Goal: Task Accomplishment & Management: Use online tool/utility

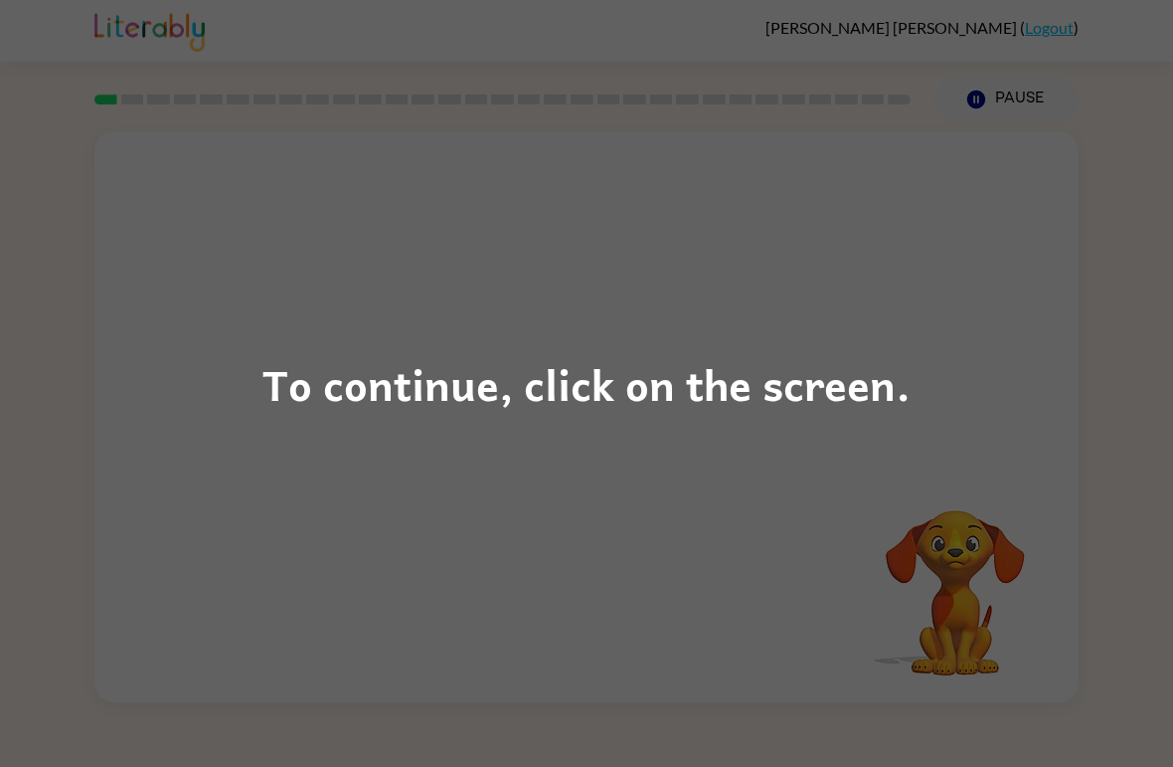
click at [663, 336] on div "To continue, click on the screen." at bounding box center [586, 383] width 1173 height 767
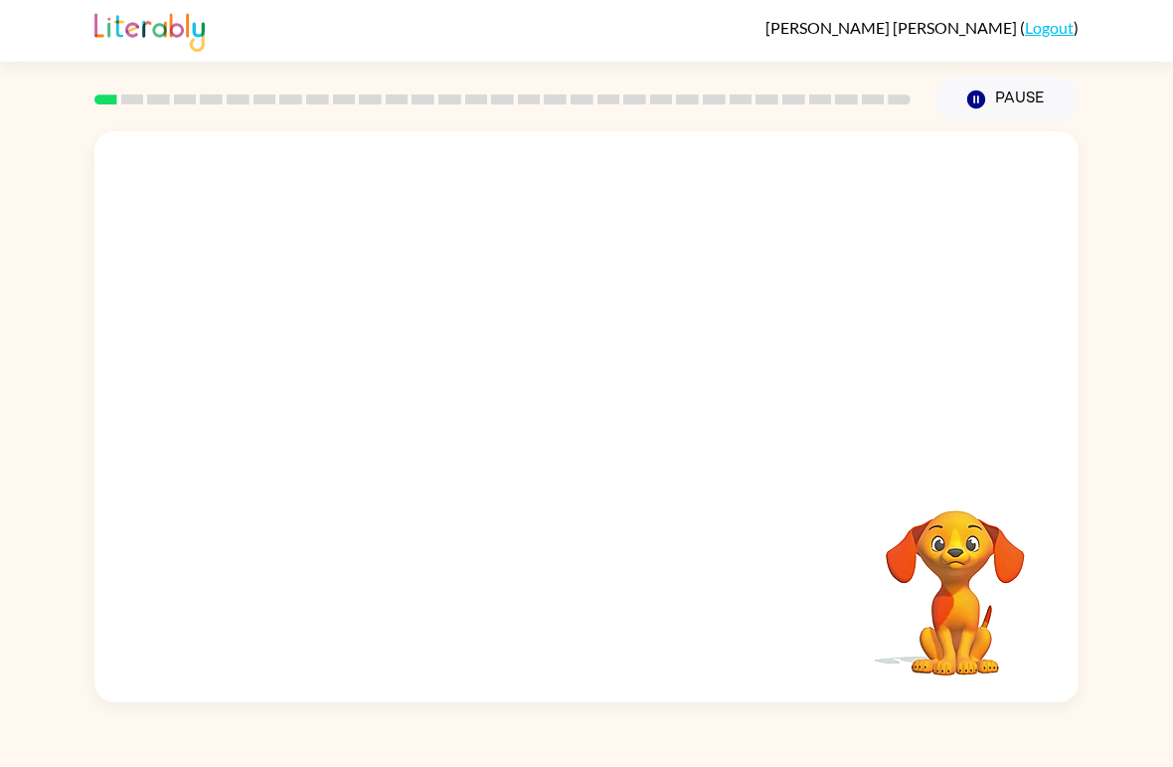
click at [167, 514] on div "Your browser must support playing .mp4 files to use Literably. Please try using…" at bounding box center [586, 416] width 984 height 571
click at [637, 374] on video "Your browser must support playing .mp4 files to use Literably. Please try using…" at bounding box center [586, 299] width 984 height 337
click at [605, 441] on div at bounding box center [586, 427] width 127 height 73
click at [0, 724] on div "Pablo Castro-Soltero ( Logout ) Pause Pause Your browser must support playing .…" at bounding box center [586, 383] width 1173 height 767
click at [631, 412] on button "button" at bounding box center [586, 427] width 127 height 73
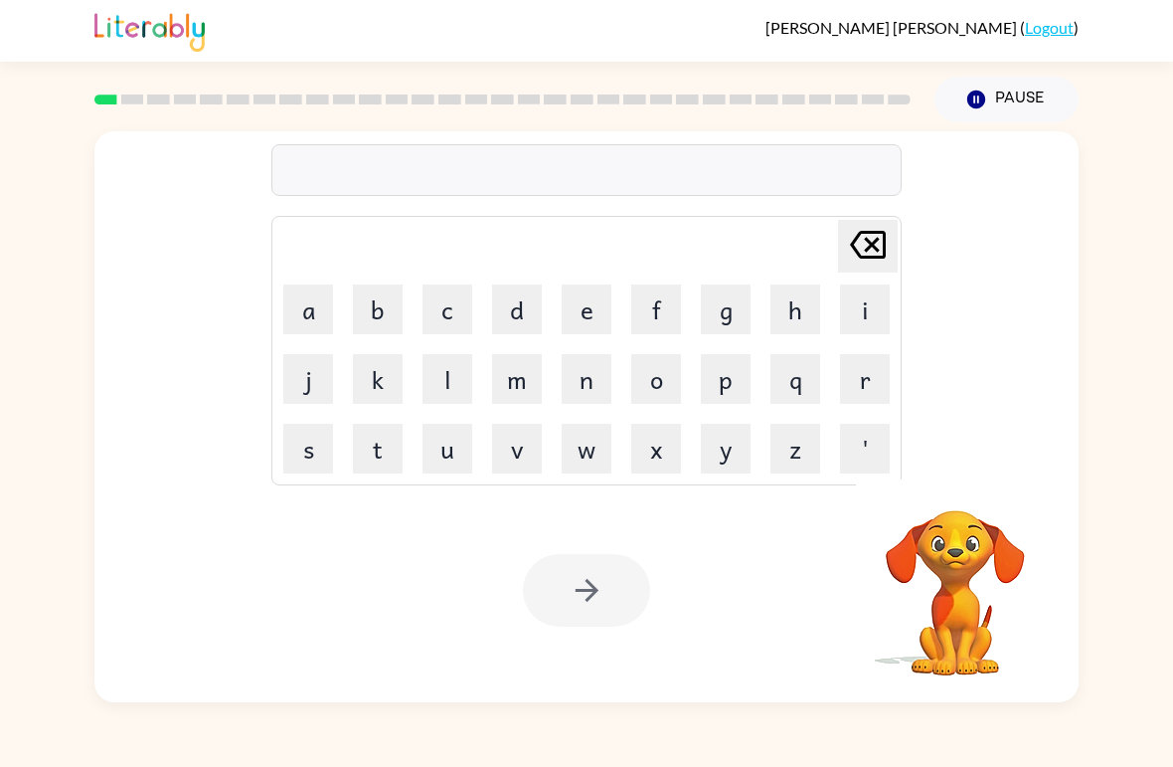
click at [1170, 411] on div "Delete Delete last character input a b c d e f g h i j k l m n o p q r s t u v …" at bounding box center [586, 412] width 1173 height 580
click at [943, 487] on icon "button" at bounding box center [955, 483] width 29 height 29
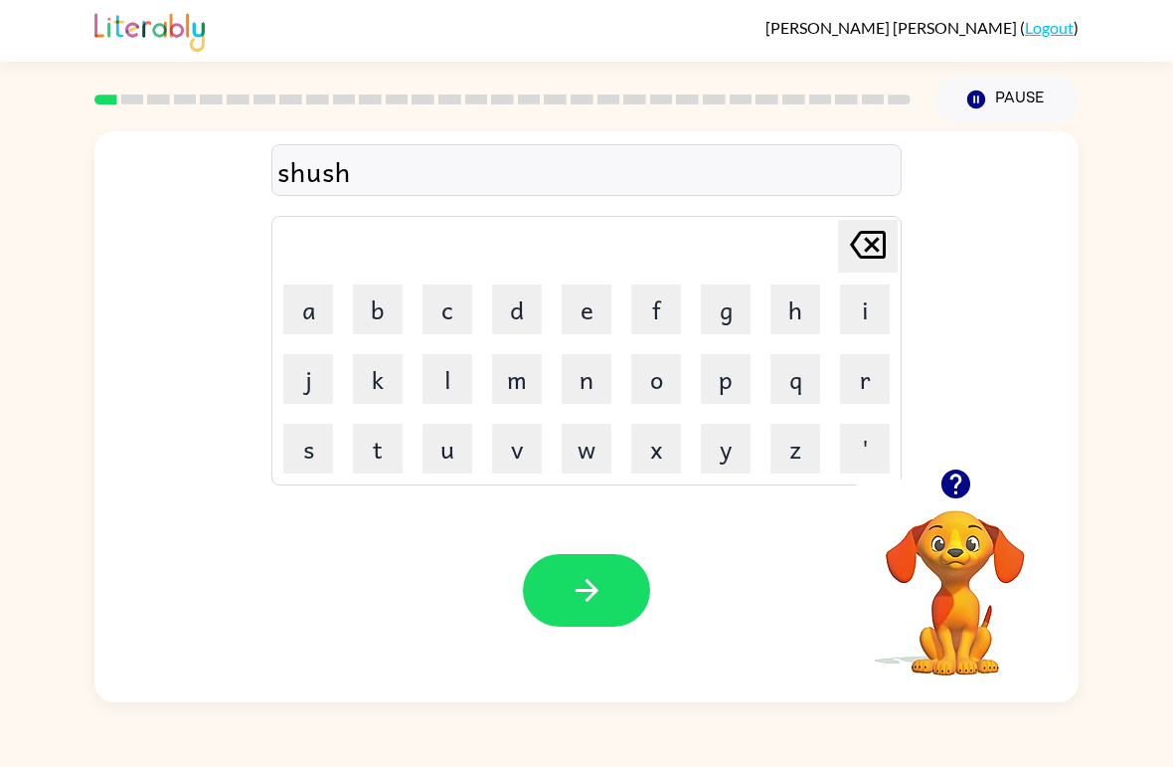
click at [604, 613] on button "button" at bounding box center [586, 590] width 127 height 73
click at [588, 601] on icon "button" at bounding box center [586, 590] width 23 height 23
click at [953, 490] on icon "button" at bounding box center [955, 483] width 29 height 29
click at [958, 451] on div "recappture Delete Delete last character input a b c d e f g h i j k l m n o p q…" at bounding box center [586, 299] width 984 height 337
click at [952, 477] on icon "button" at bounding box center [956, 483] width 35 height 35
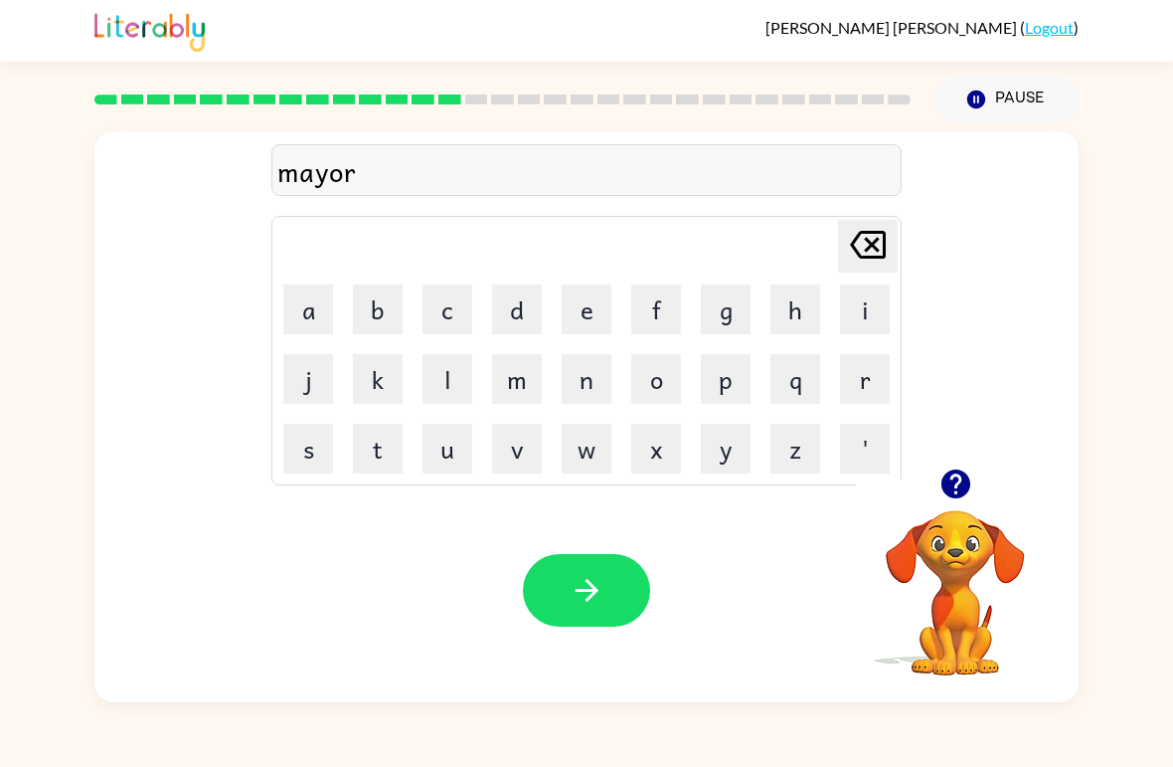
click at [945, 507] on button "button" at bounding box center [956, 483] width 51 height 51
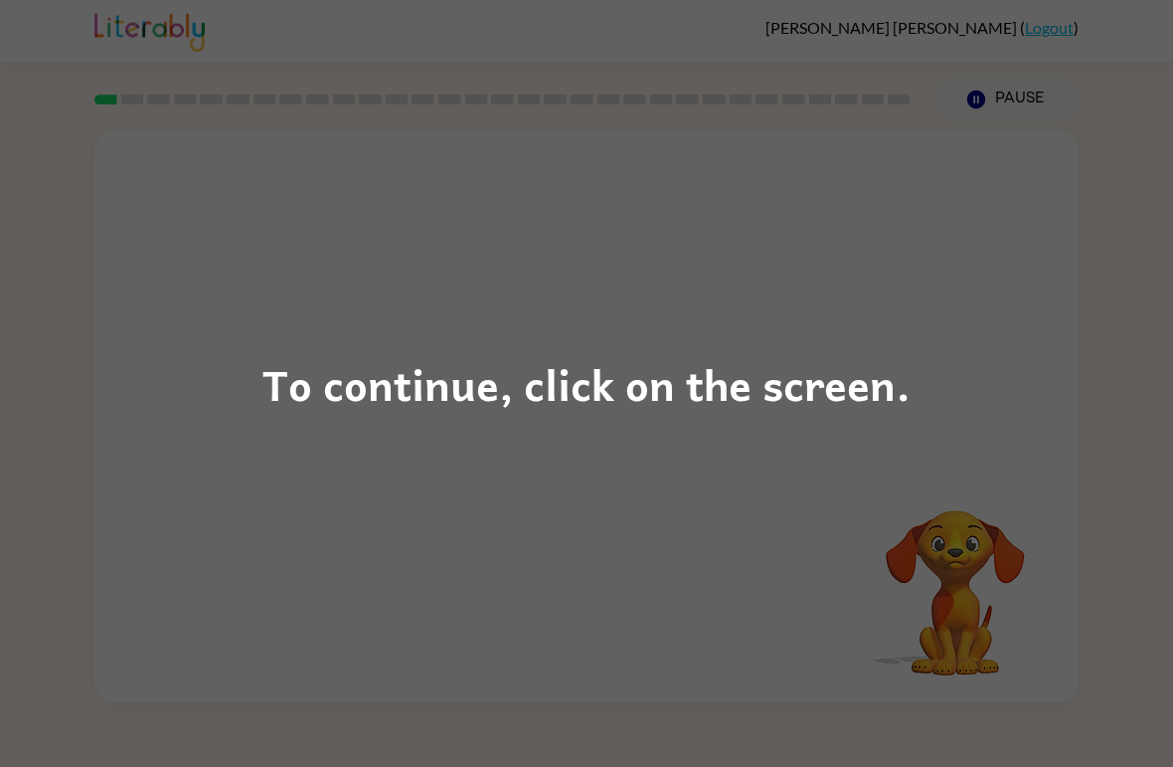
click at [809, 535] on div "To continue, click on the screen." at bounding box center [586, 383] width 1173 height 767
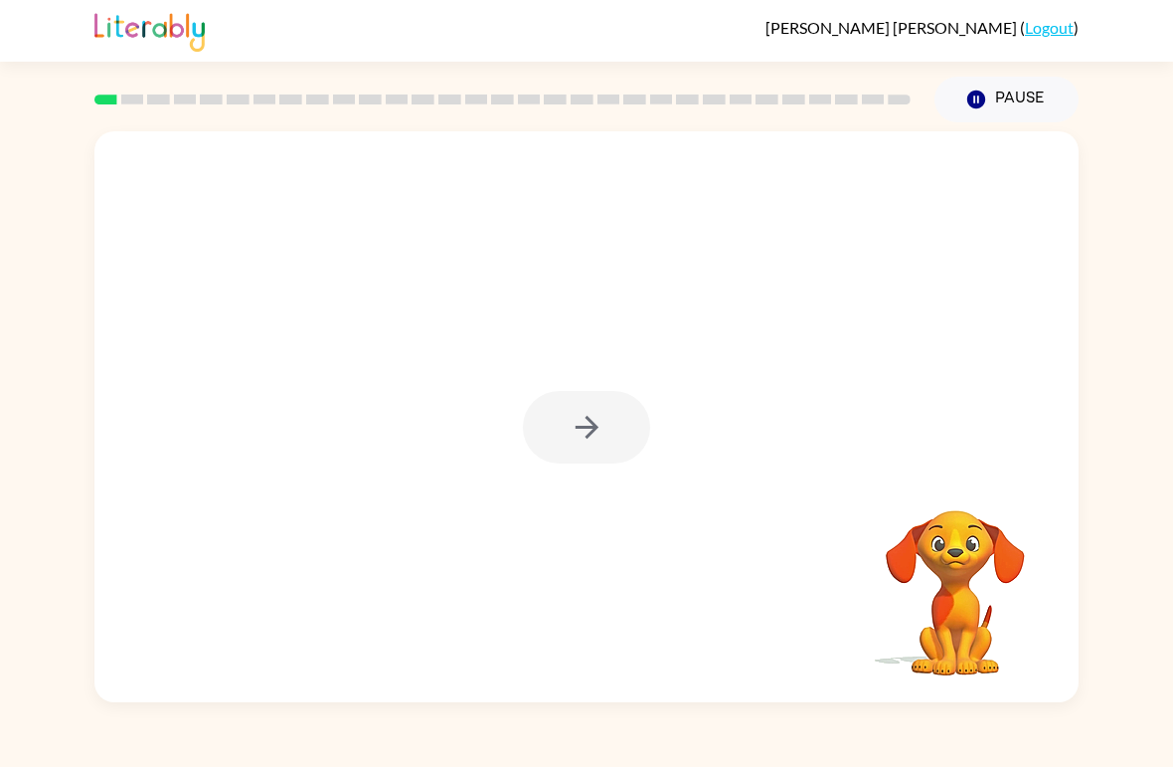
click at [577, 403] on div at bounding box center [586, 427] width 127 height 73
click at [594, 402] on button "button" at bounding box center [586, 427] width 127 height 73
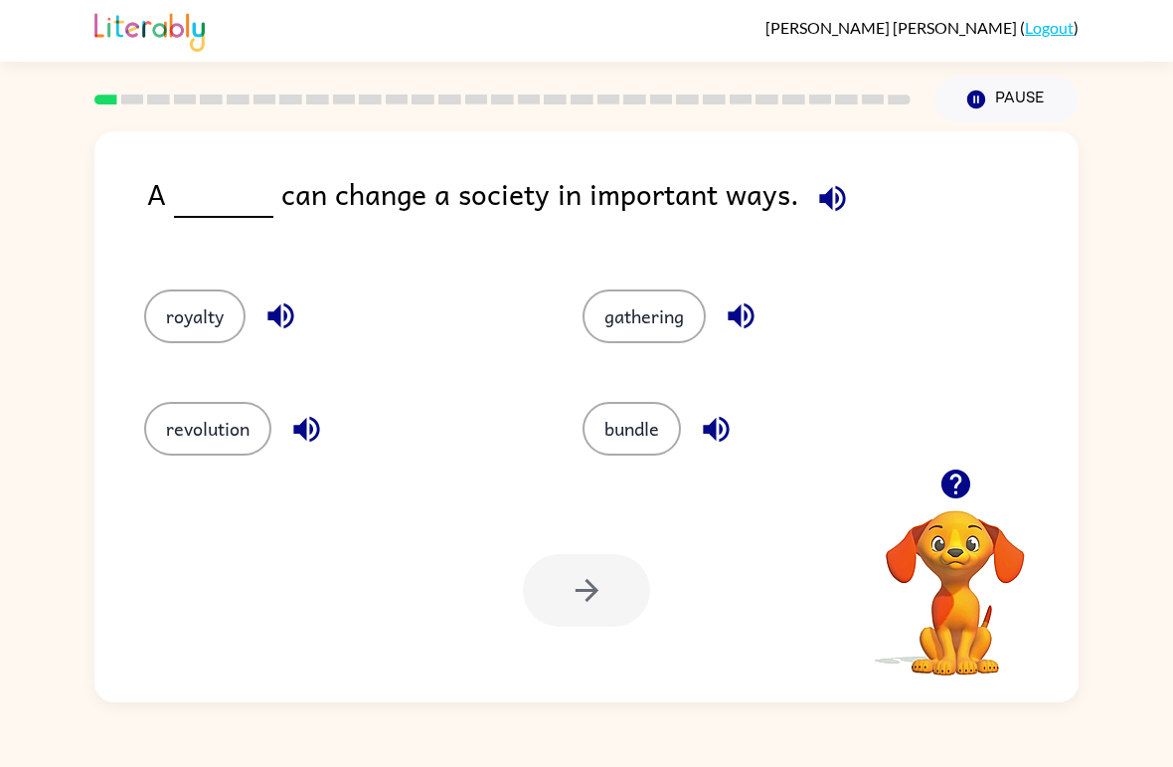
click at [188, 441] on button "revolution" at bounding box center [207, 429] width 127 height 54
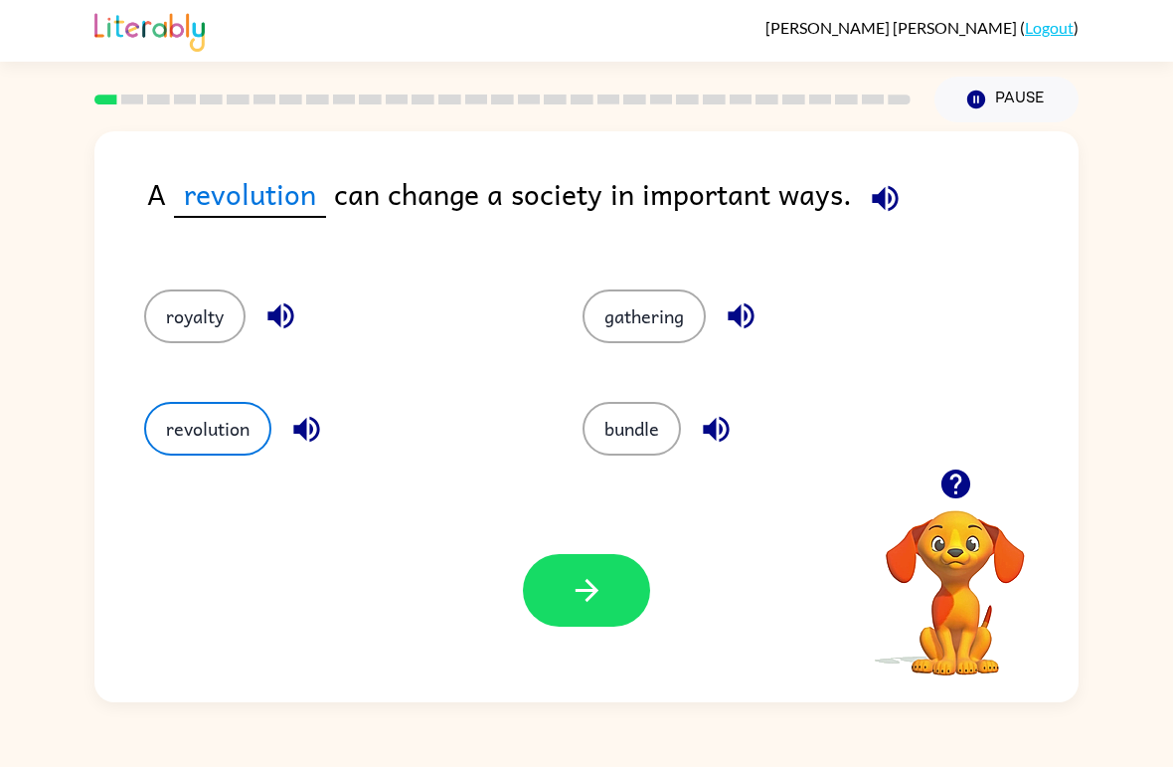
click at [618, 584] on button "button" at bounding box center [586, 590] width 127 height 73
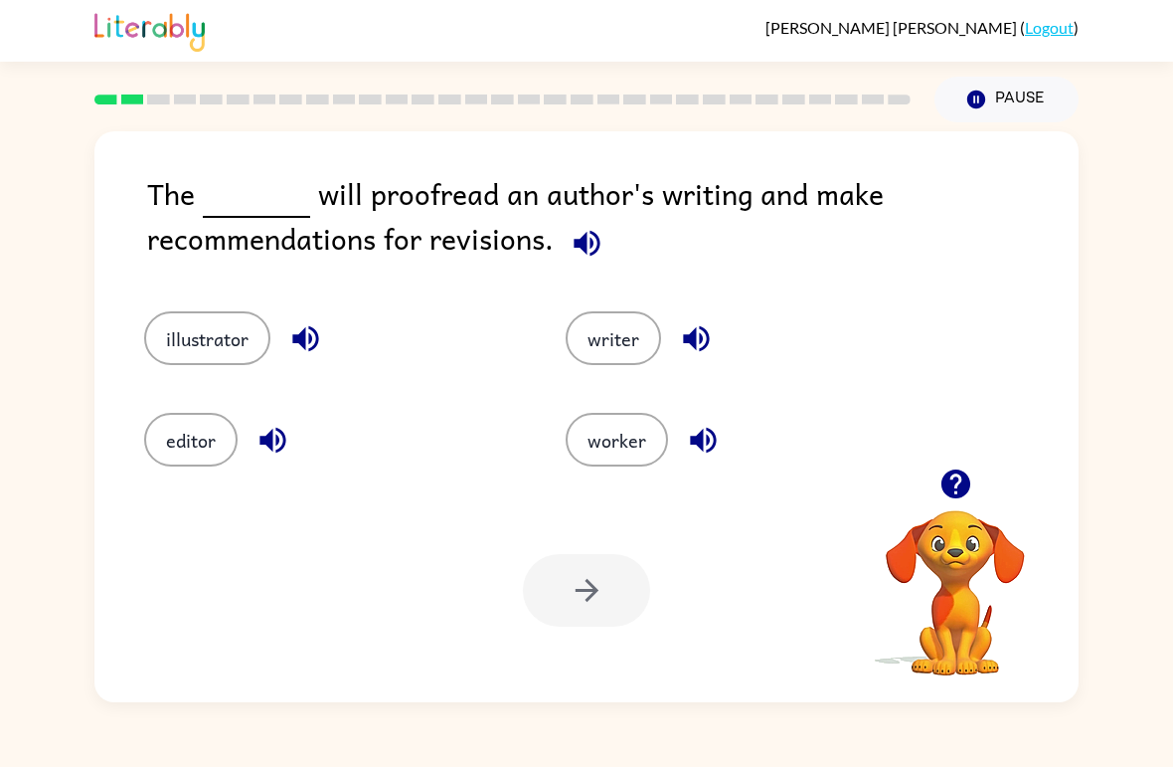
click at [172, 461] on button "editor" at bounding box center [190, 440] width 93 height 54
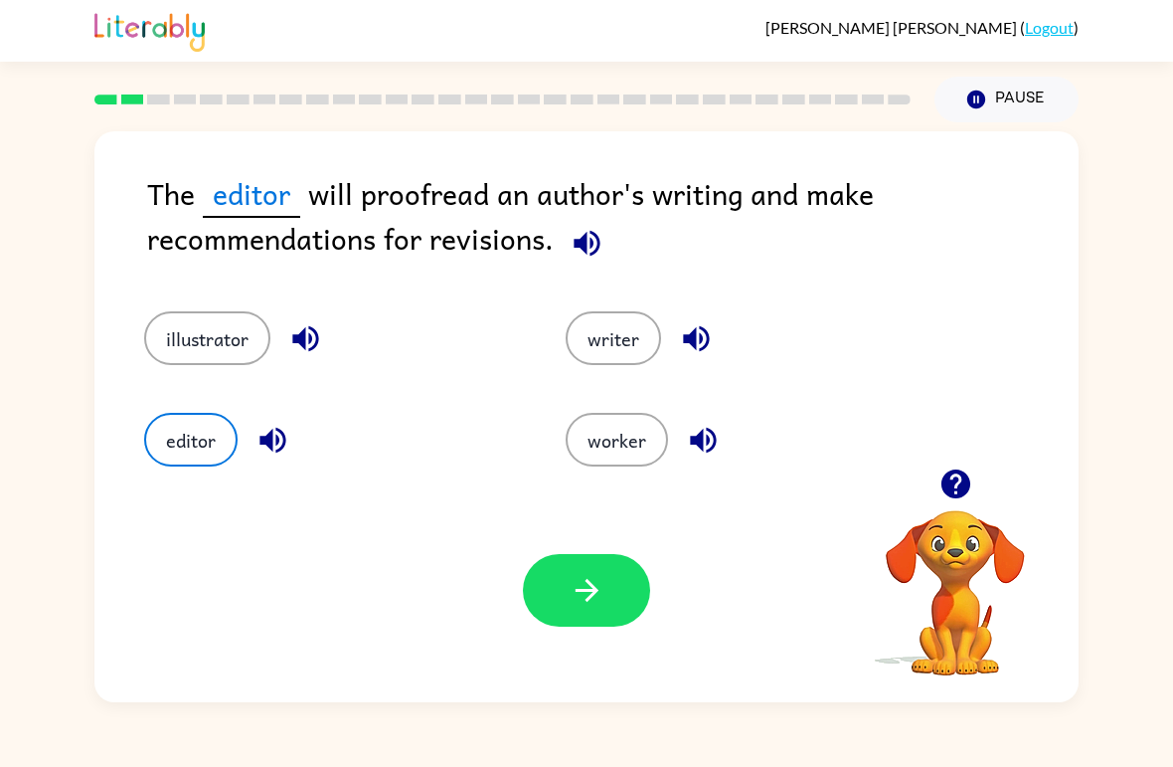
click at [623, 621] on button "button" at bounding box center [586, 590] width 127 height 73
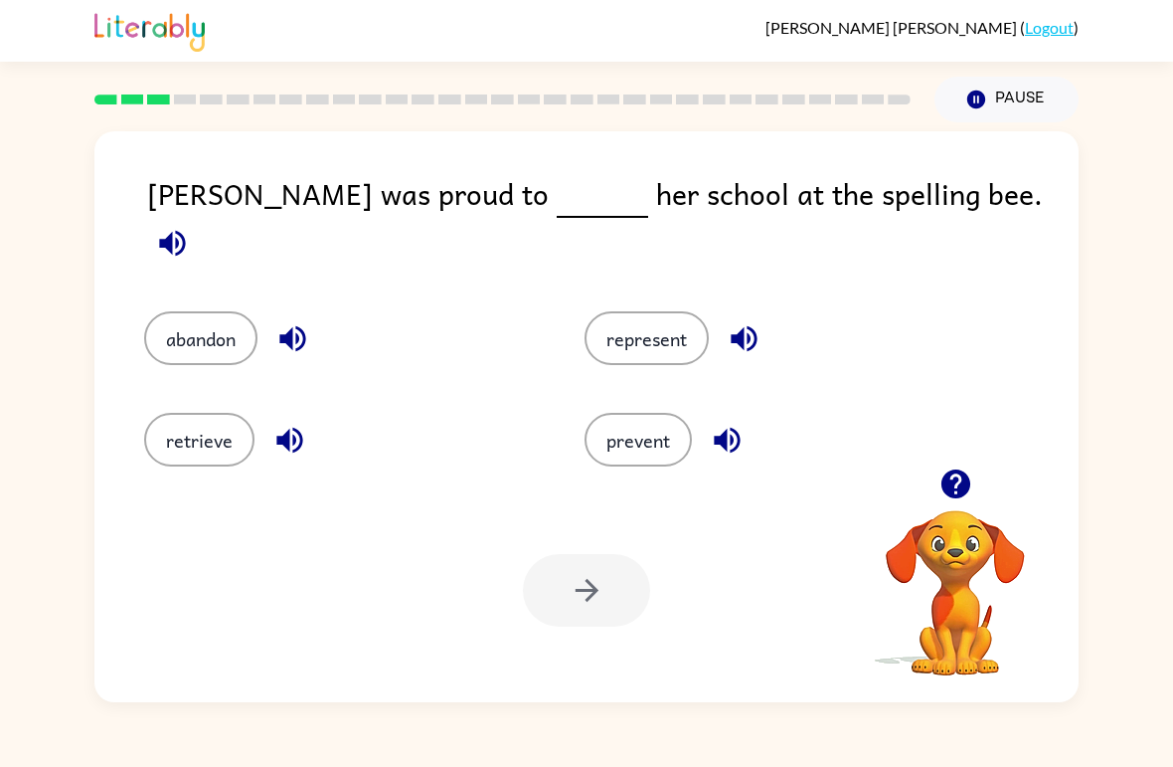
click at [663, 342] on button "represent" at bounding box center [647, 338] width 124 height 54
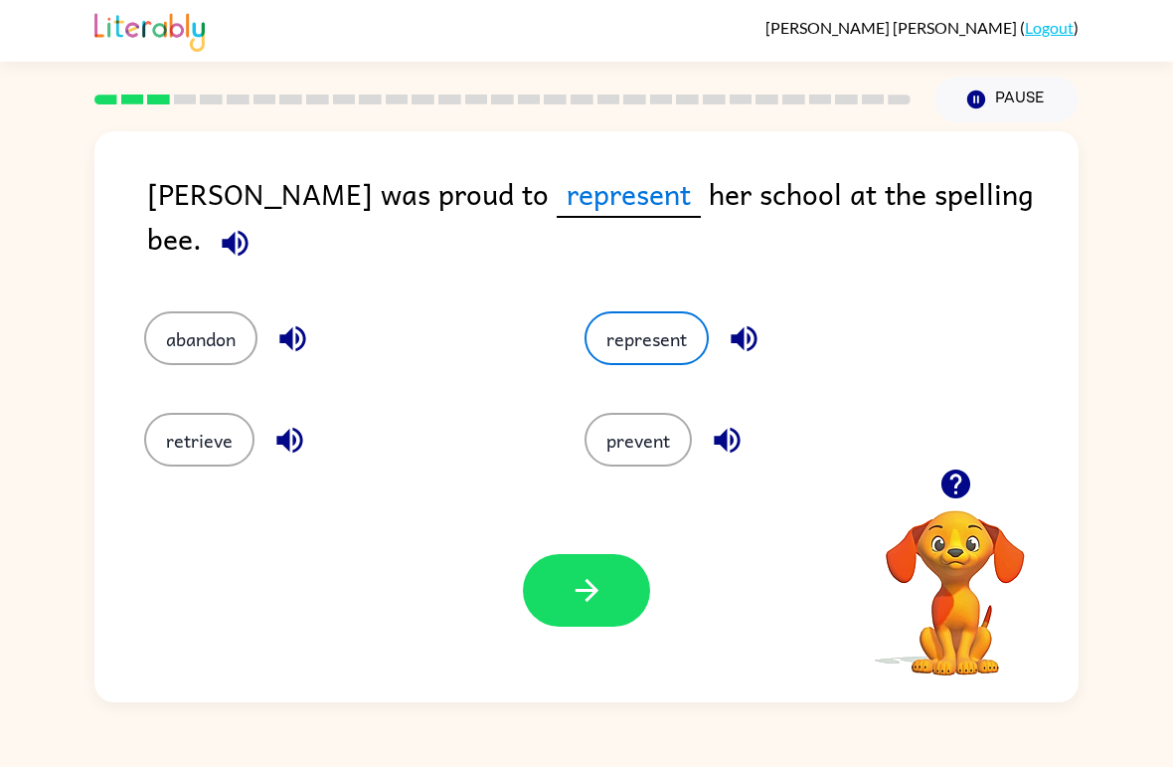
click at [599, 591] on icon "button" at bounding box center [587, 590] width 35 height 35
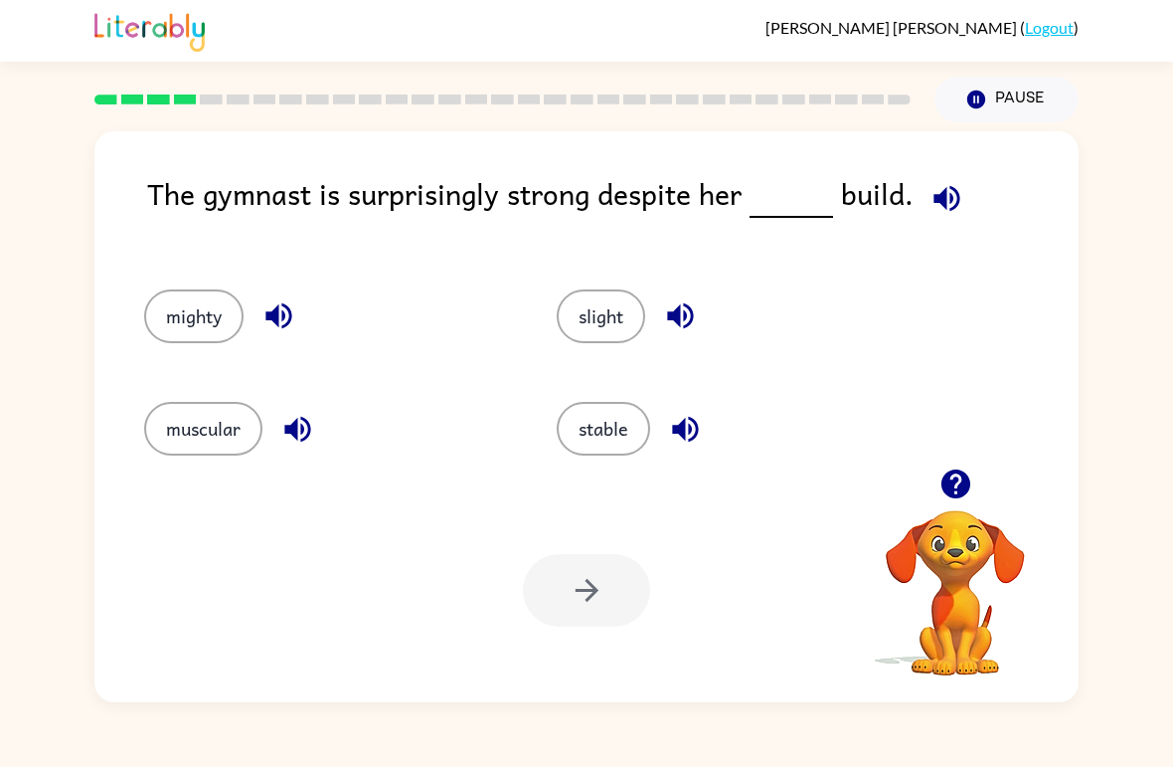
click at [632, 441] on button "stable" at bounding box center [603, 429] width 93 height 54
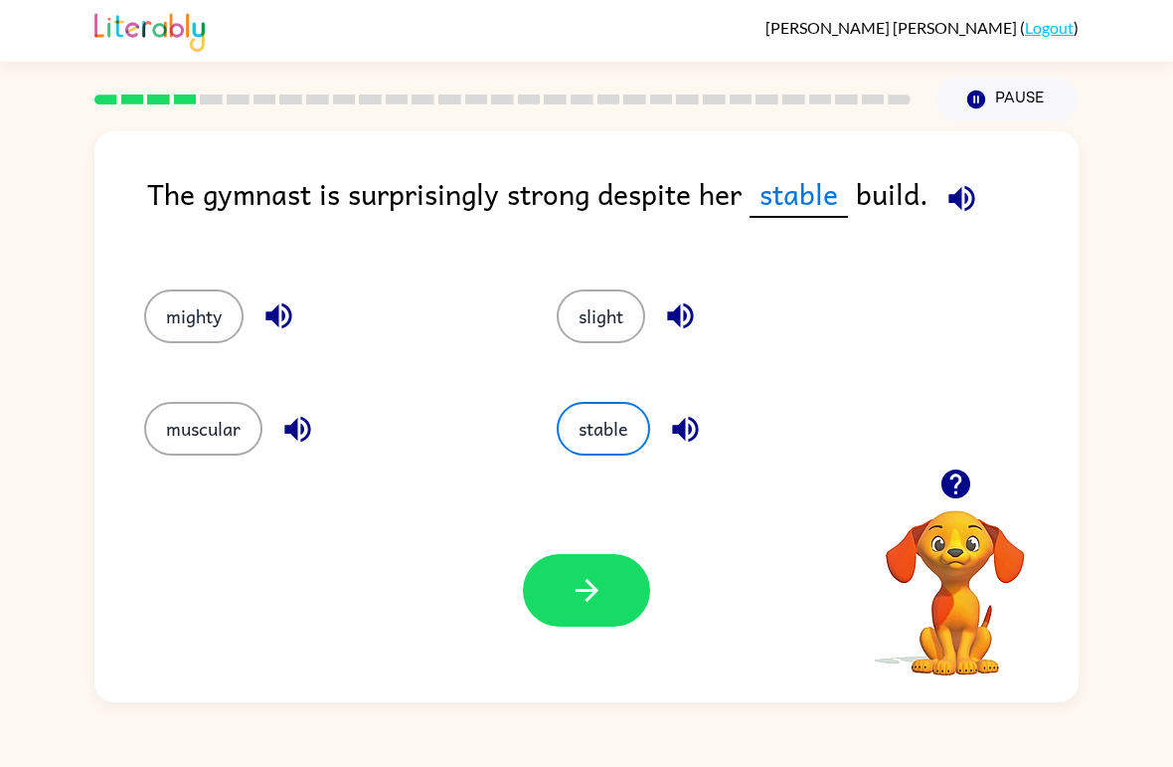
click at [578, 565] on button "button" at bounding box center [586, 590] width 127 height 73
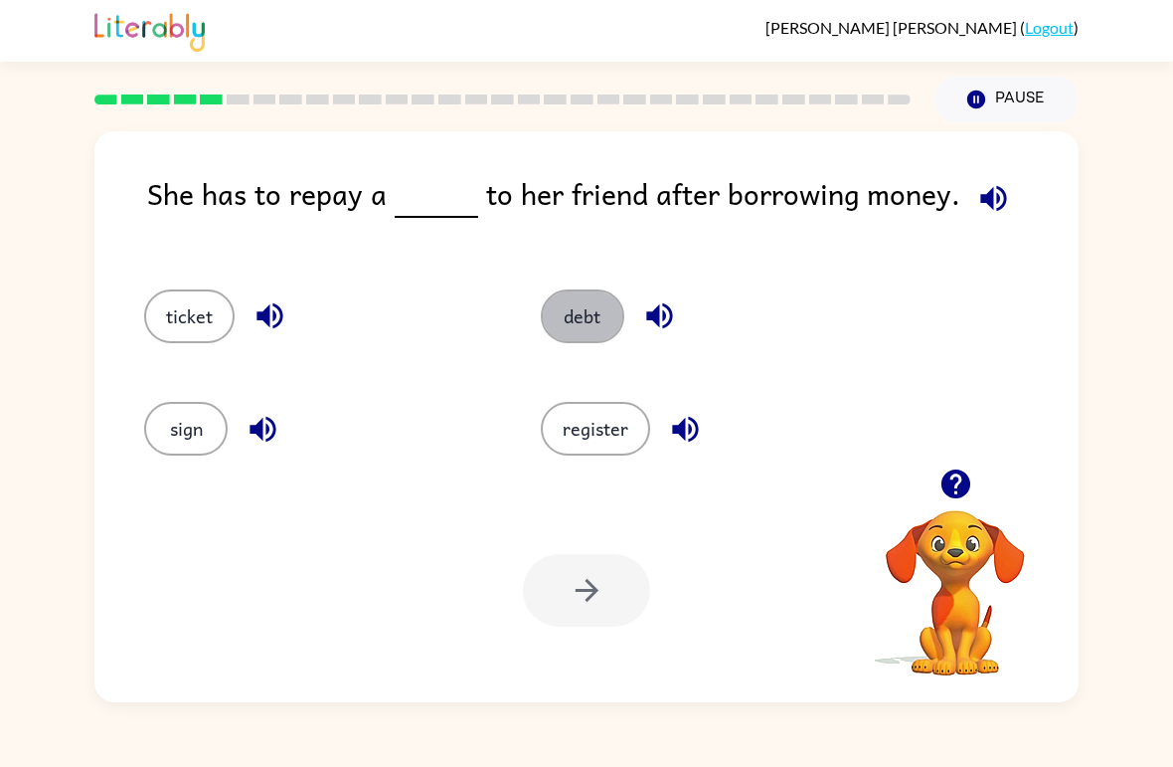
click at [598, 307] on button "debt" at bounding box center [583, 316] width 84 height 54
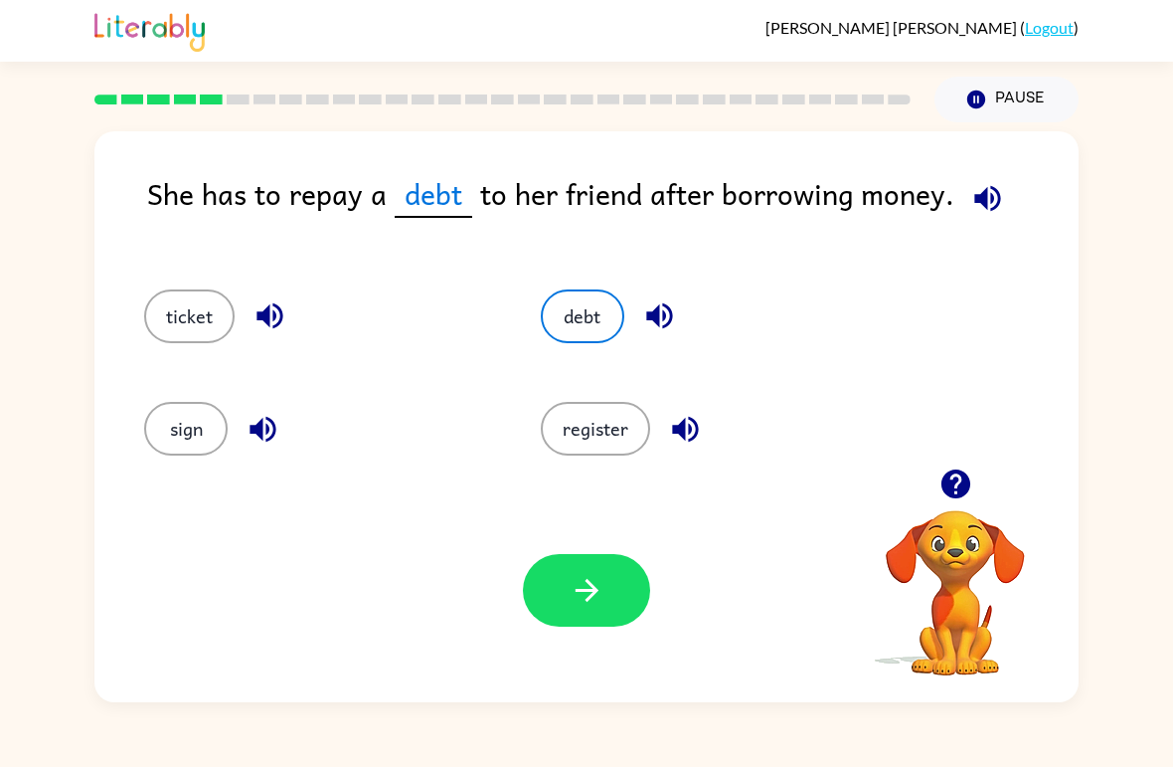
click at [607, 626] on button "button" at bounding box center [586, 590] width 127 height 73
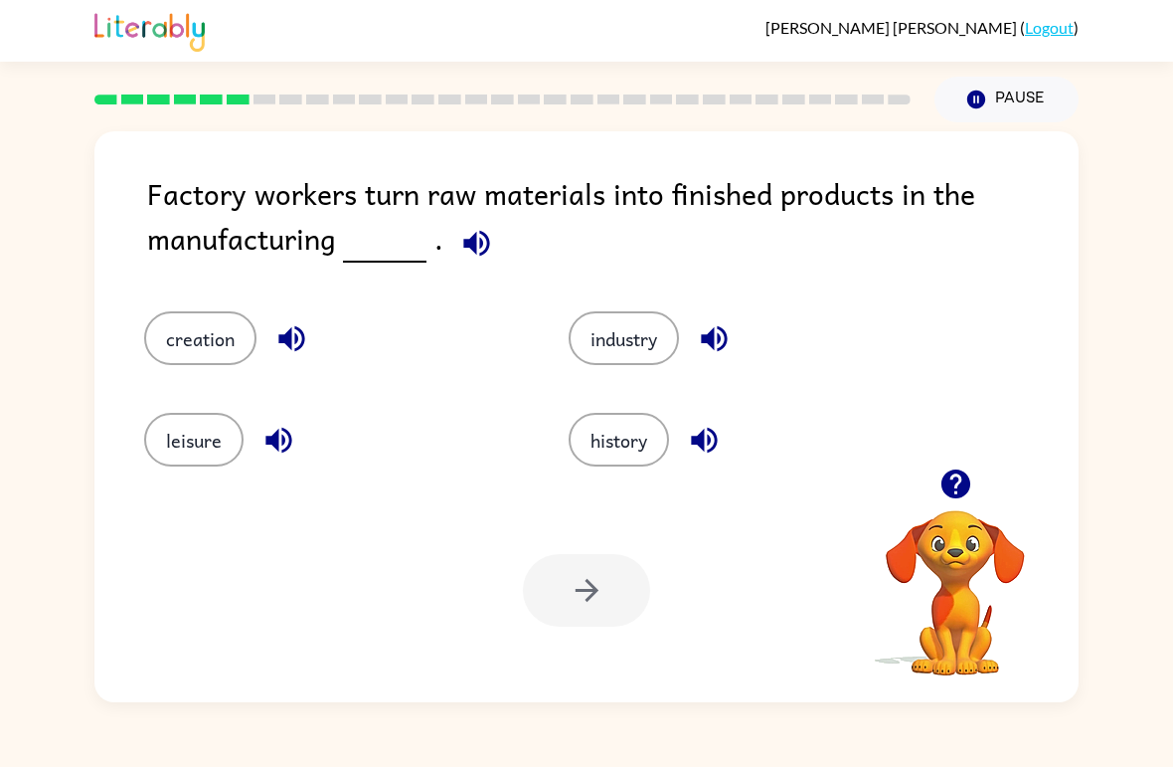
click at [445, 260] on span at bounding box center [472, 238] width 59 height 45
click at [469, 268] on button "button" at bounding box center [476, 243] width 51 height 51
click at [659, 355] on button "industry" at bounding box center [624, 338] width 110 height 54
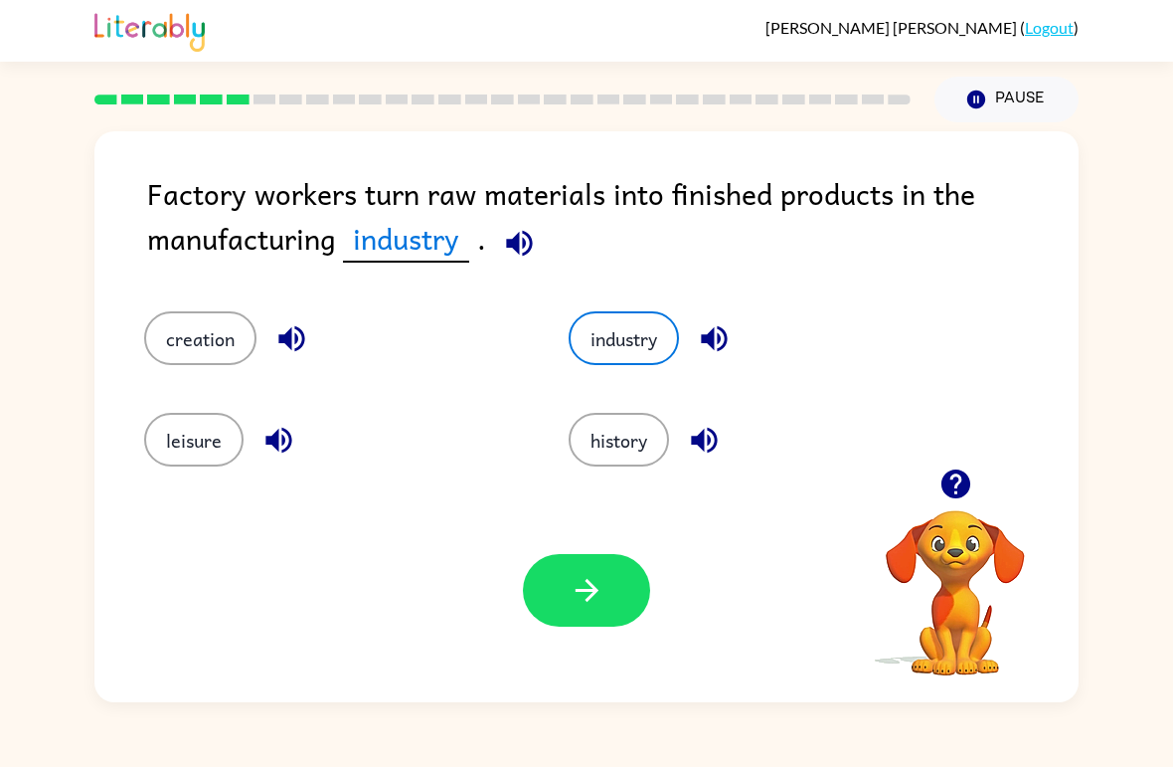
click at [577, 607] on icon "button" at bounding box center [587, 590] width 35 height 35
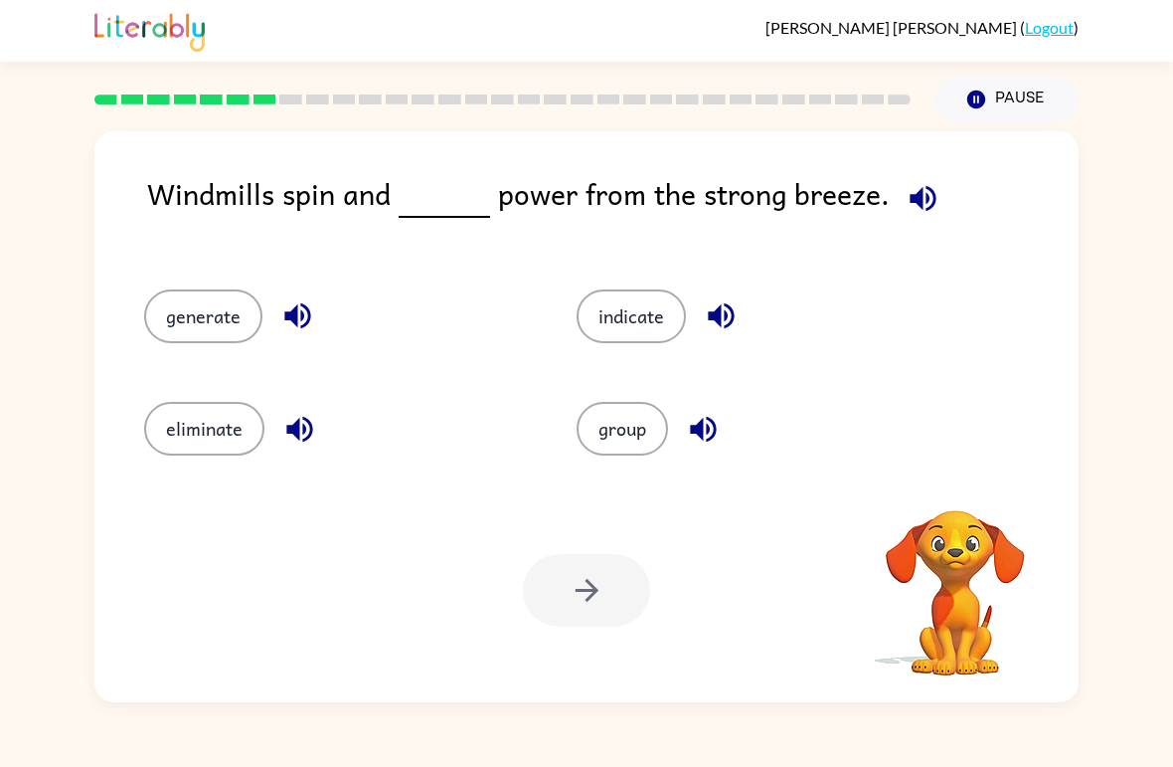
click at [971, 187] on div "Windmills spin and power from the strong breeze." at bounding box center [613, 210] width 932 height 79
click at [920, 215] on icon "button" at bounding box center [923, 198] width 35 height 35
click at [906, 193] on icon "button" at bounding box center [923, 198] width 35 height 35
click at [223, 310] on button "generate" at bounding box center [203, 316] width 118 height 54
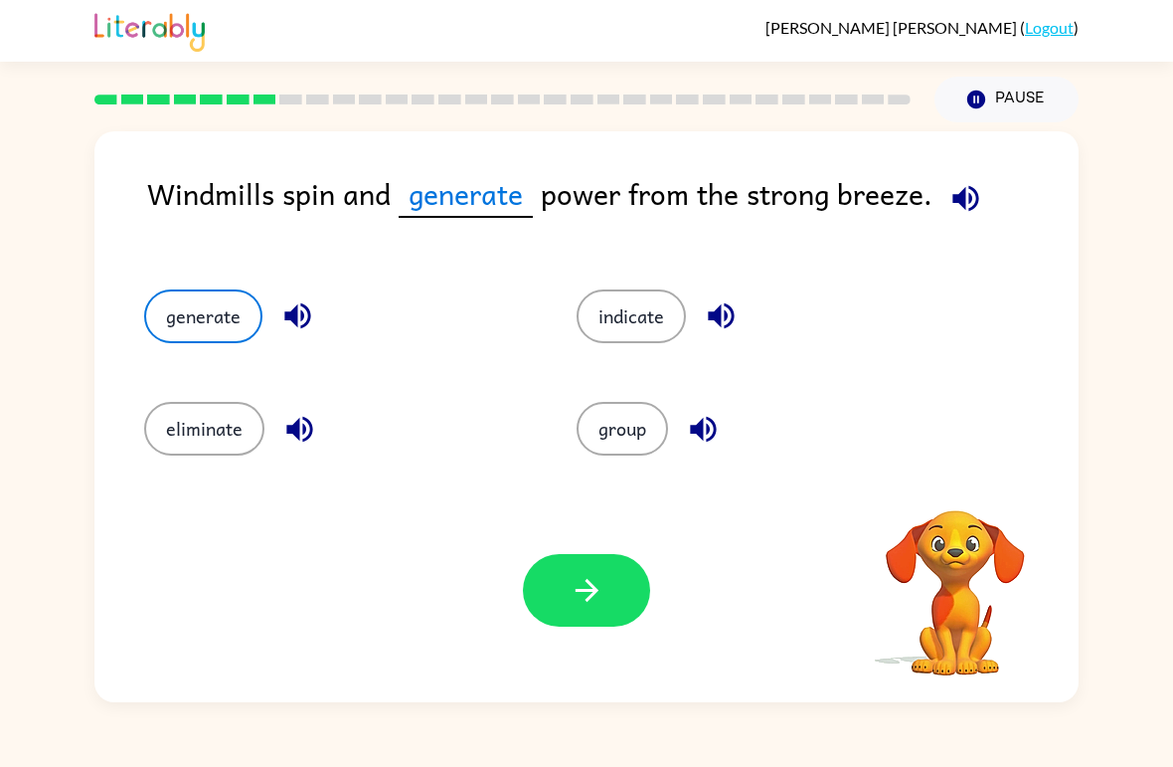
click at [557, 626] on button "button" at bounding box center [586, 590] width 127 height 73
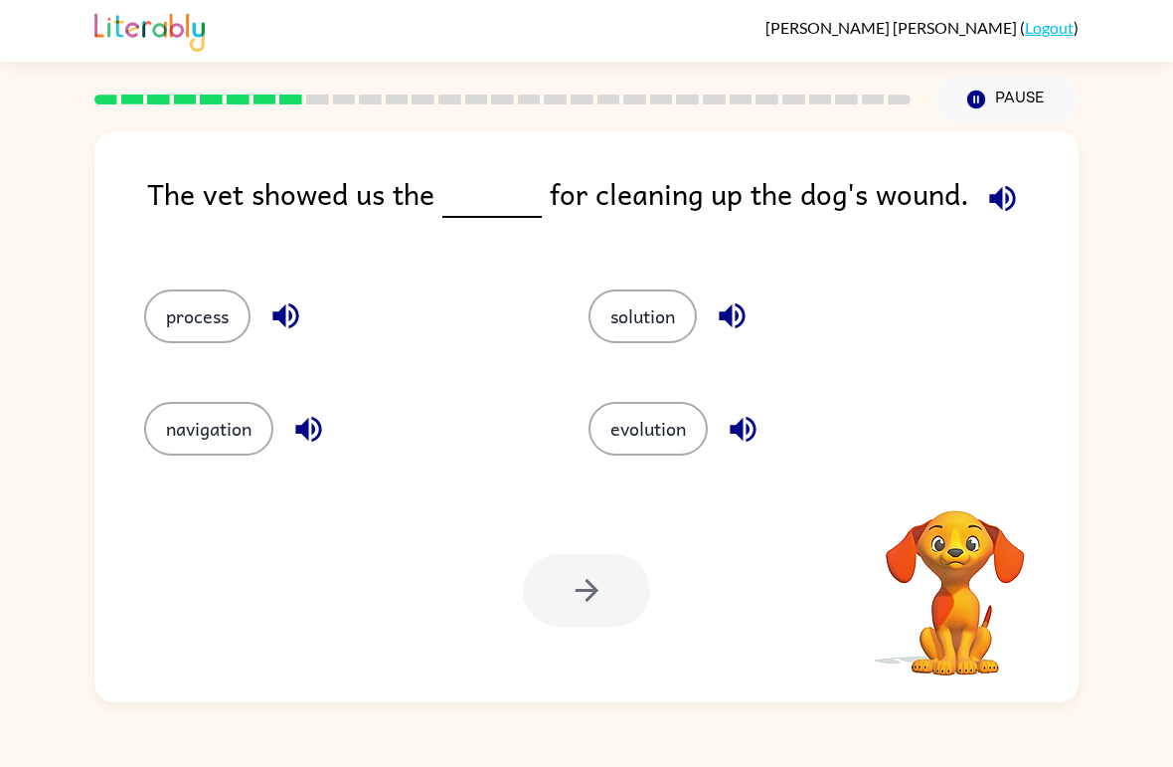
click at [989, 199] on icon "button" at bounding box center [1002, 198] width 26 height 26
click at [206, 325] on button "process" at bounding box center [197, 316] width 106 height 54
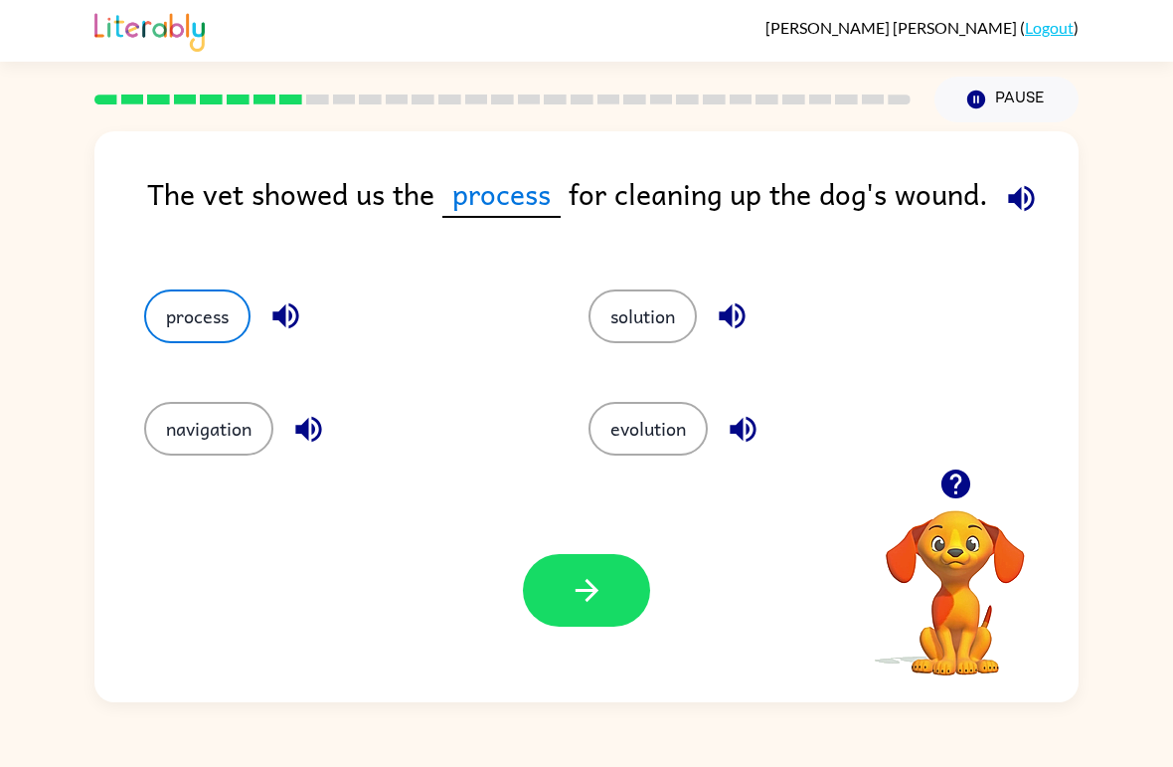
click at [613, 558] on button "button" at bounding box center [586, 590] width 127 height 73
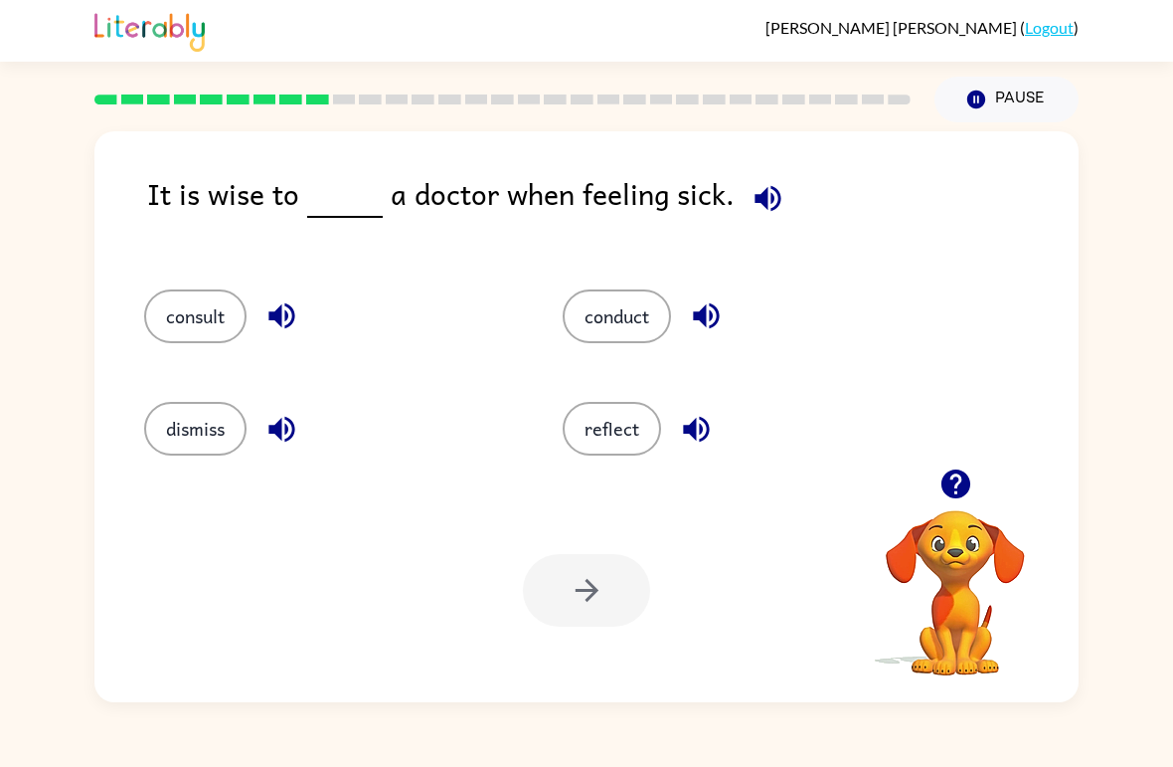
click at [197, 291] on button "consult" at bounding box center [195, 316] width 102 height 54
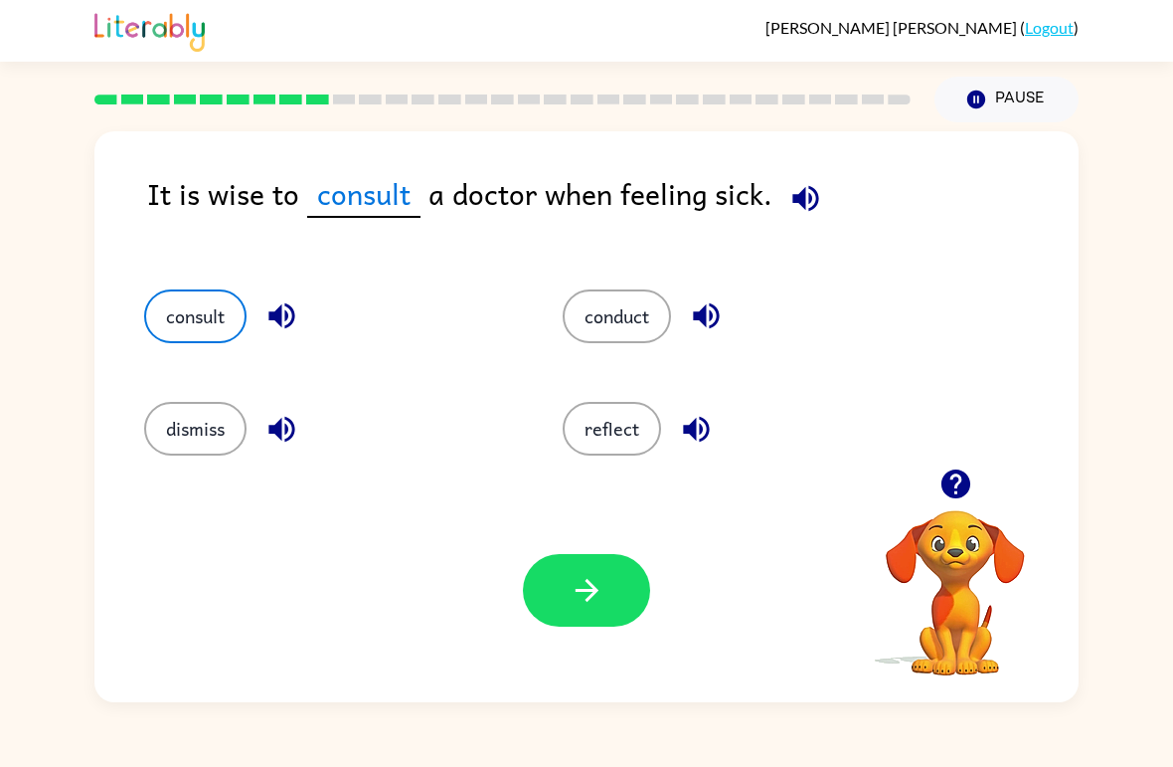
click at [599, 568] on button "button" at bounding box center [586, 590] width 127 height 73
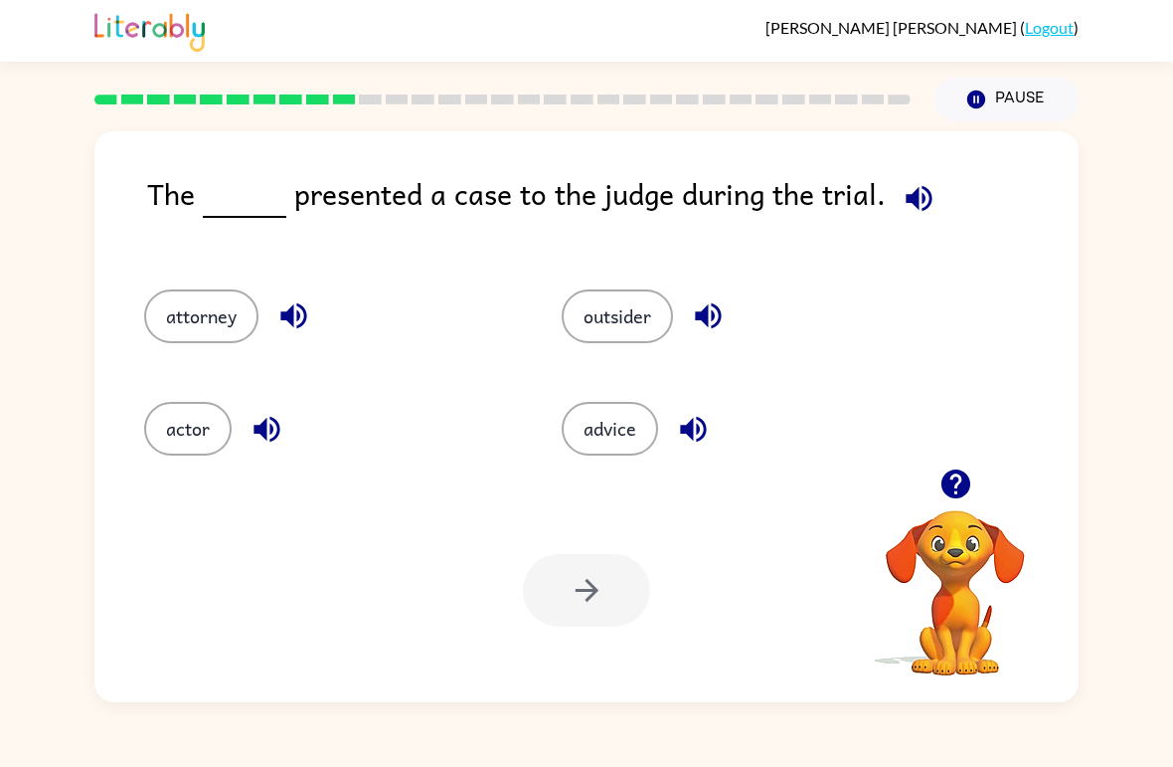
click at [917, 201] on icon "button" at bounding box center [919, 198] width 26 height 26
click at [919, 202] on icon "button" at bounding box center [919, 198] width 26 height 26
click at [935, 203] on button "button" at bounding box center [919, 198] width 51 height 51
click at [184, 450] on button "actor" at bounding box center [187, 429] width 87 height 54
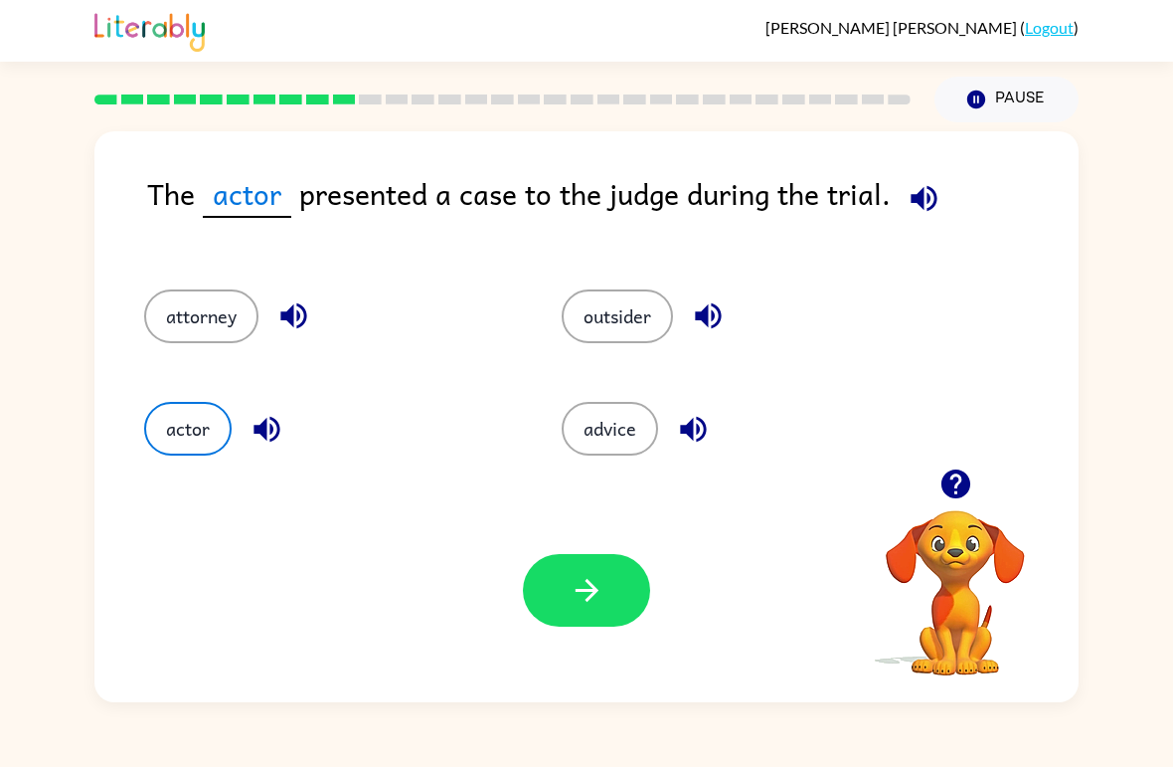
click at [654, 416] on button "advice" at bounding box center [610, 429] width 96 height 54
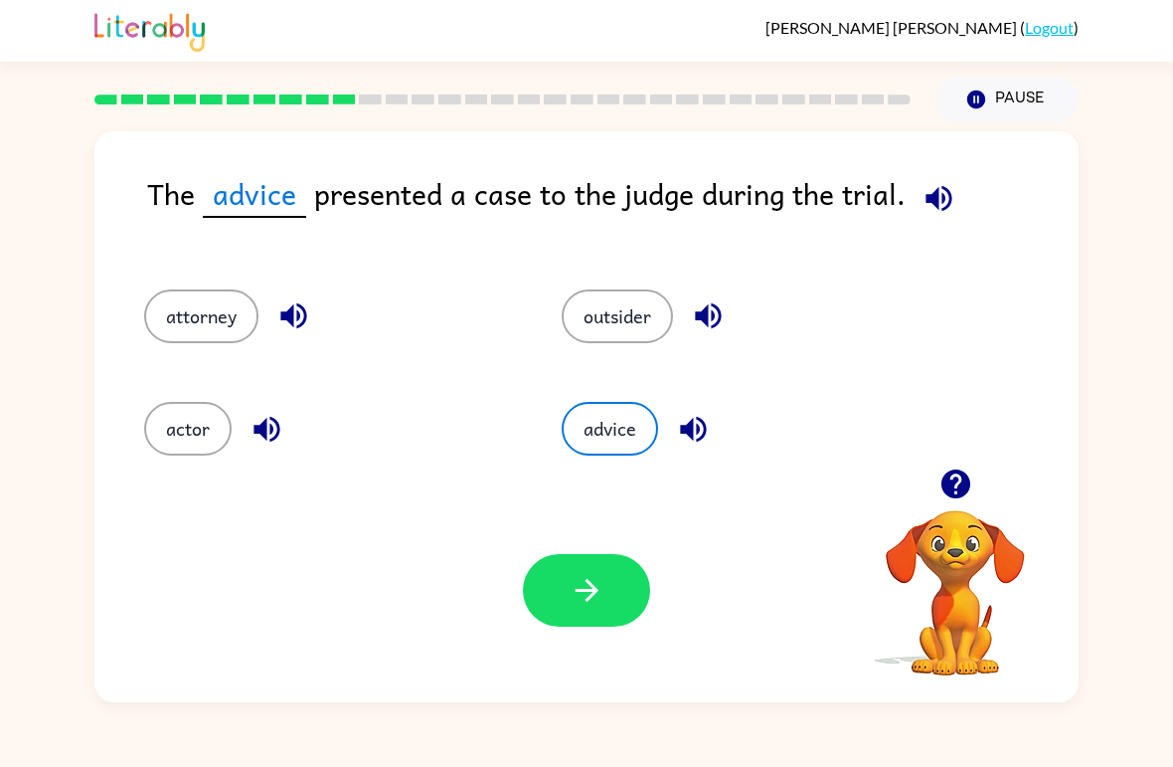
click at [637, 314] on button "outsider" at bounding box center [617, 316] width 111 height 54
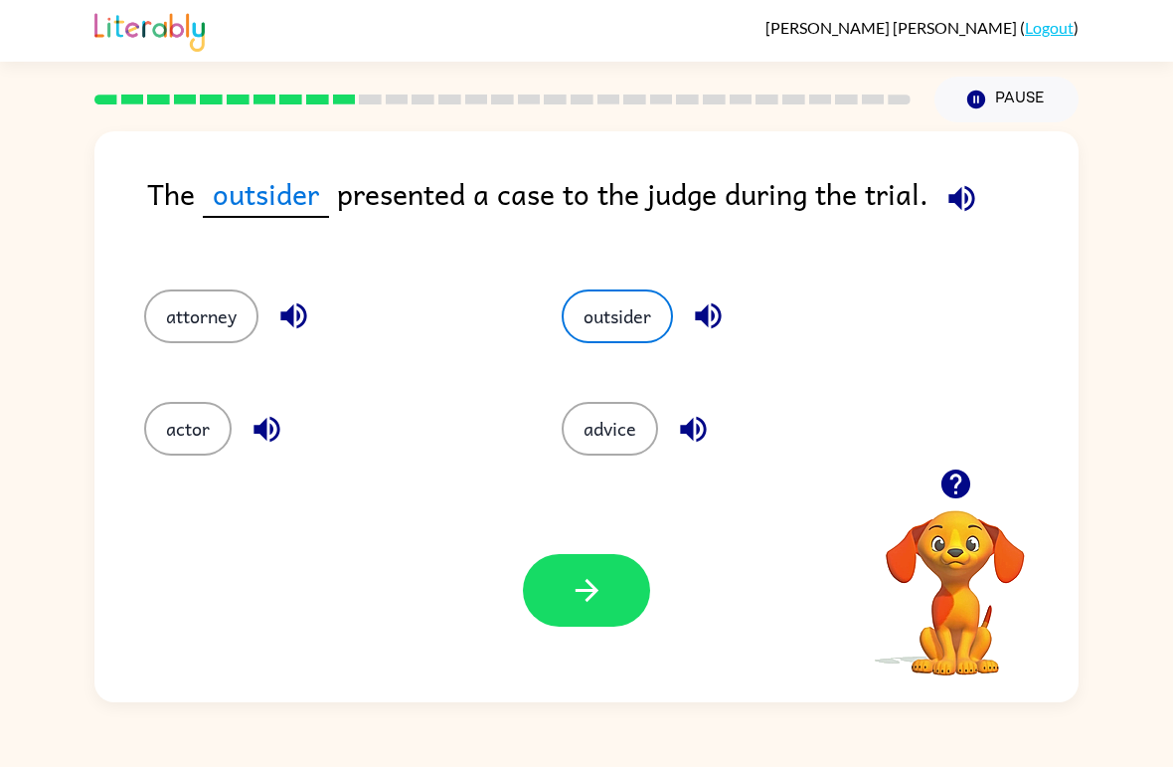
click at [168, 335] on button "attorney" at bounding box center [201, 316] width 114 height 54
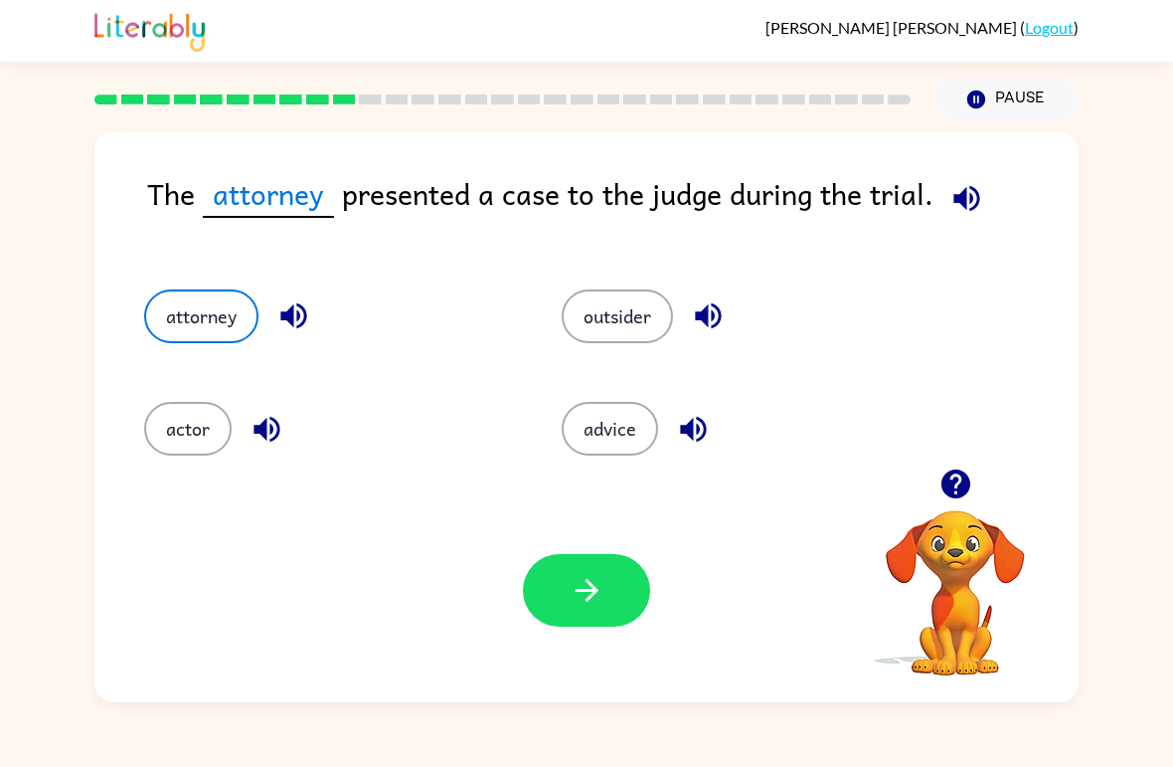
click at [601, 613] on button "button" at bounding box center [586, 590] width 127 height 73
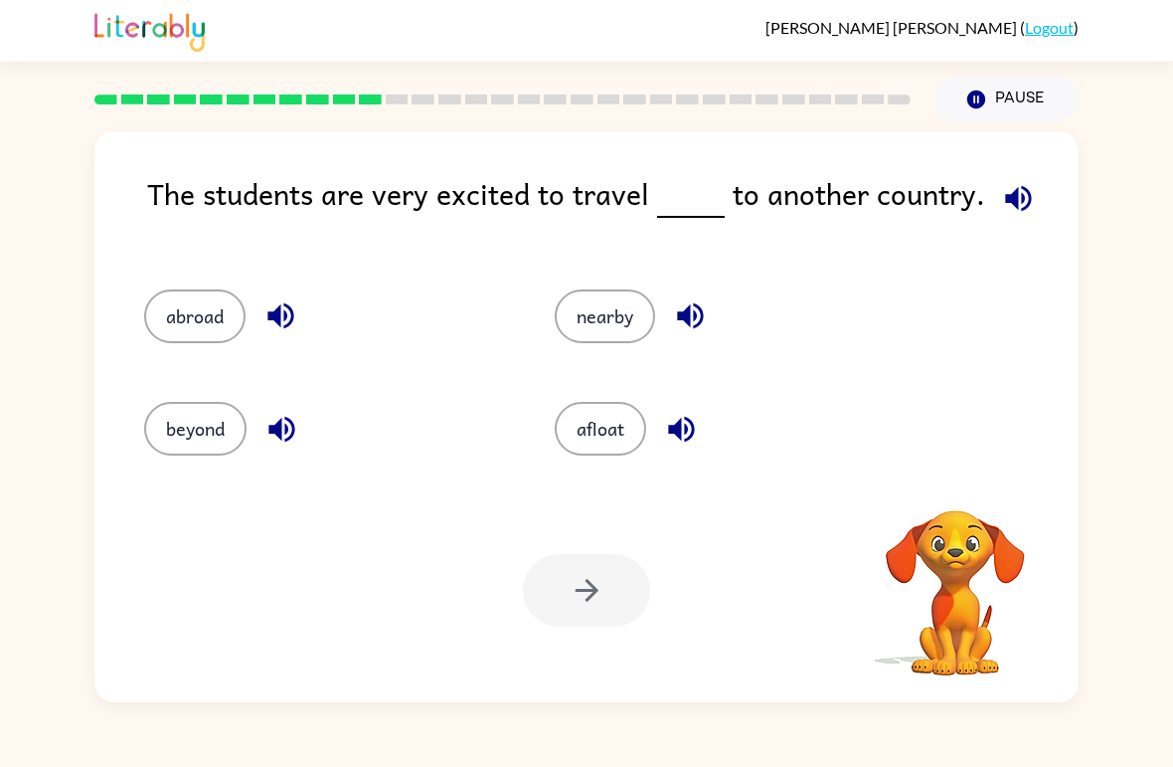
click at [1012, 195] on icon "button" at bounding box center [1018, 198] width 35 height 35
click at [206, 421] on button "beyond" at bounding box center [195, 429] width 102 height 54
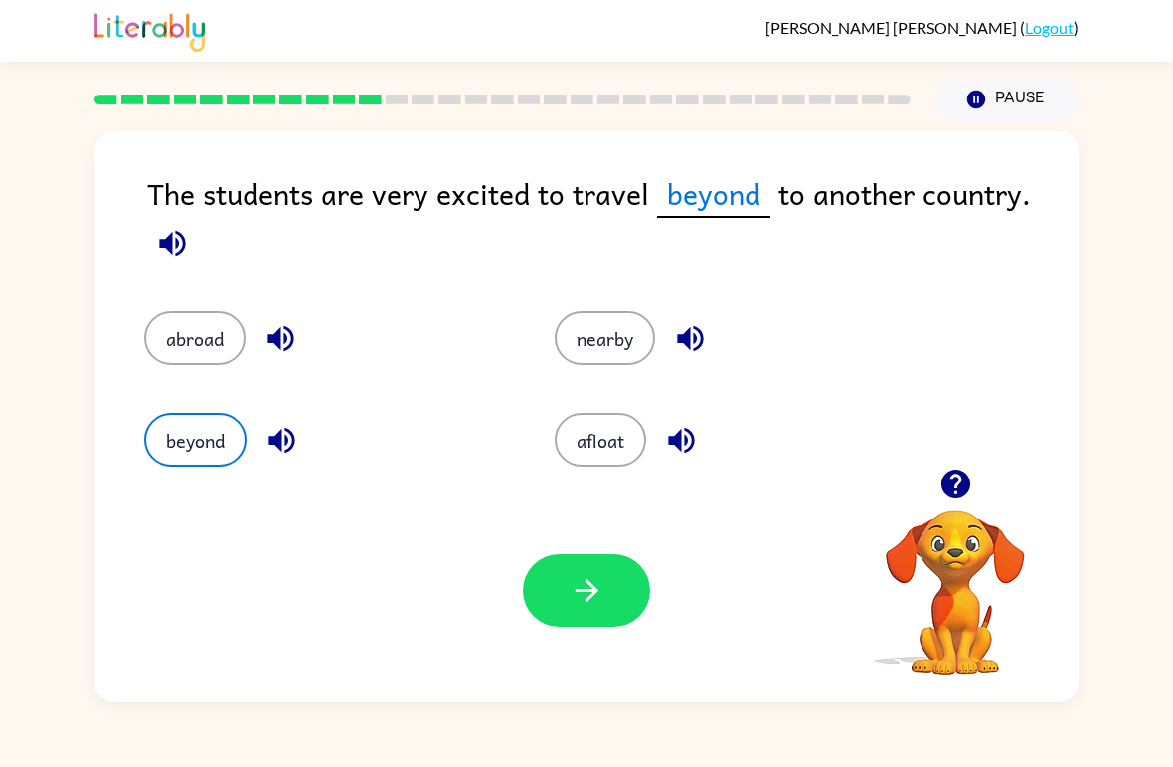
click at [610, 583] on button "button" at bounding box center [586, 590] width 127 height 73
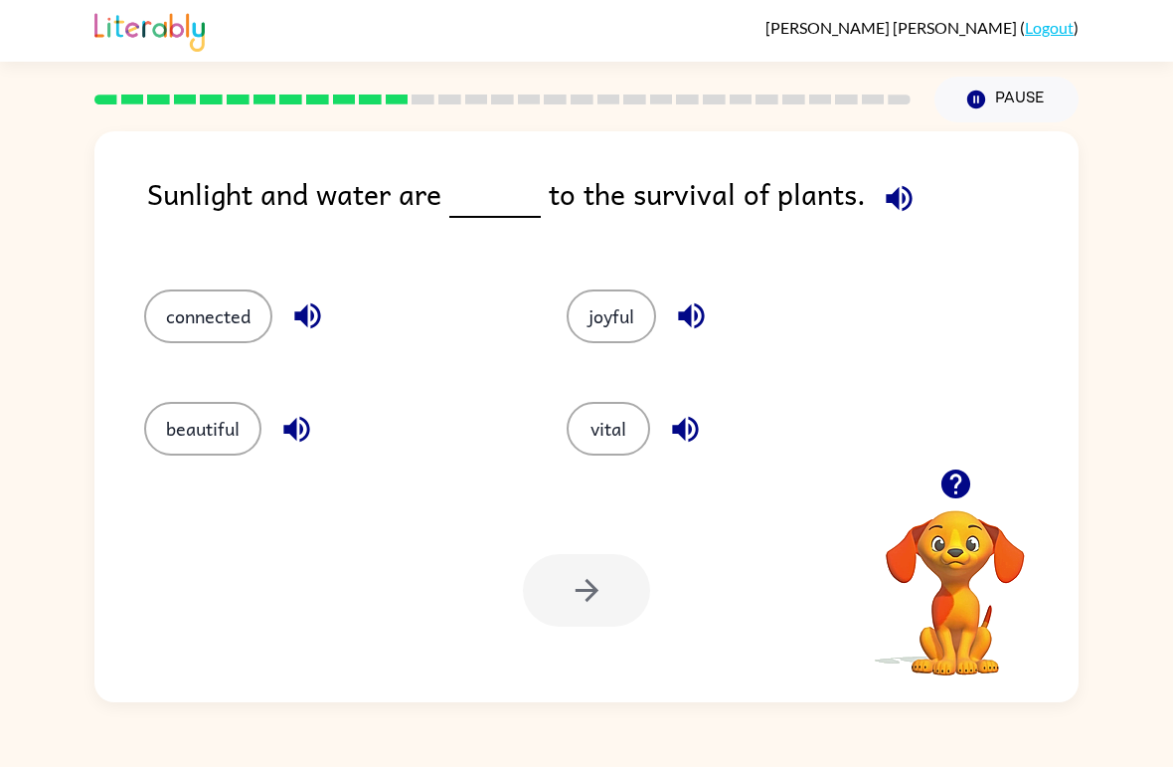
click at [632, 416] on button "vital" at bounding box center [609, 429] width 84 height 54
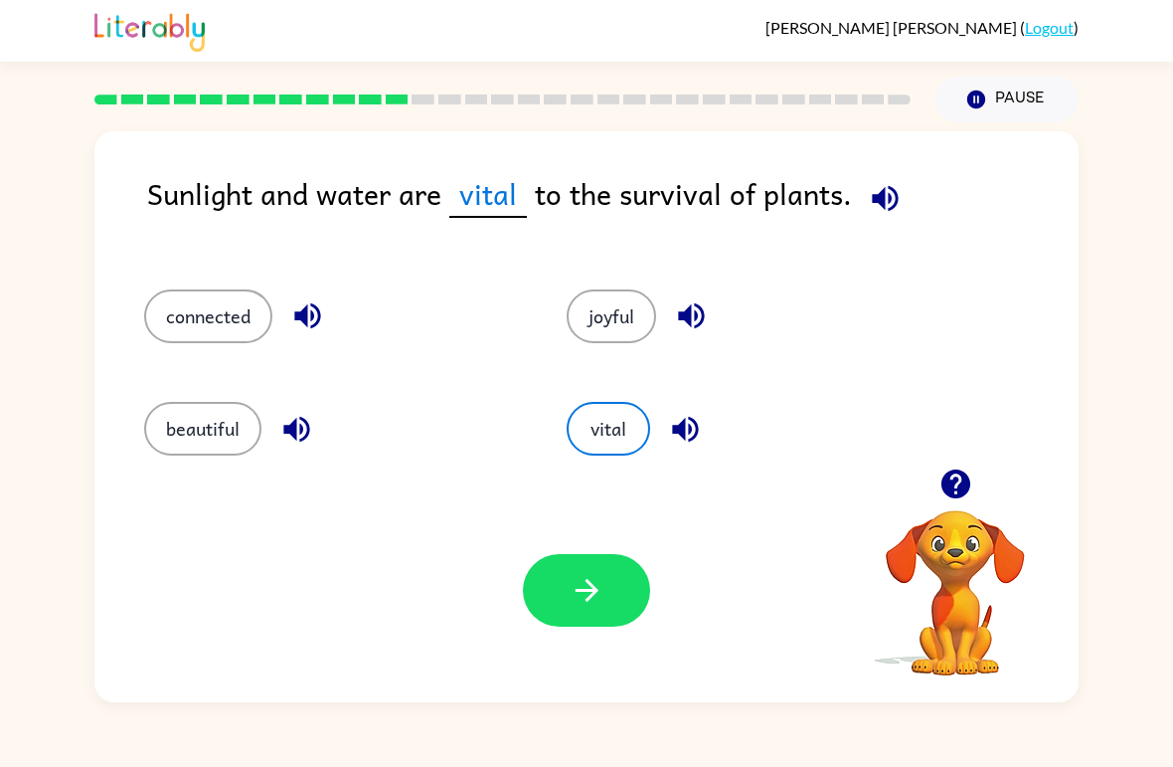
click at [234, 290] on button "connected" at bounding box center [208, 316] width 128 height 54
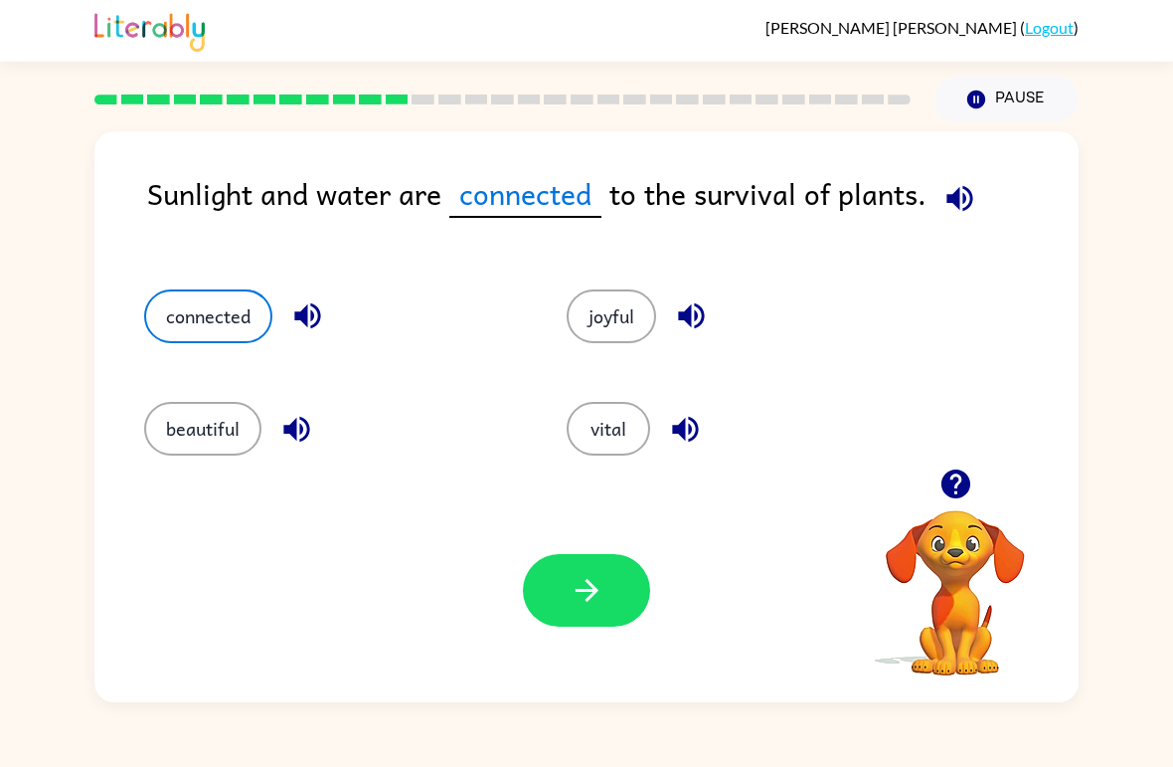
click at [625, 548] on div "Your browser must support playing .mp4 files to use Literably. Please try using…" at bounding box center [586, 590] width 984 height 224
click at [599, 605] on icon "button" at bounding box center [587, 590] width 35 height 35
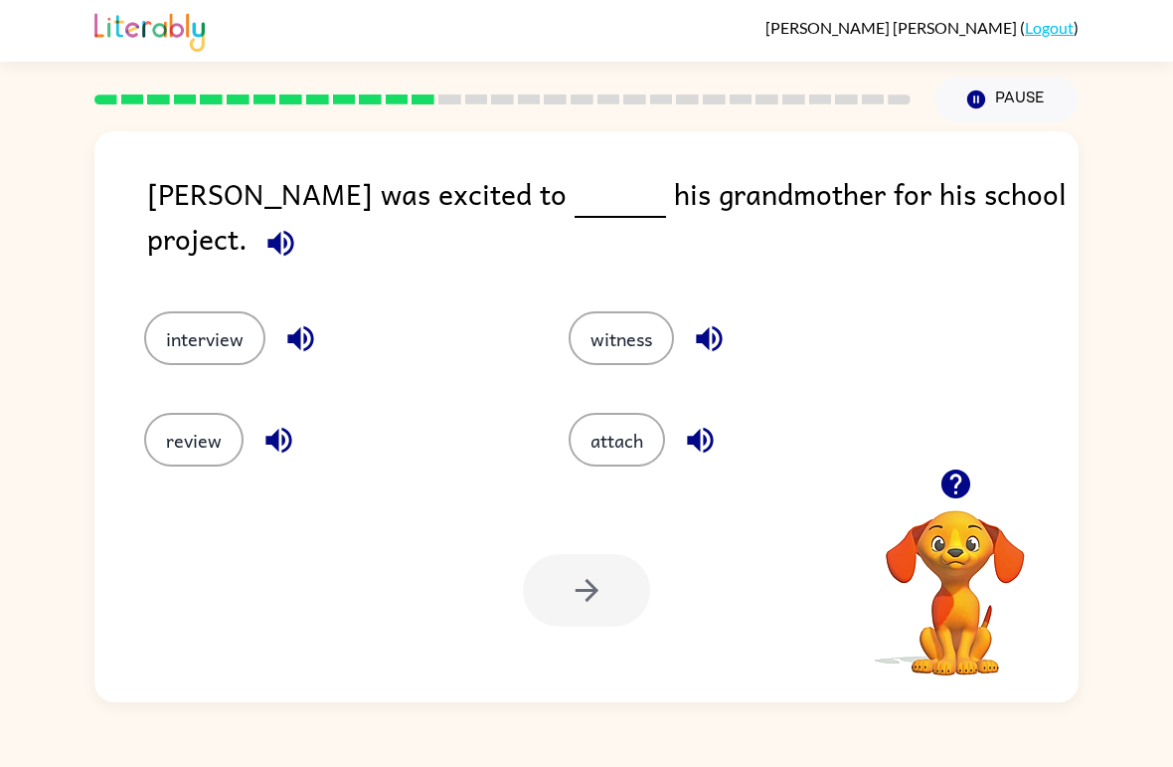
click at [189, 311] on button "interview" at bounding box center [204, 338] width 121 height 54
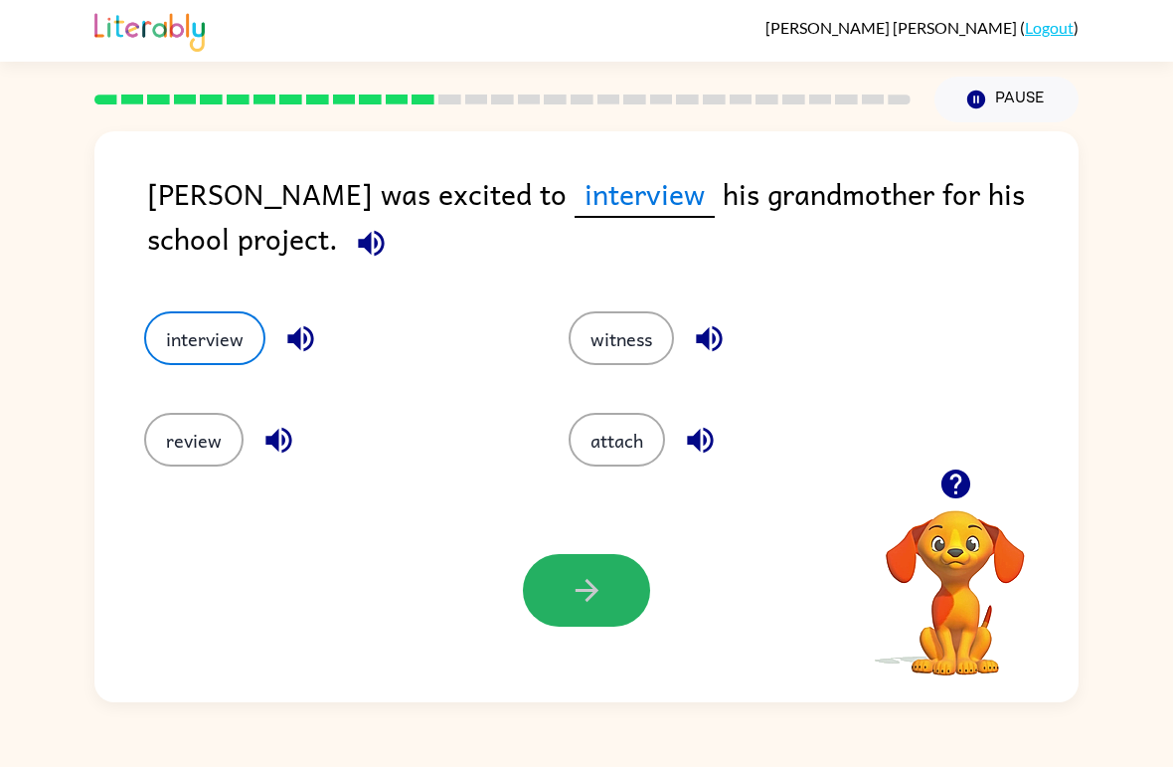
click at [621, 593] on button "button" at bounding box center [586, 590] width 127 height 73
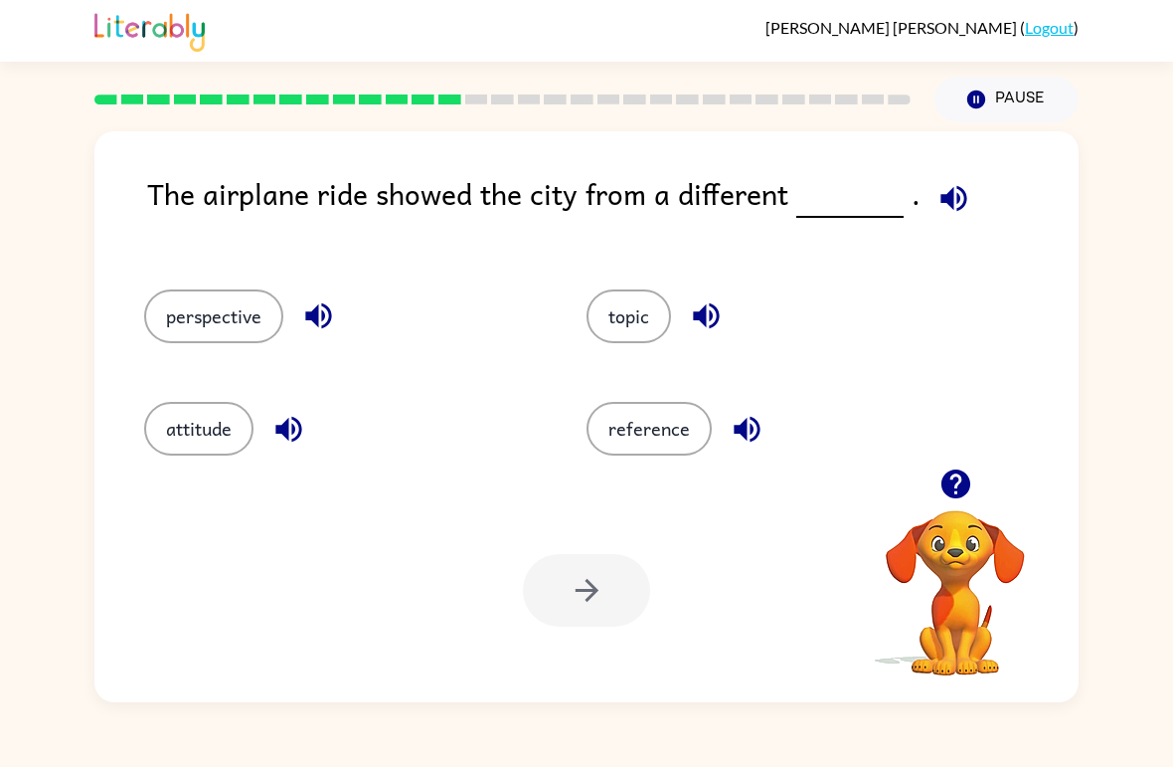
click at [236, 342] on button "perspective" at bounding box center [213, 316] width 139 height 54
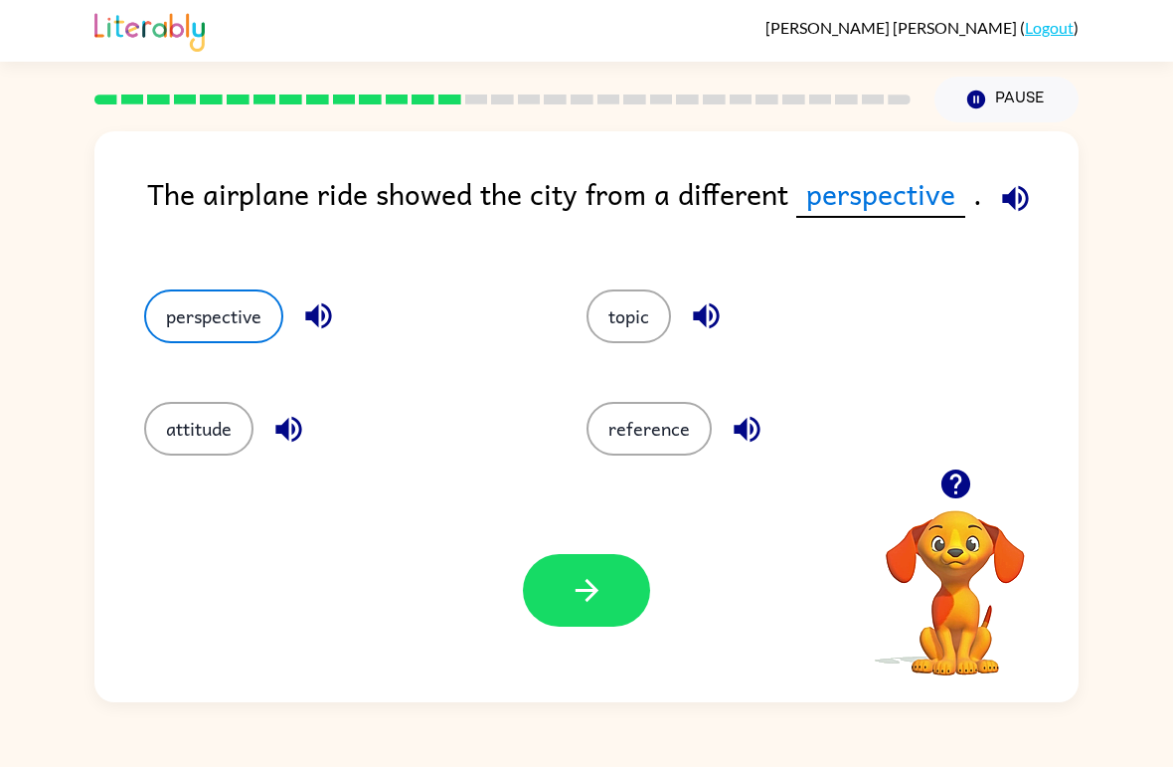
click at [605, 595] on button "button" at bounding box center [586, 590] width 127 height 73
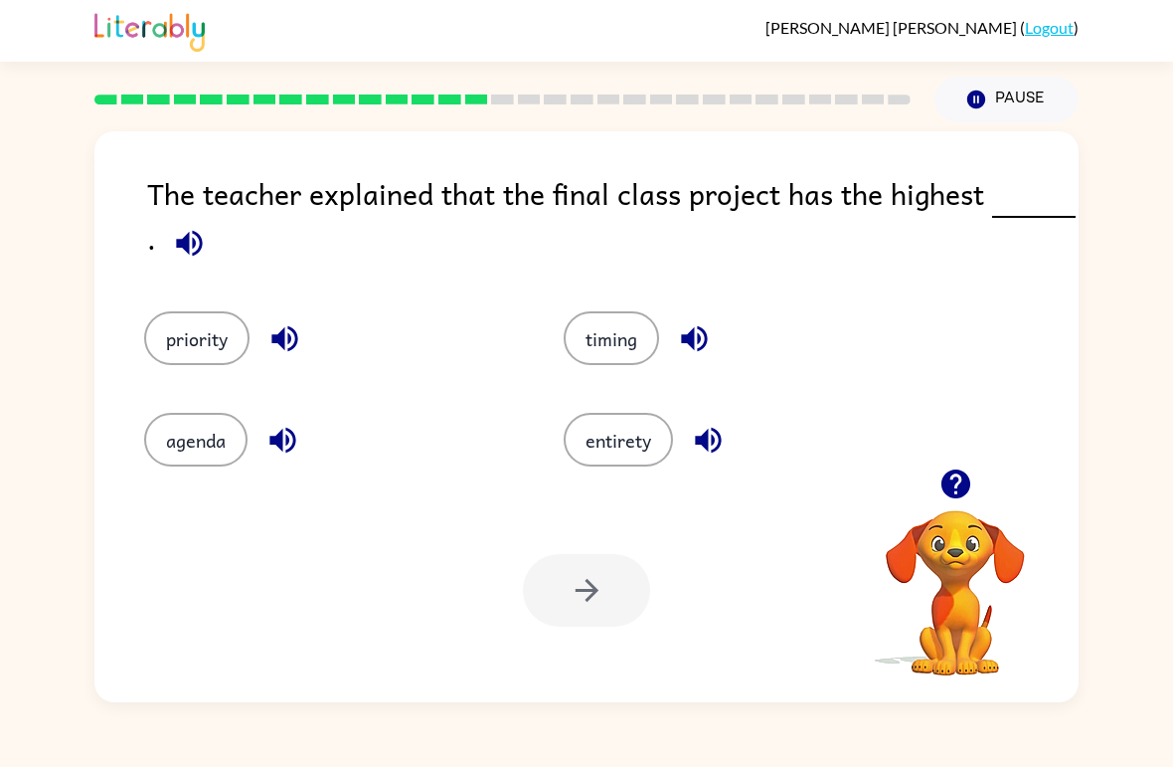
click at [221, 327] on button "priority" at bounding box center [196, 338] width 105 height 54
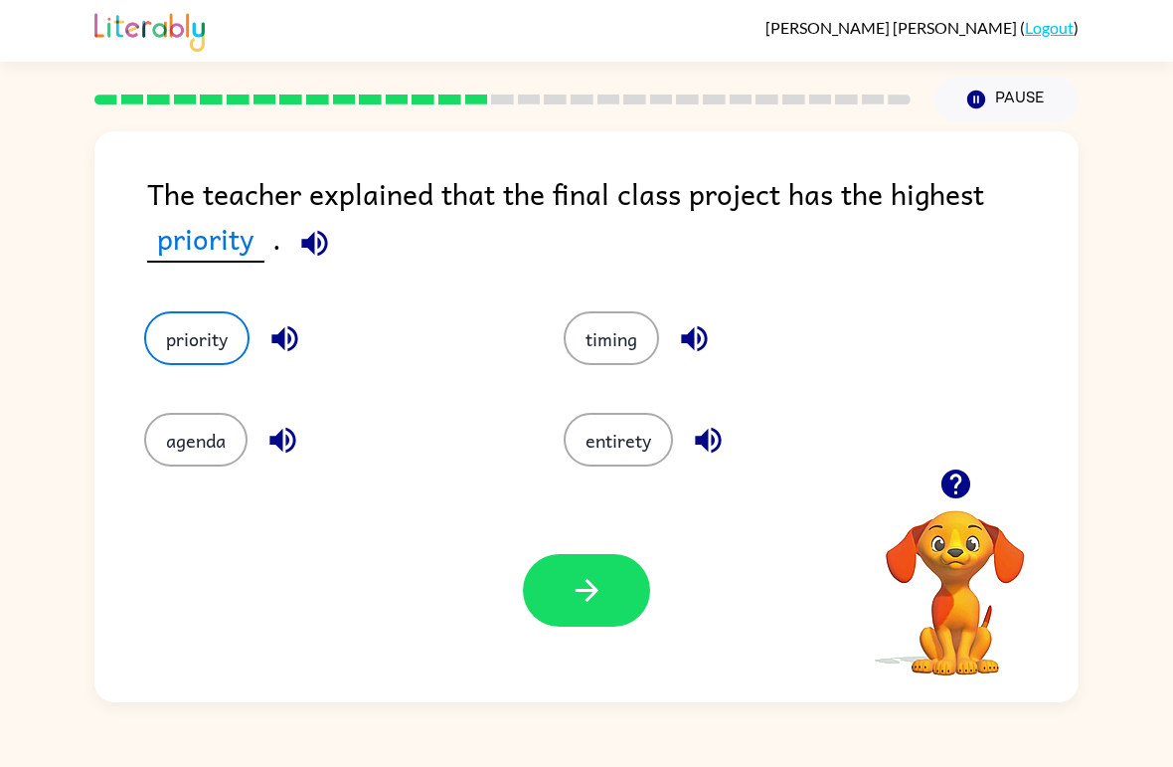
click at [606, 601] on button "button" at bounding box center [586, 590] width 127 height 73
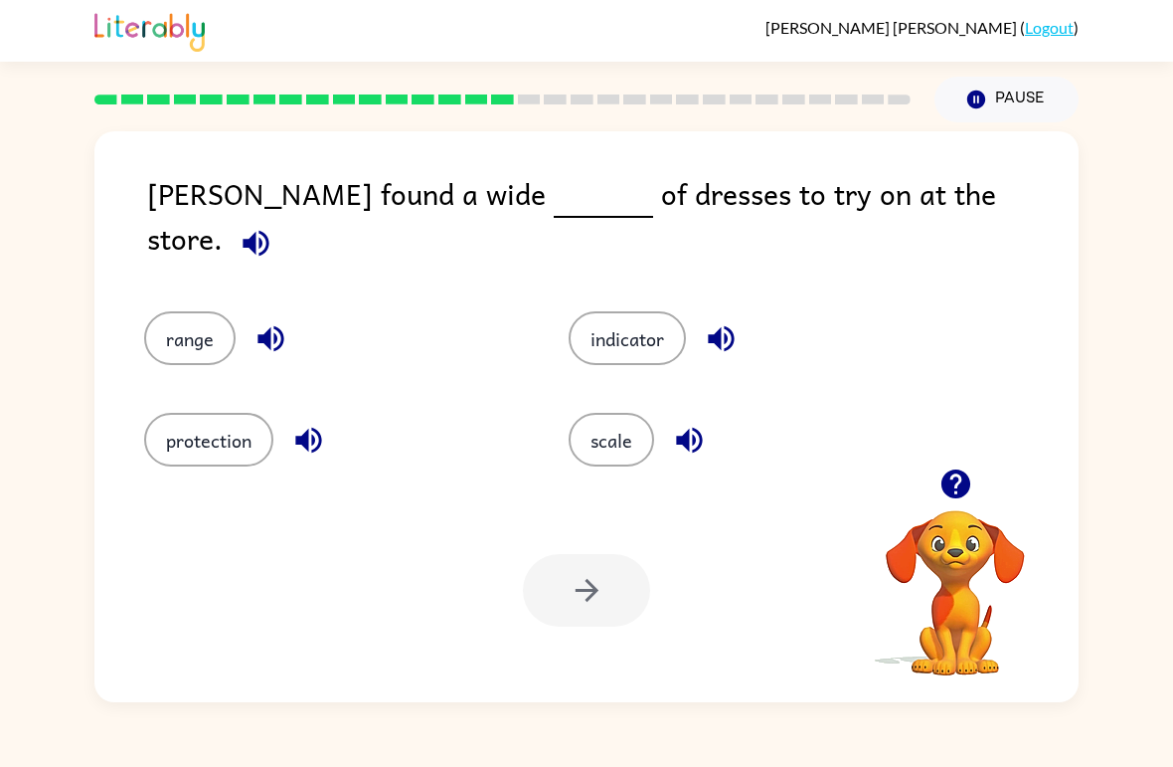
click at [207, 311] on button "range" at bounding box center [189, 338] width 91 height 54
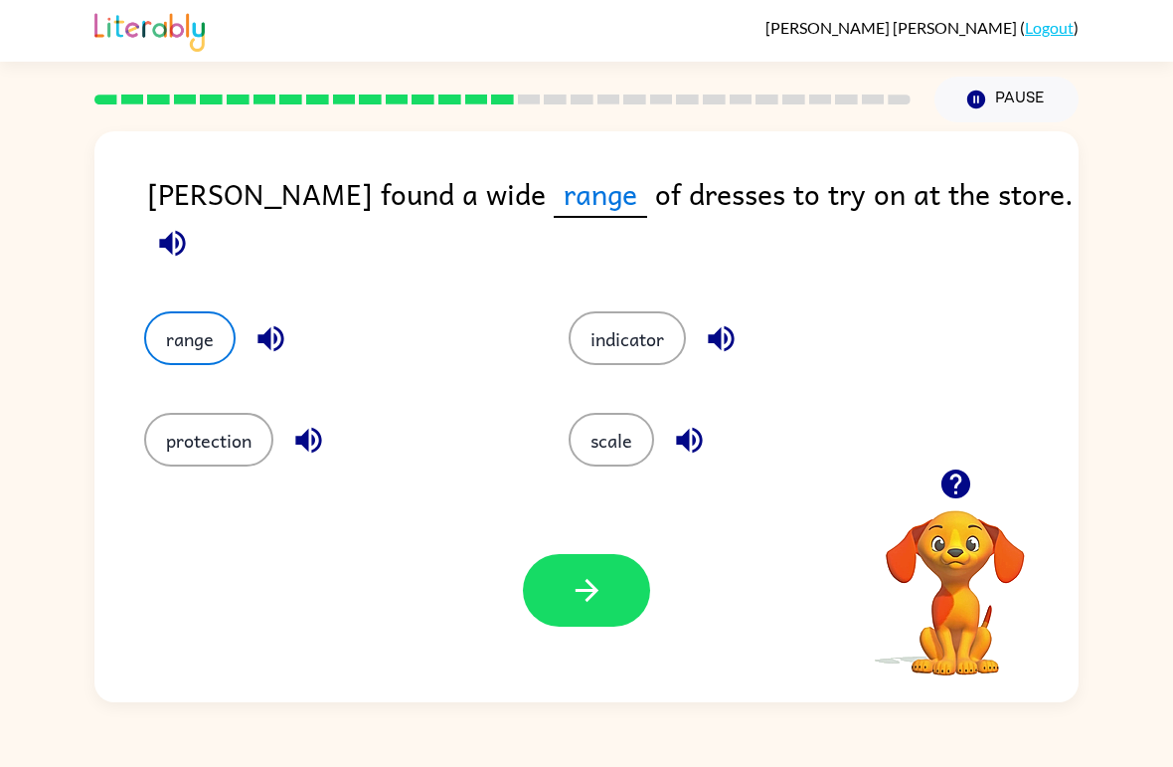
click at [609, 455] on button "scale" at bounding box center [612, 440] width 86 height 54
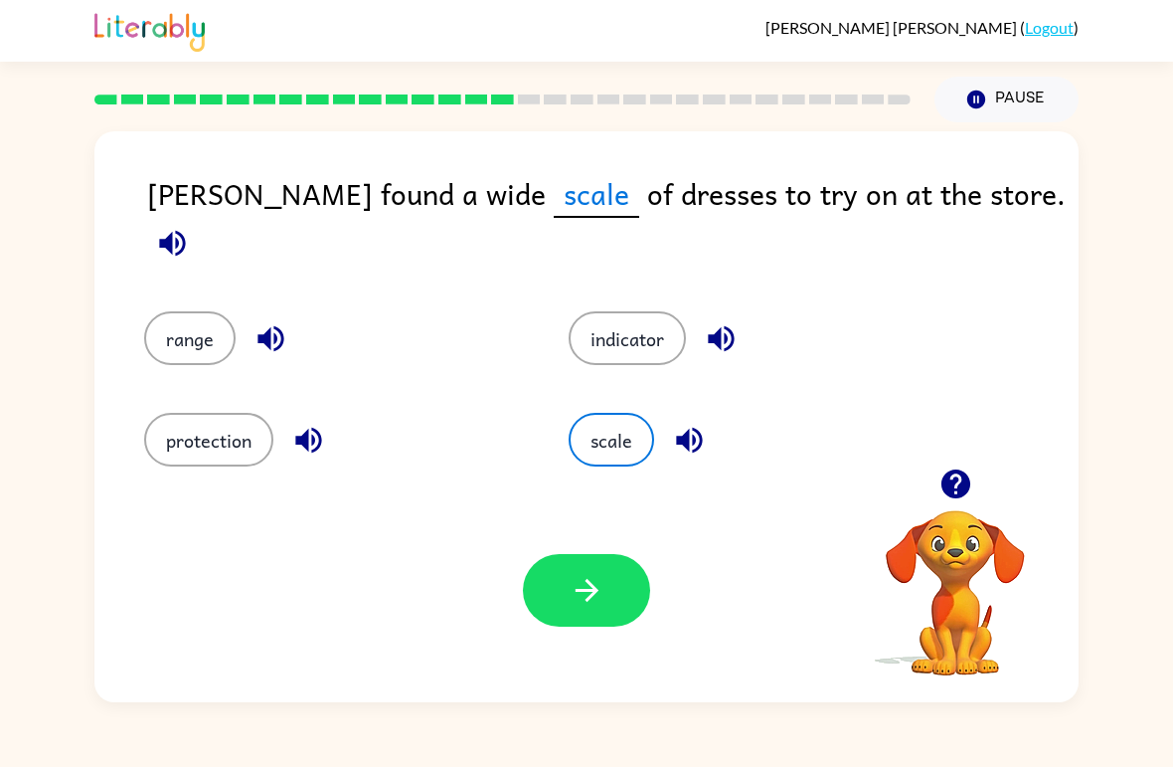
click at [198, 218] on button "button" at bounding box center [172, 243] width 51 height 51
click at [670, 311] on button "indicator" at bounding box center [627, 338] width 117 height 54
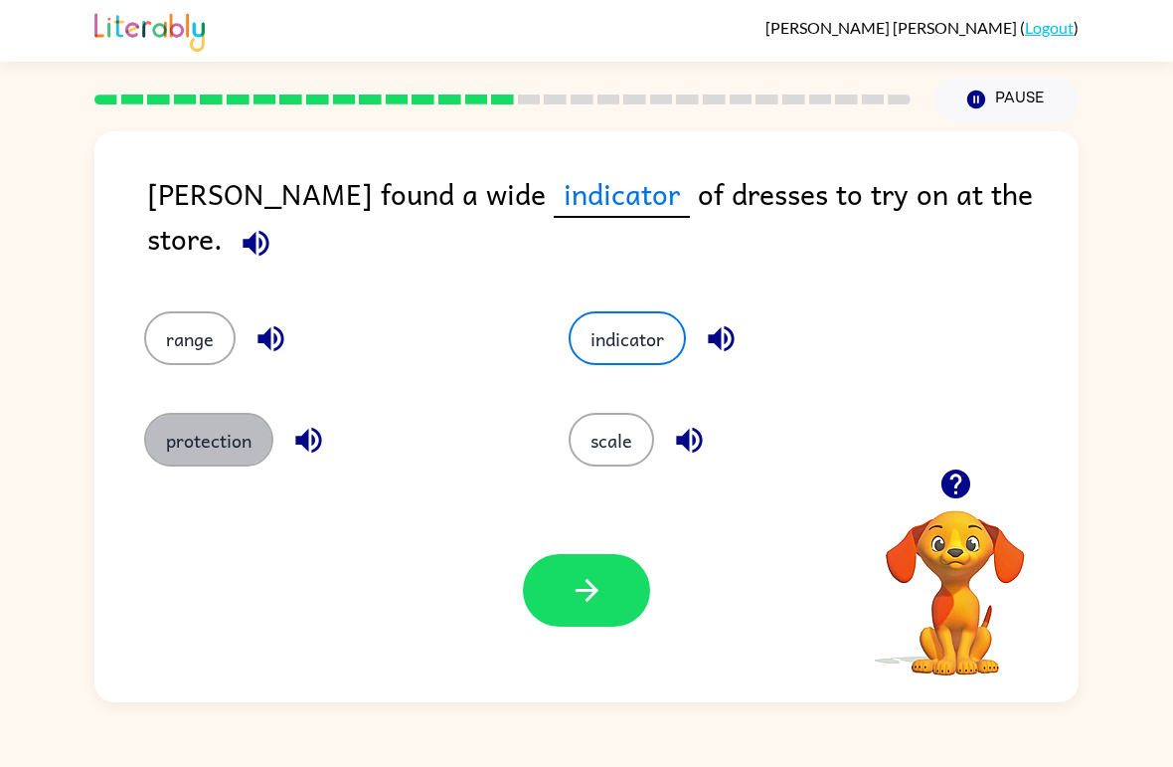
click at [255, 439] on button "protection" at bounding box center [208, 440] width 129 height 54
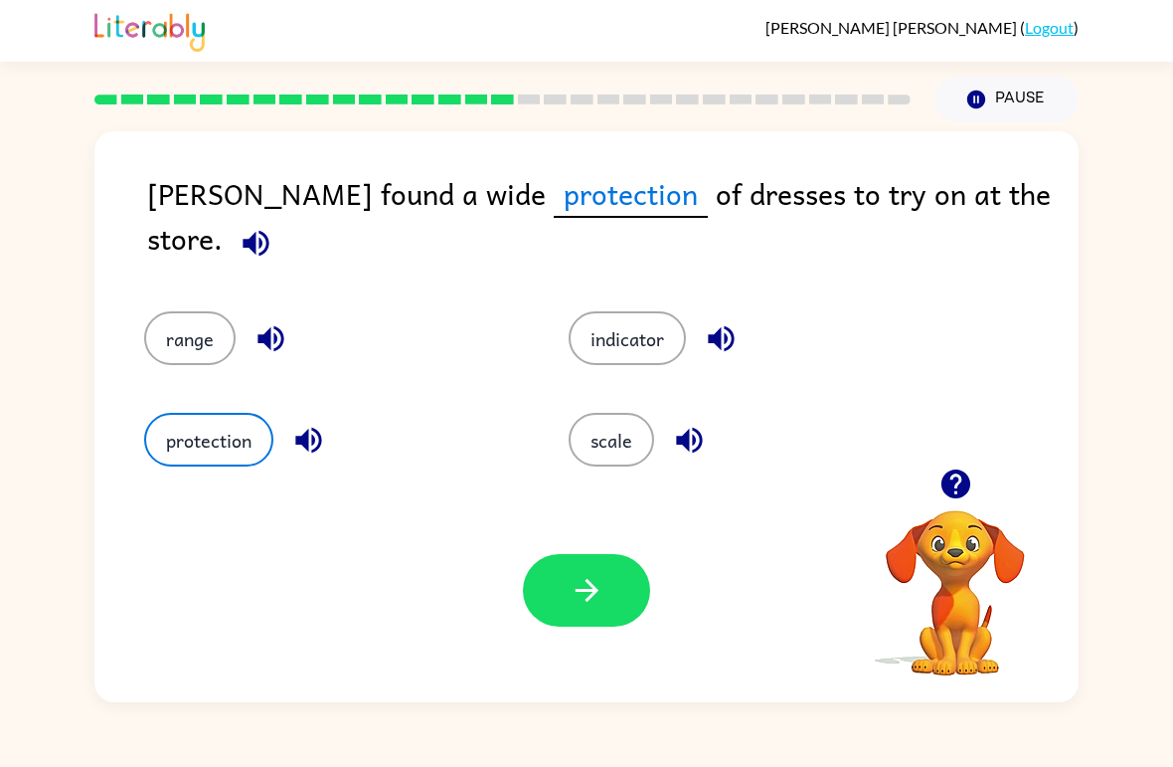
click at [182, 311] on button "range" at bounding box center [189, 338] width 91 height 54
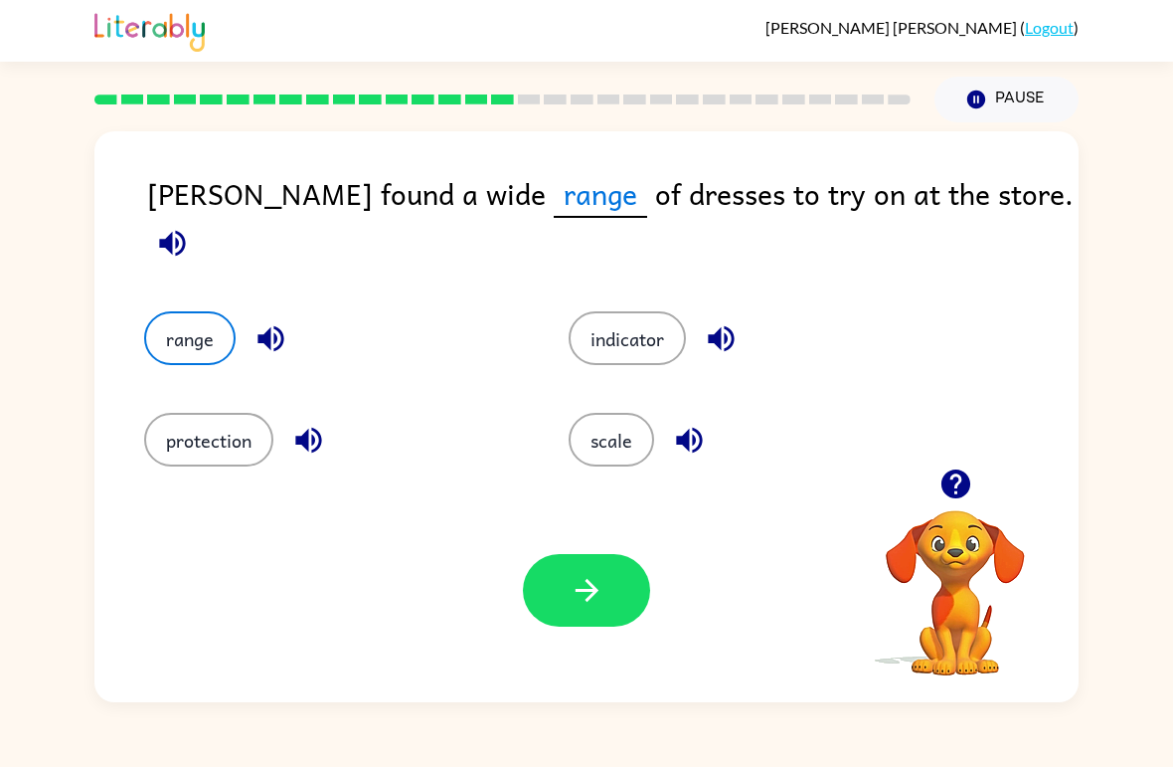
click at [642, 578] on button "button" at bounding box center [586, 590] width 127 height 73
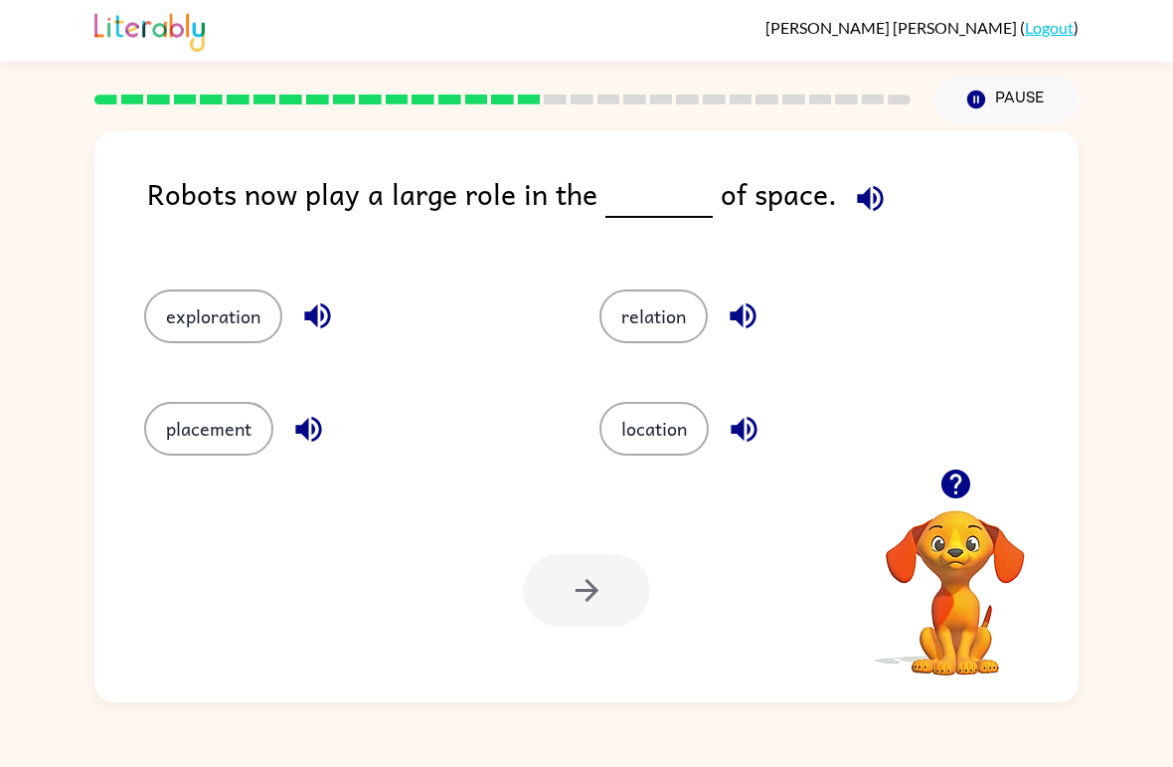
click at [202, 328] on button "exploration" at bounding box center [213, 316] width 138 height 54
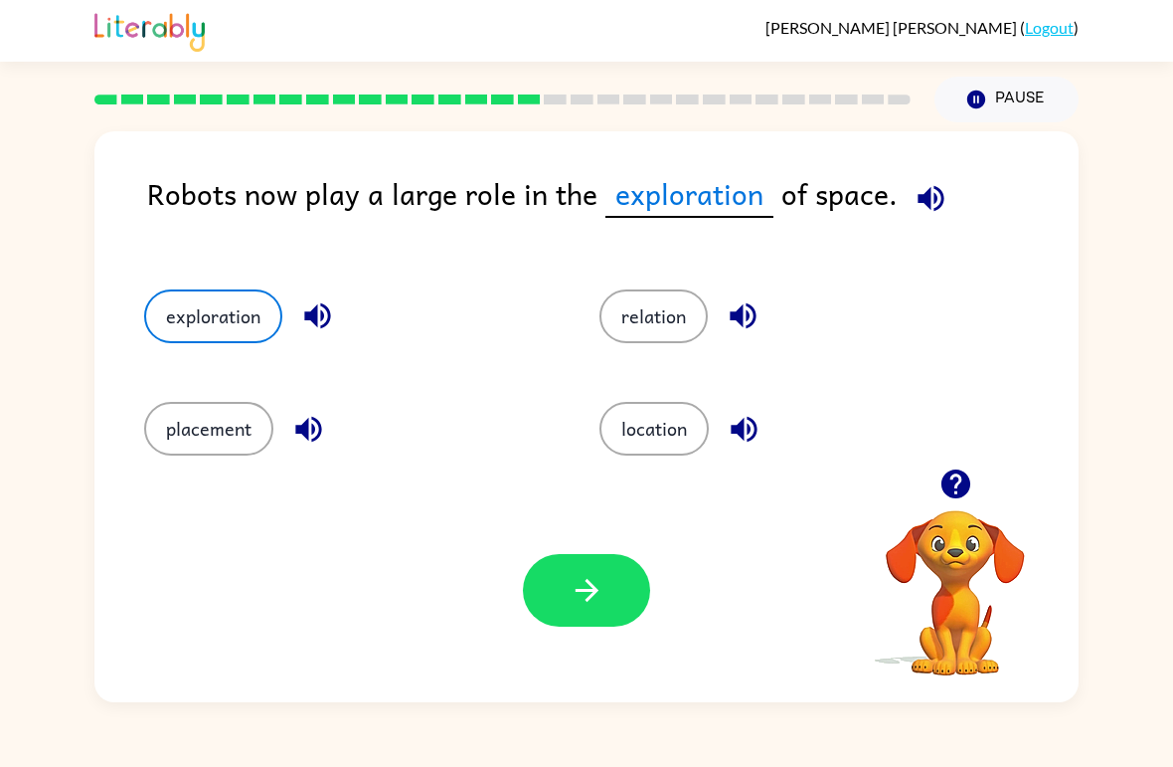
click at [585, 588] on icon "button" at bounding box center [587, 590] width 35 height 35
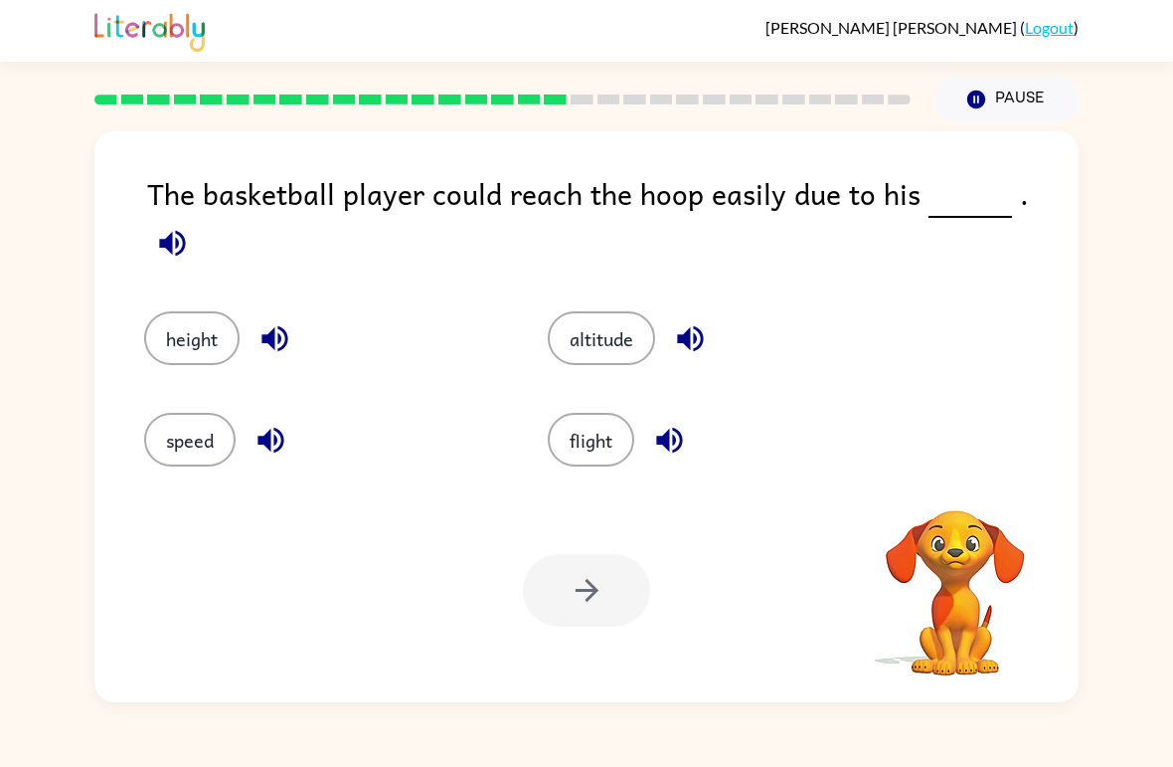
click at [769, 551] on div "Your browser must support playing .mp4 files to use Literably. Please try using…" at bounding box center [586, 590] width 984 height 224
click at [228, 273] on div "height" at bounding box center [308, 323] width 404 height 101
click at [187, 316] on button "height" at bounding box center [191, 338] width 95 height 54
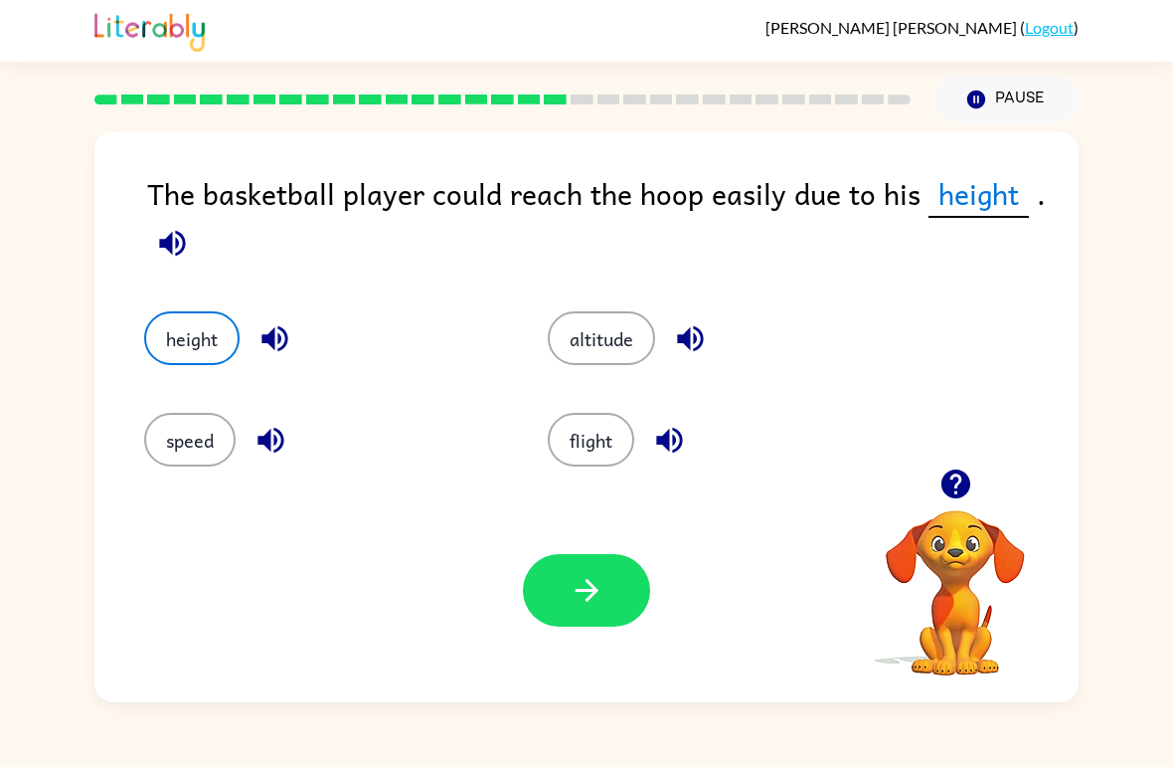
click at [595, 584] on icon "button" at bounding box center [587, 590] width 35 height 35
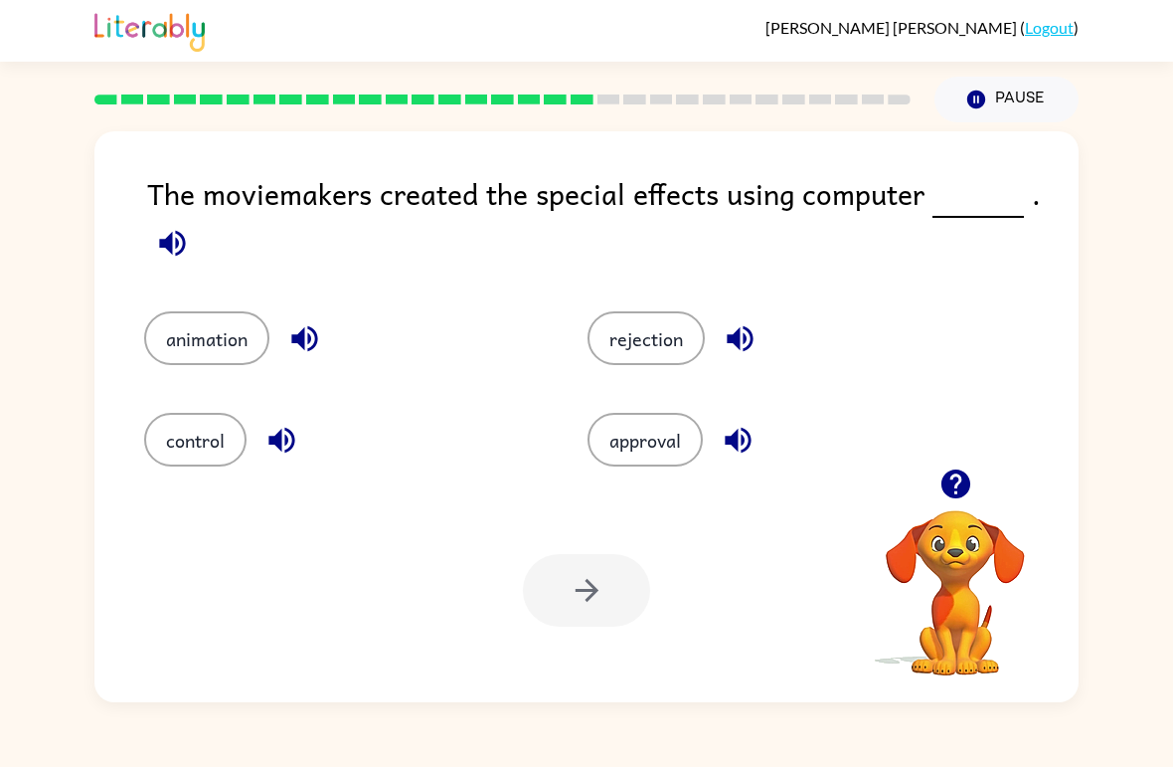
click at [209, 336] on button "animation" at bounding box center [206, 338] width 125 height 54
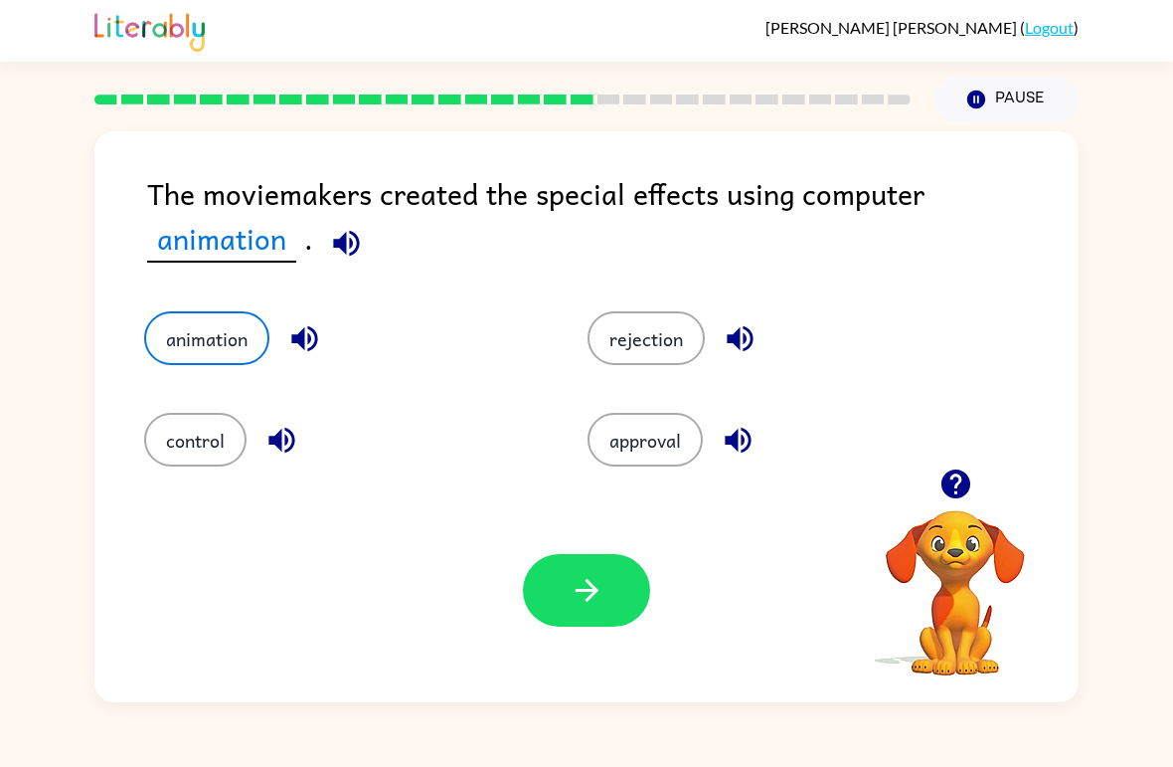
click at [575, 584] on icon "button" at bounding box center [587, 590] width 35 height 35
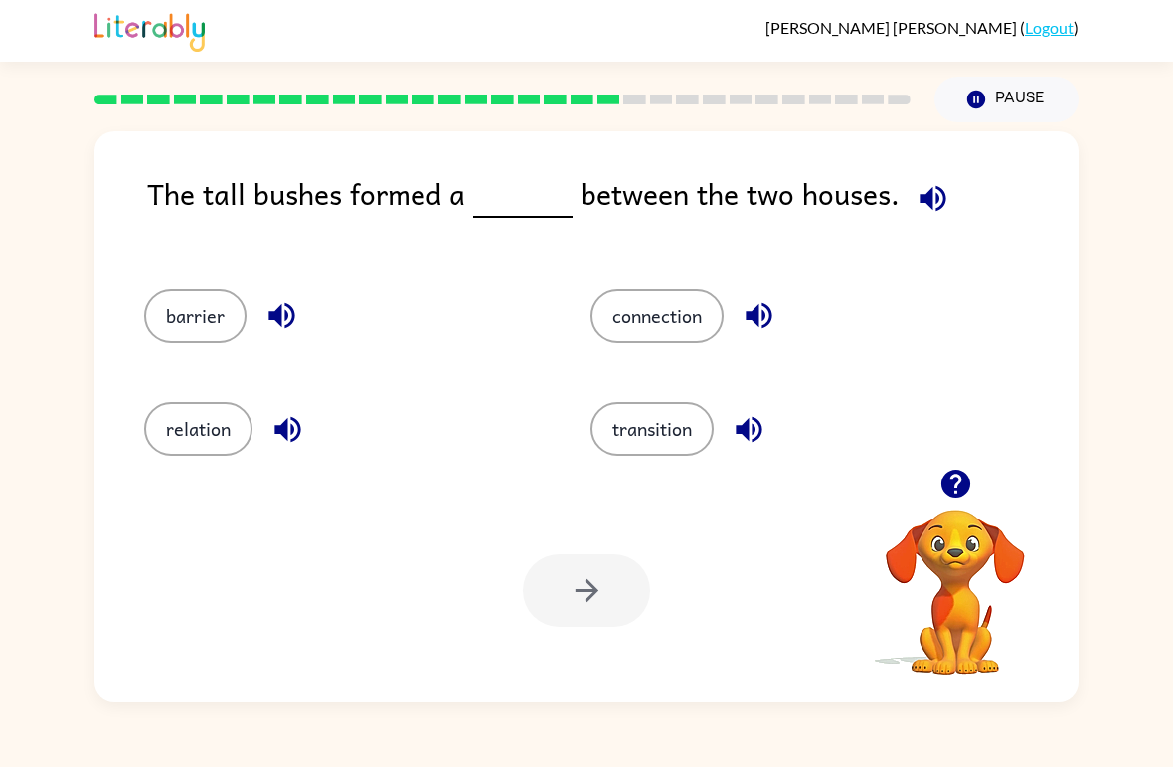
click at [214, 291] on button "barrier" at bounding box center [195, 316] width 102 height 54
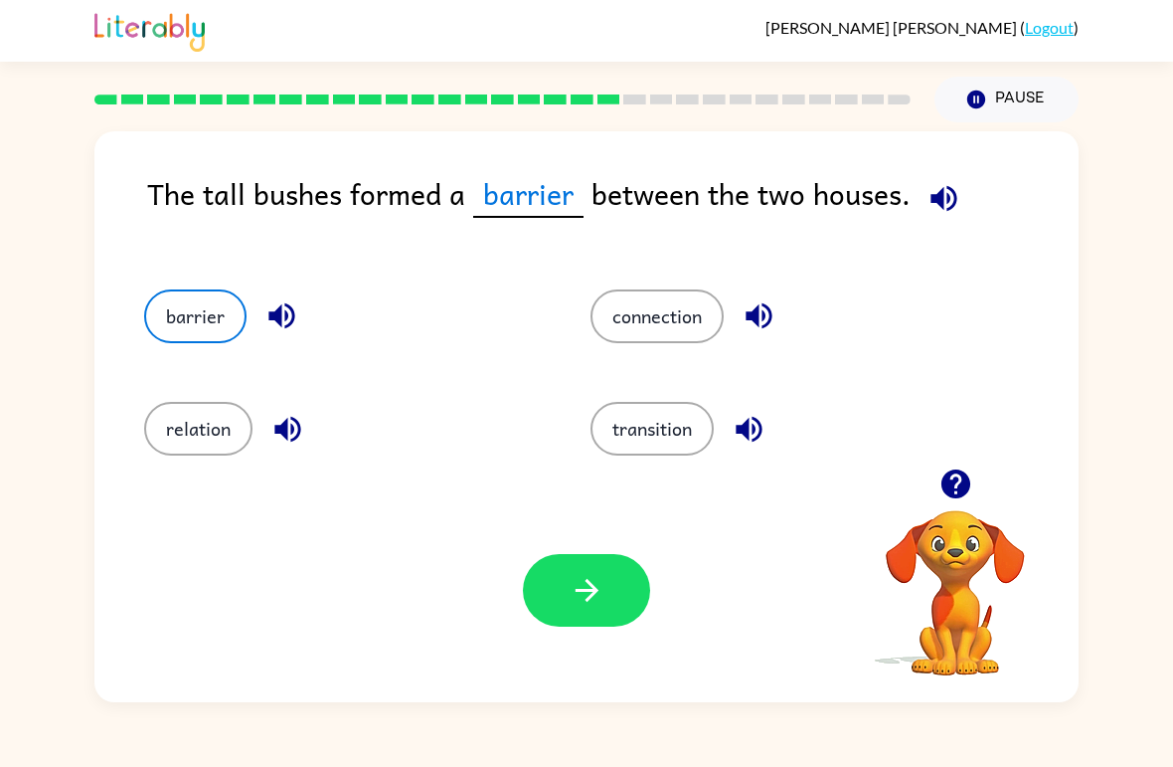
click at [572, 592] on icon "button" at bounding box center [587, 590] width 35 height 35
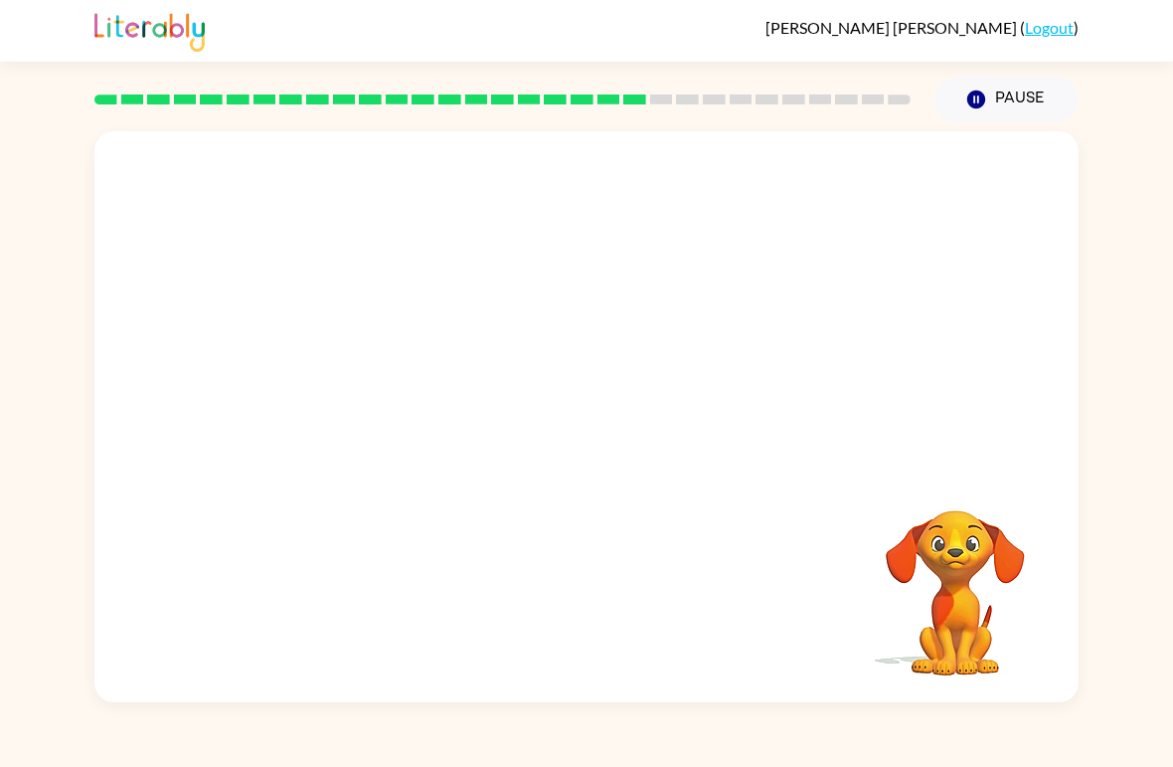
click at [375, 417] on video "Your browser must support playing .mp4 files to use Literably. Please try using…" at bounding box center [586, 299] width 984 height 337
click at [467, 411] on video "Your browser must support playing .mp4 files to use Literably. Please try using…" at bounding box center [586, 299] width 984 height 337
click at [439, 408] on video "Your browser must support playing .mp4 files to use Literably. Please try using…" at bounding box center [586, 299] width 984 height 337
click at [439, 407] on video "Your browser must support playing .mp4 files to use Literably. Please try using…" at bounding box center [586, 299] width 984 height 337
click at [1165, 671] on div "Your browser must support playing .mp4 files to use Literably. Please try using…" at bounding box center [586, 412] width 1173 height 580
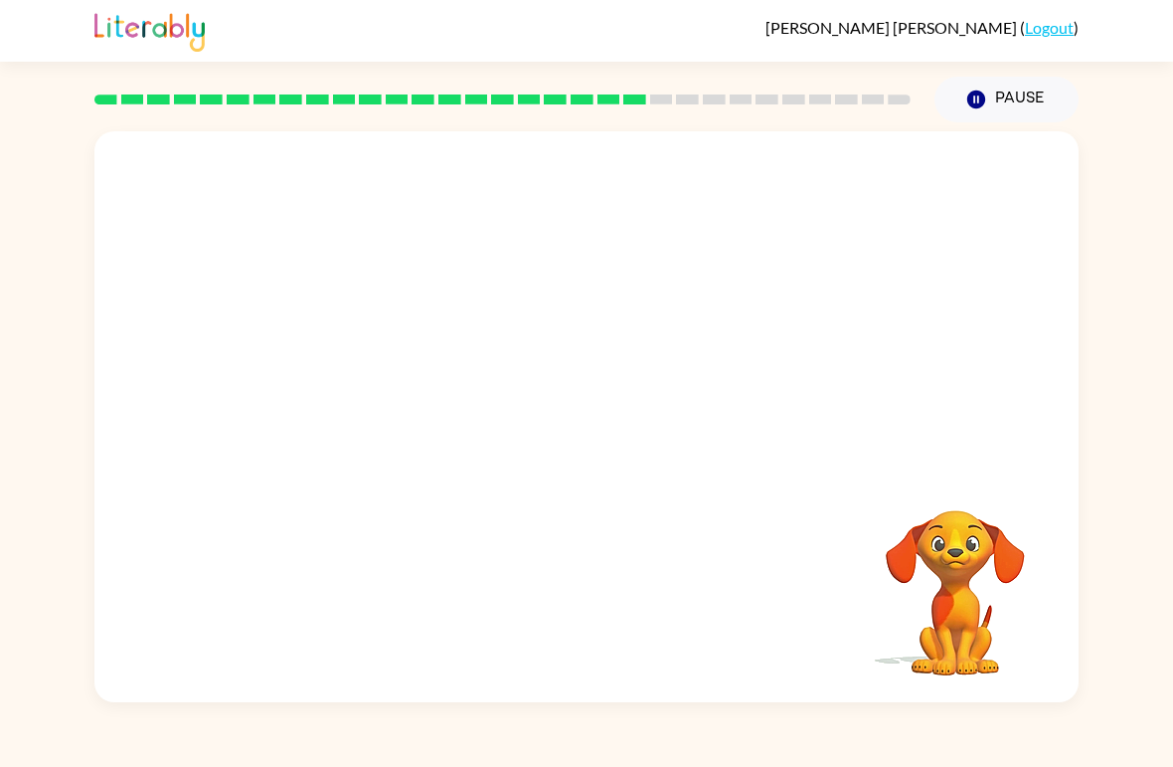
click at [927, 297] on video "Your browser must support playing .mp4 files to use Literably. Please try using…" at bounding box center [586, 299] width 984 height 337
click at [975, 280] on video "Your browser must support playing .mp4 files to use Literably. Please try using…" at bounding box center [586, 299] width 984 height 337
click at [1027, 272] on video "Your browser must support playing .mp4 files to use Literably. Please try using…" at bounding box center [586, 299] width 984 height 337
click at [1057, 271] on video "Your browser must support playing .mp4 files to use Literably. Please try using…" at bounding box center [586, 299] width 984 height 337
click at [1088, 267] on div "Your browser must support playing .mp4 files to use Literably. Please try using…" at bounding box center [586, 412] width 1173 height 580
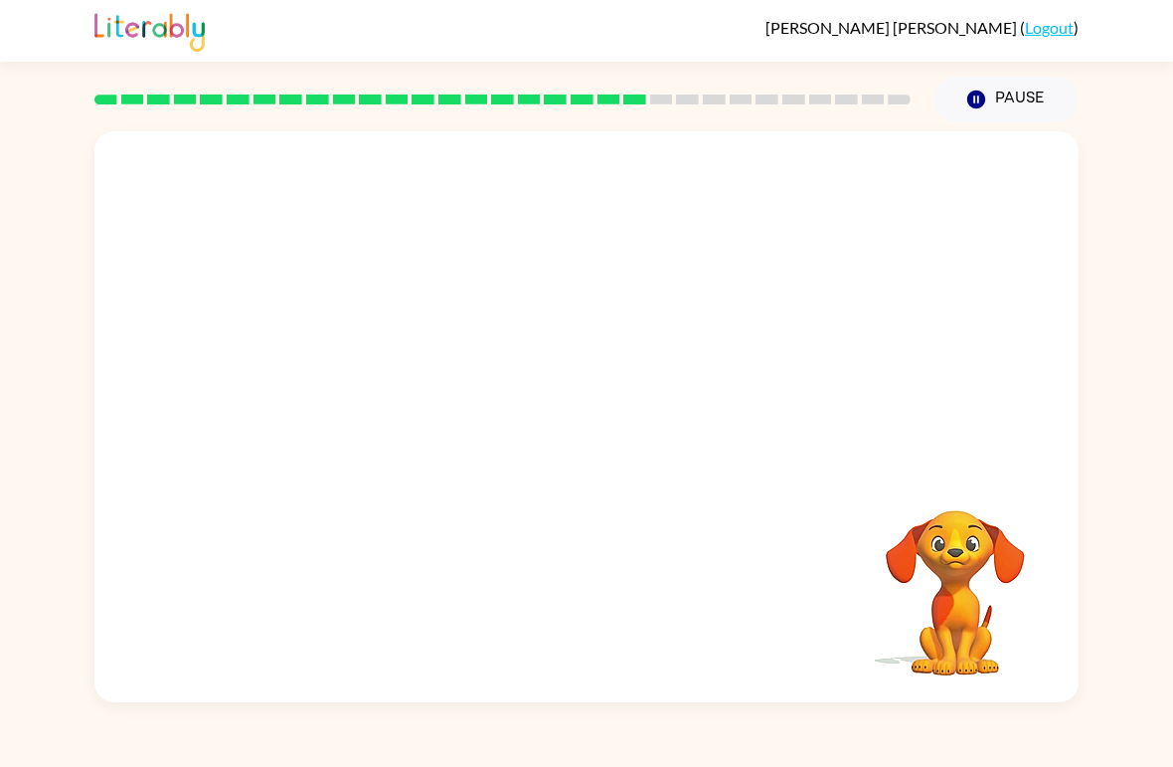
click at [792, 274] on video "Your browser must support playing .mp4 files to use Literably. Please try using…" at bounding box center [586, 299] width 984 height 337
click at [527, 375] on video "Your browser must support playing .mp4 files to use Literably. Please try using…" at bounding box center [586, 299] width 984 height 337
click at [610, 200] on video "Your browser must support playing .mp4 files to use Literably. Please try using…" at bounding box center [586, 299] width 984 height 337
click at [524, 469] on div at bounding box center [586, 416] width 984 height 571
click at [619, 429] on button "button" at bounding box center [586, 427] width 127 height 73
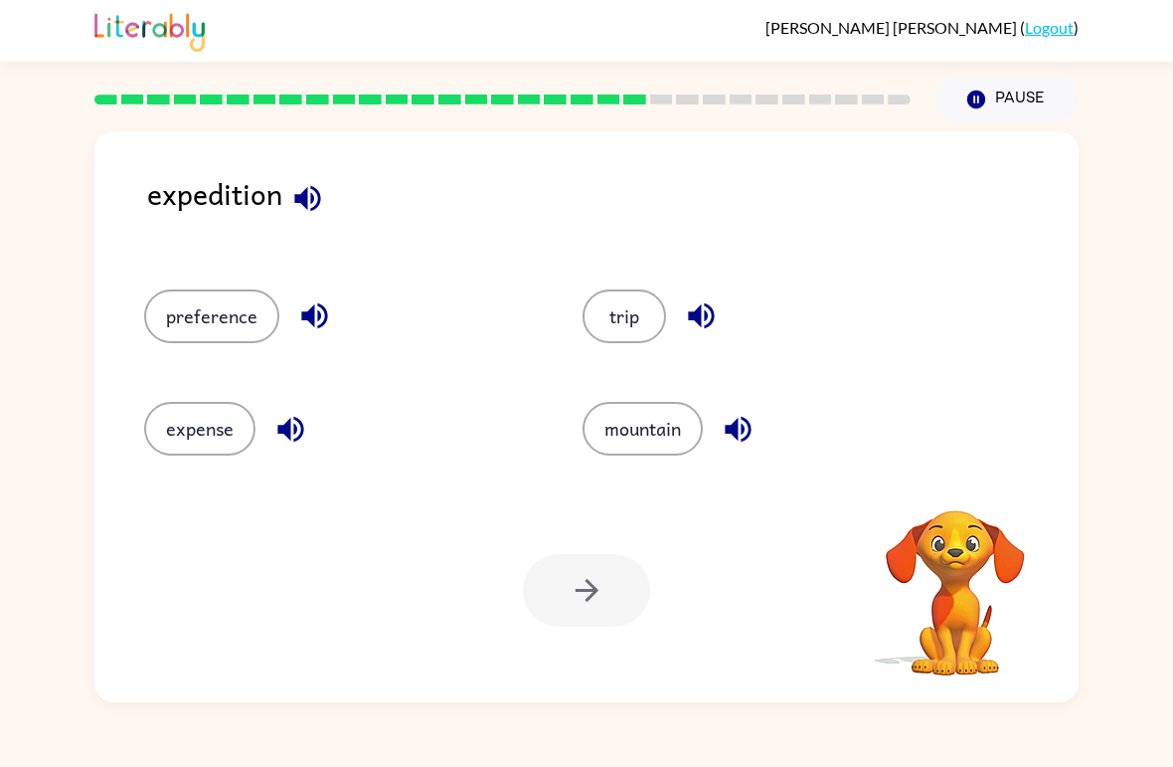
click at [946, 275] on div "trip" at bounding box center [764, 308] width 438 height 112
click at [311, 195] on icon "button" at bounding box center [307, 198] width 26 height 26
click at [615, 320] on button "trip" at bounding box center [625, 316] width 84 height 54
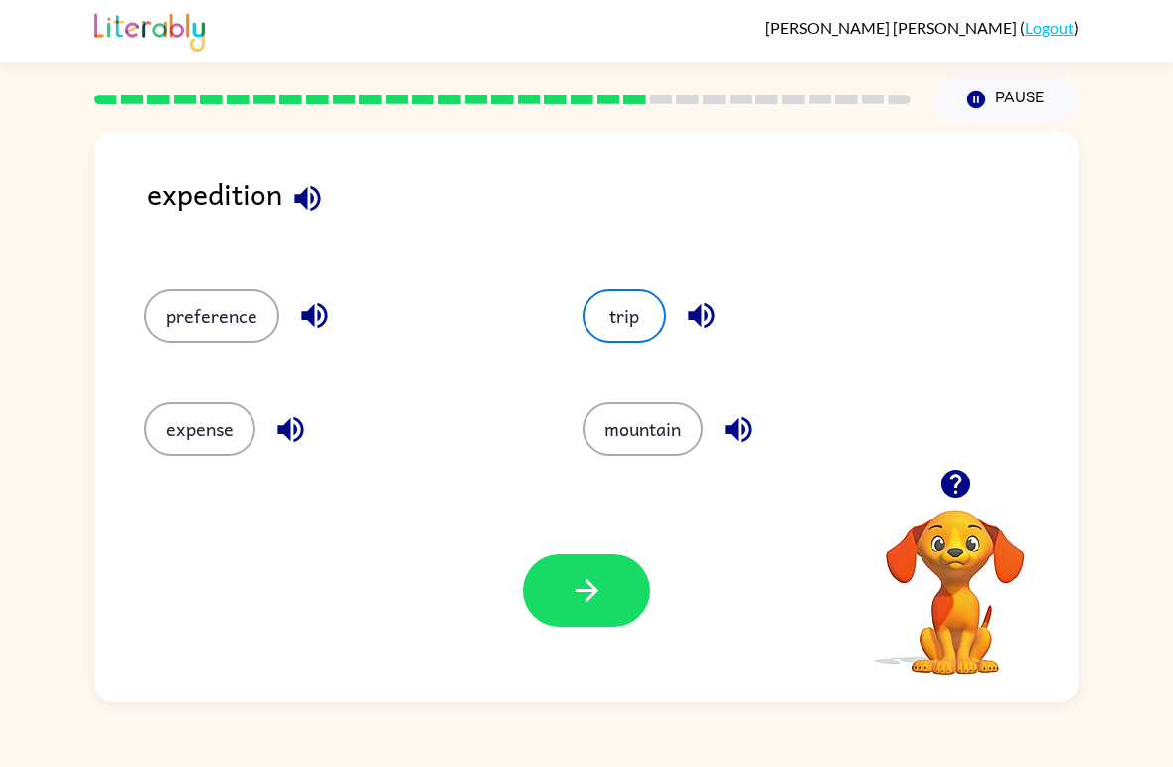
click at [603, 578] on icon "button" at bounding box center [587, 590] width 35 height 35
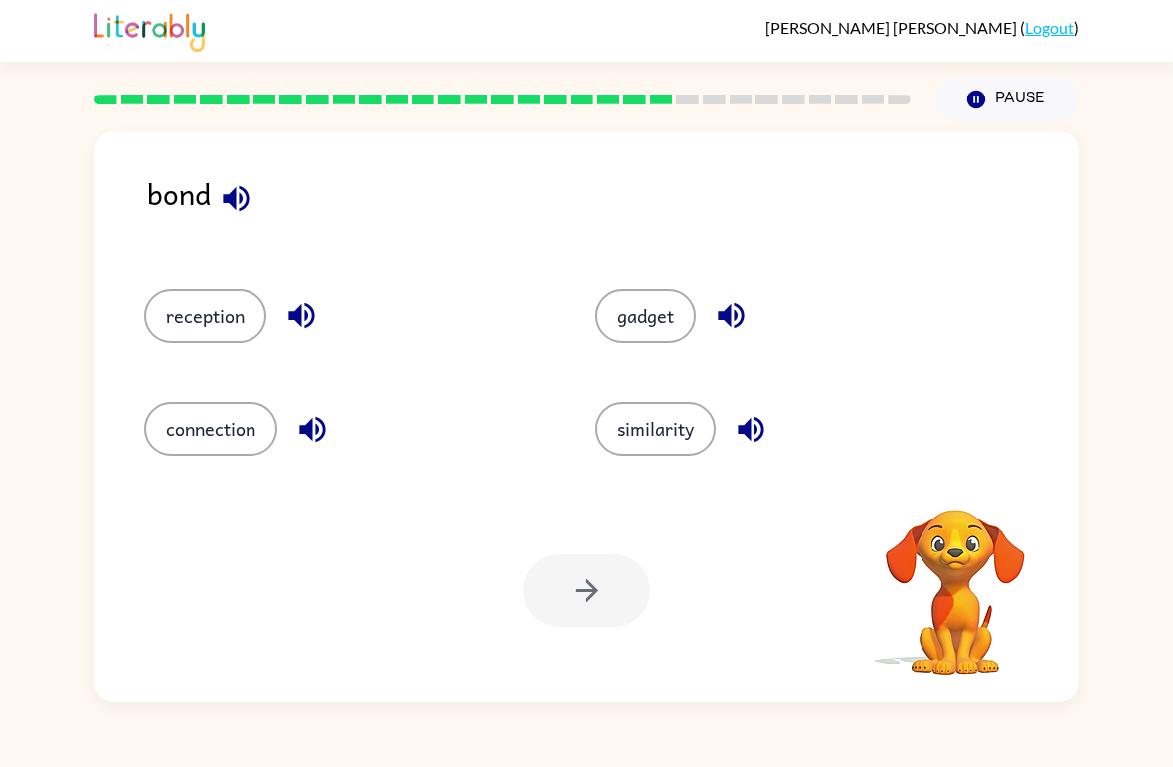
click at [222, 213] on icon "button" at bounding box center [236, 198] width 35 height 35
click at [158, 421] on button "connection" at bounding box center [210, 429] width 133 height 54
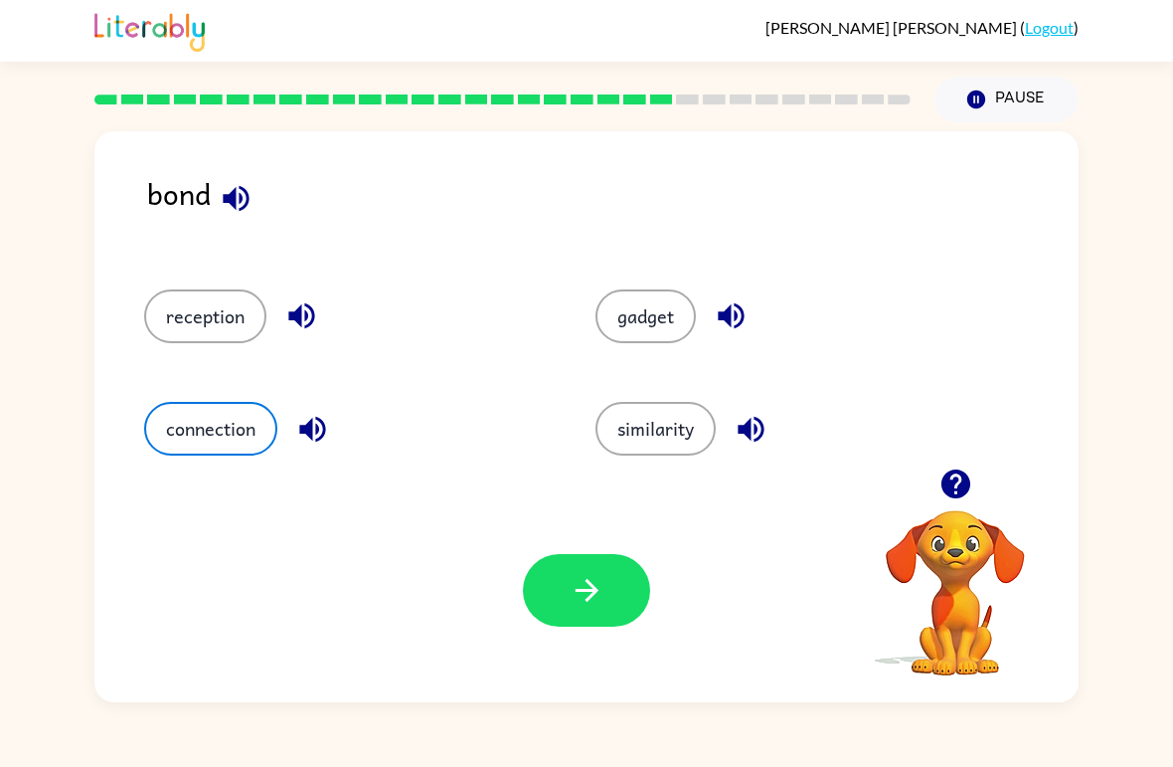
click at [524, 583] on button "button" at bounding box center [586, 590] width 127 height 73
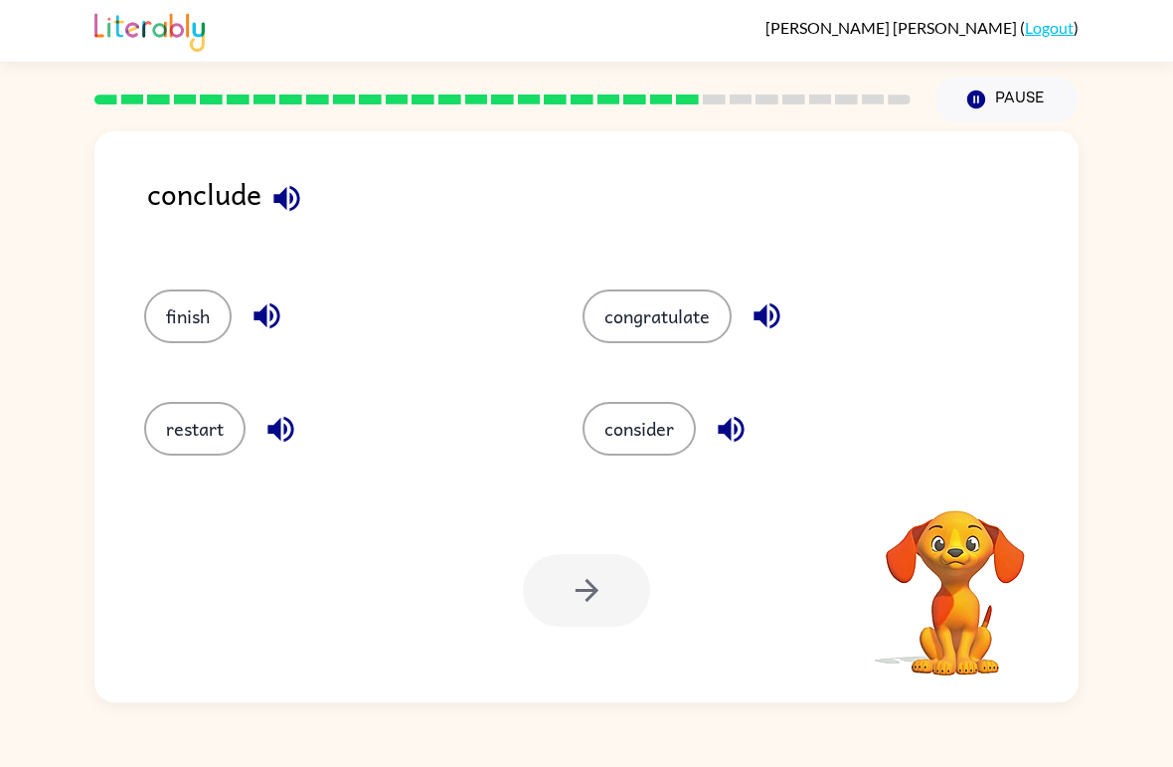
click at [272, 201] on icon "button" at bounding box center [286, 198] width 35 height 35
click at [163, 302] on button "finish" at bounding box center [187, 316] width 87 height 54
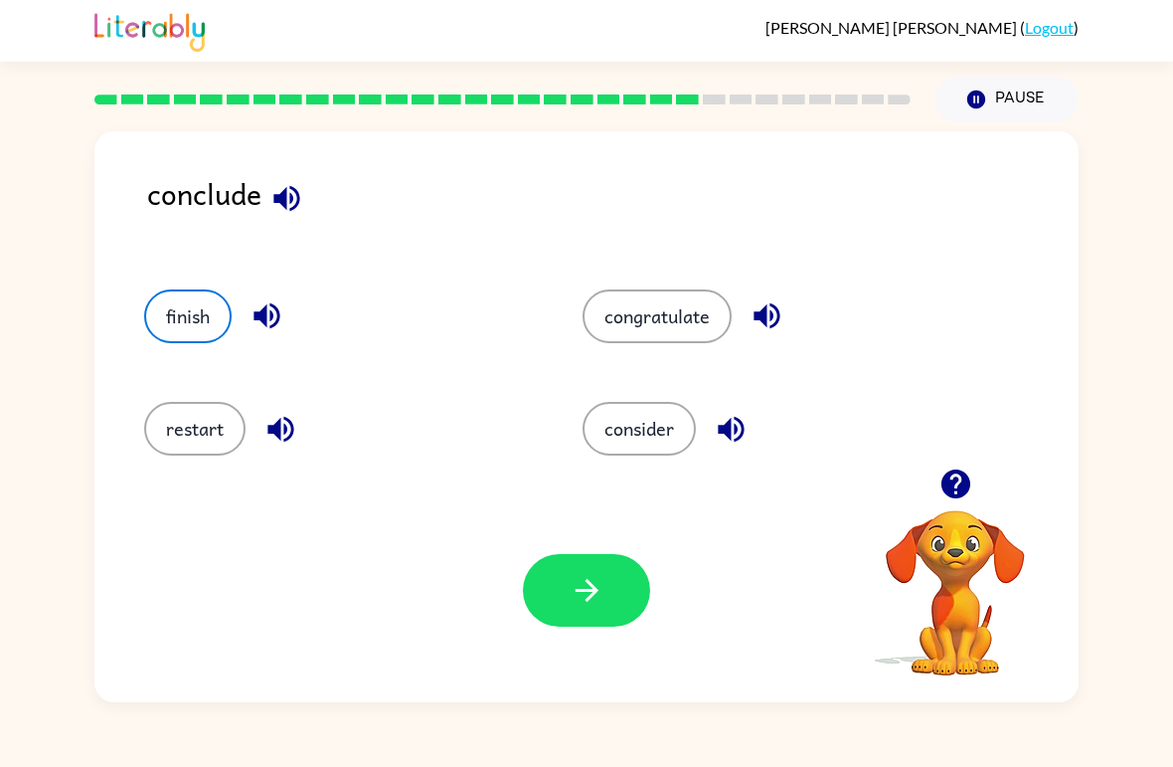
click at [680, 444] on button "consider" at bounding box center [639, 429] width 113 height 54
click at [603, 592] on icon "button" at bounding box center [587, 590] width 35 height 35
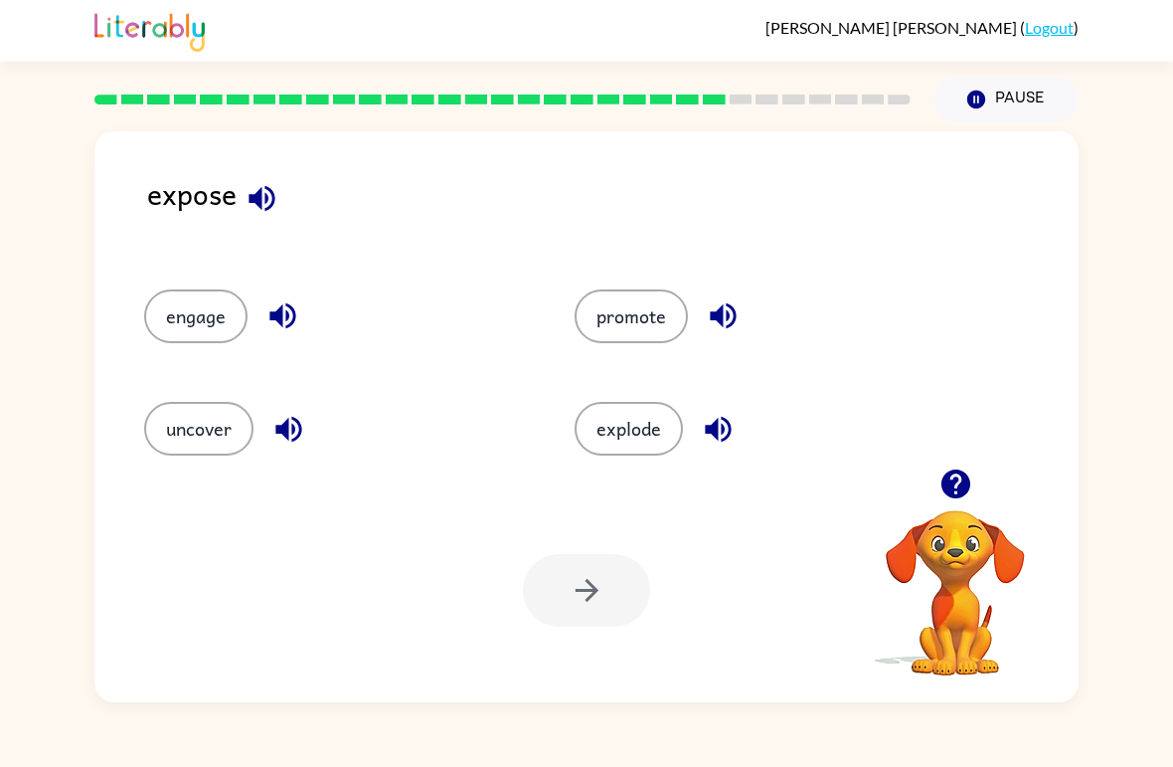
click at [180, 435] on button "uncover" at bounding box center [198, 429] width 109 height 54
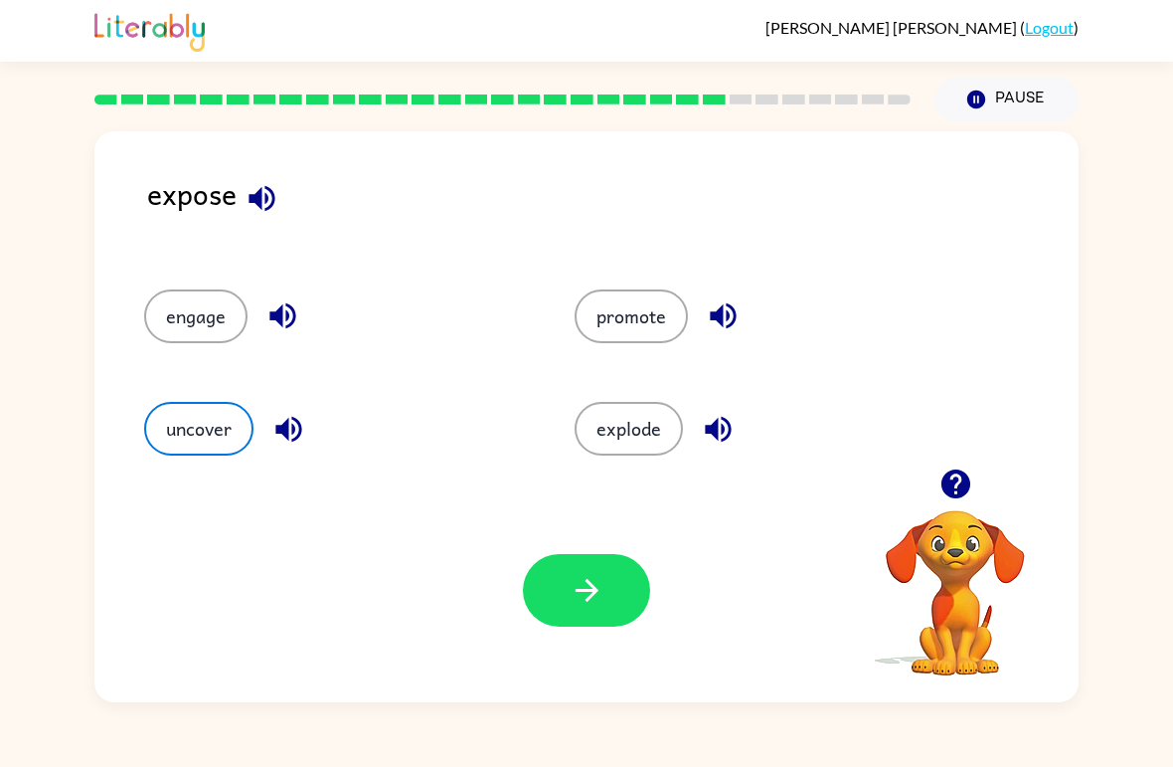
click at [490, 598] on div "Your browser must support playing .mp4 files to use Literably. Please try using…" at bounding box center [586, 590] width 984 height 224
click at [579, 575] on icon "button" at bounding box center [587, 590] width 35 height 35
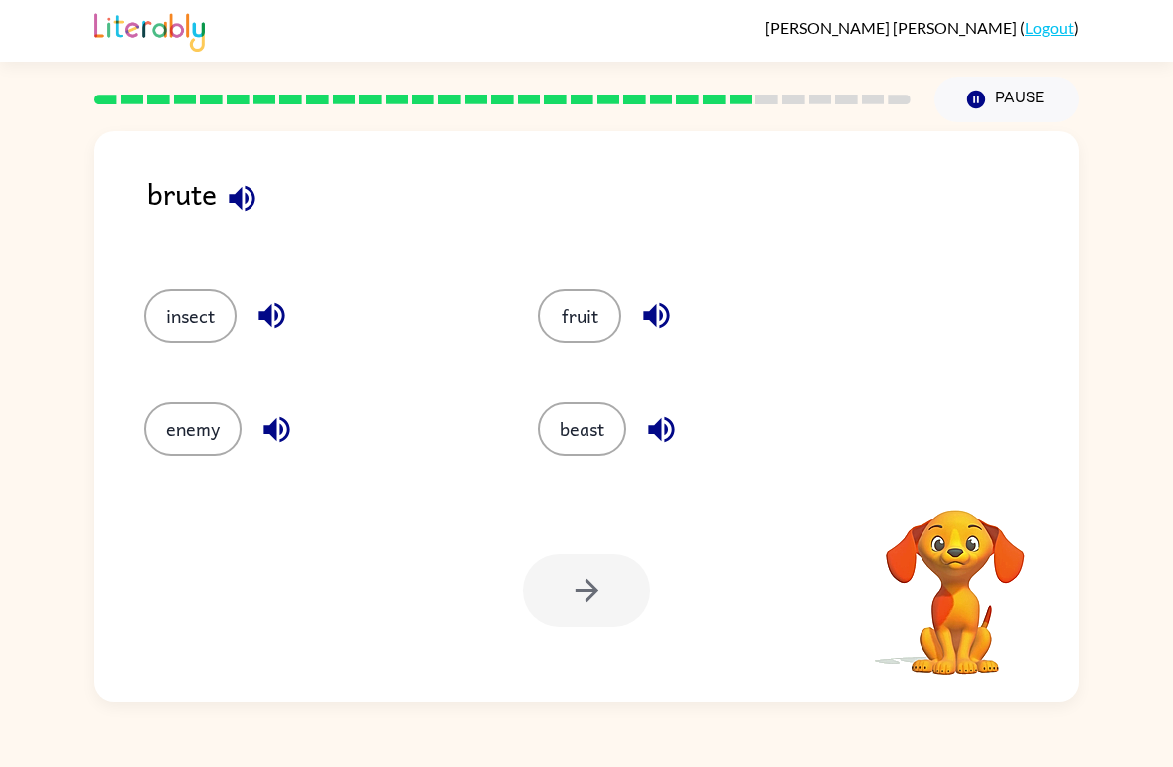
click at [238, 201] on icon "button" at bounding box center [242, 198] width 26 height 26
click at [169, 425] on button "enemy" at bounding box center [192, 429] width 97 height 54
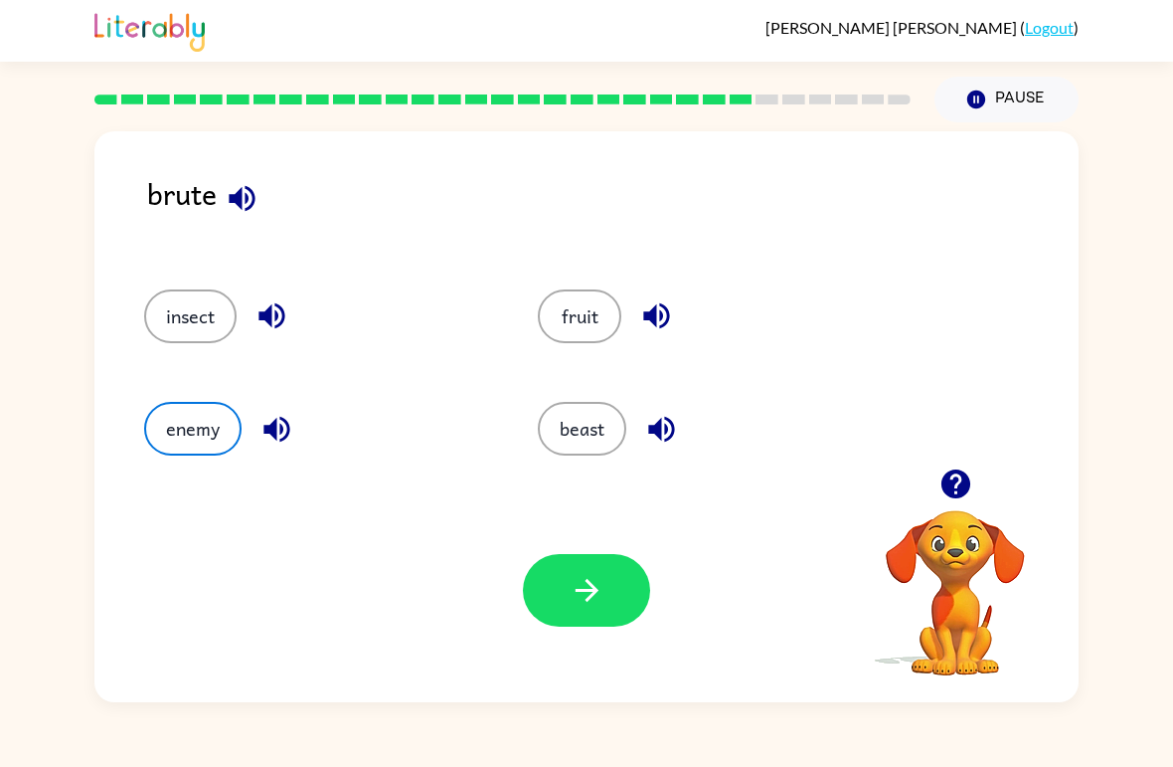
click at [168, 302] on button "insect" at bounding box center [190, 316] width 92 height 54
click at [193, 451] on button "enemy" at bounding box center [192, 429] width 97 height 54
click at [592, 598] on icon "button" at bounding box center [586, 590] width 23 height 23
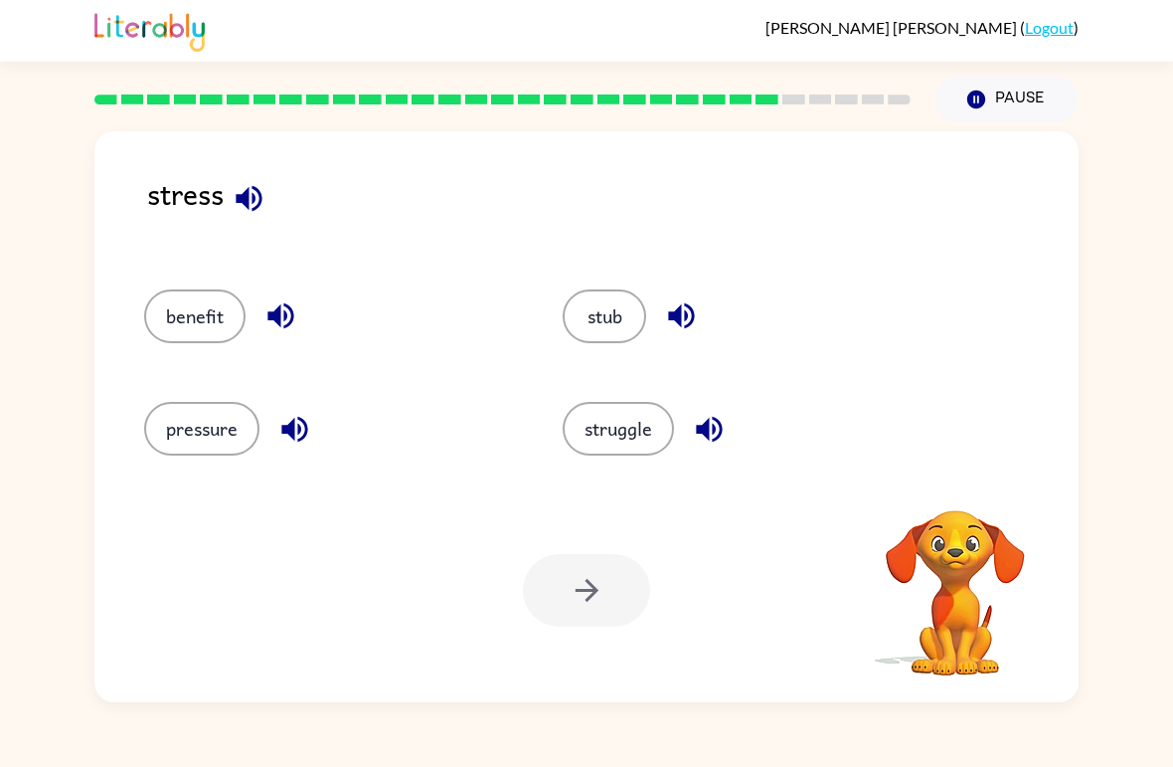
click at [242, 193] on icon "button" at bounding box center [249, 198] width 35 height 35
click at [201, 481] on div "Your browser must support playing .mp4 files to use Literably. Please try using…" at bounding box center [586, 590] width 984 height 224
click at [203, 420] on button "pressure" at bounding box center [201, 429] width 115 height 54
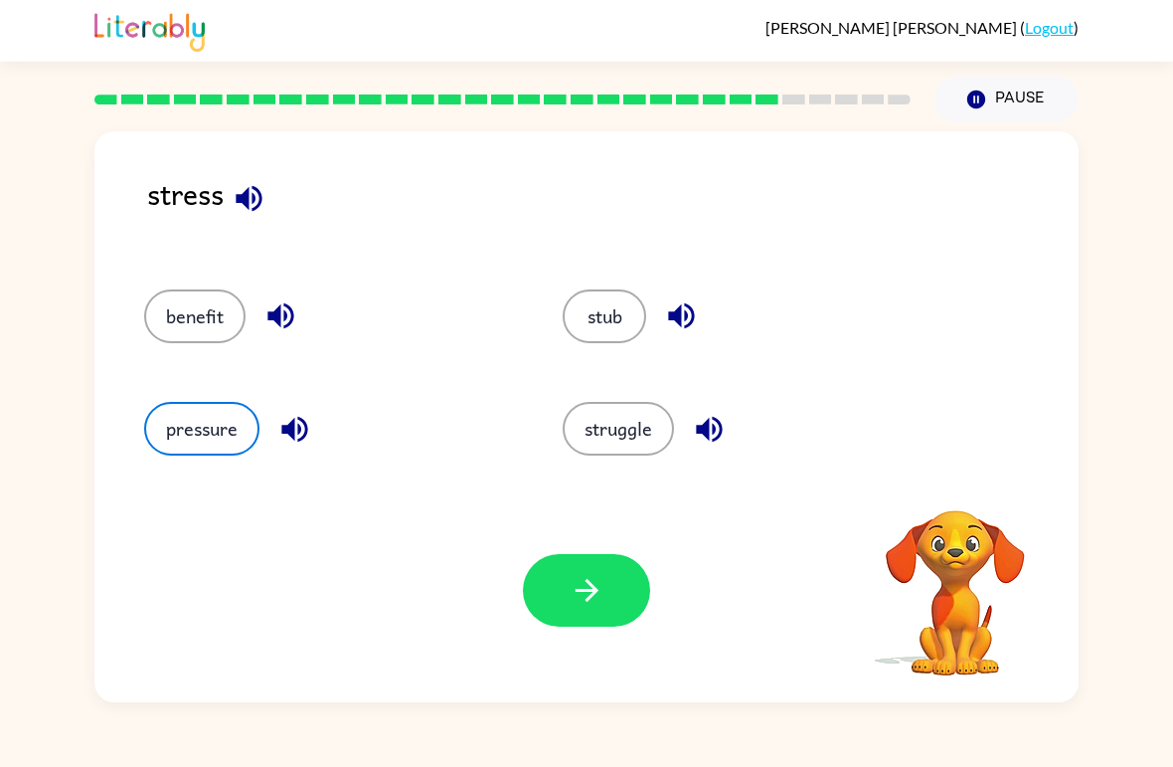
click at [572, 576] on icon "button" at bounding box center [587, 590] width 35 height 35
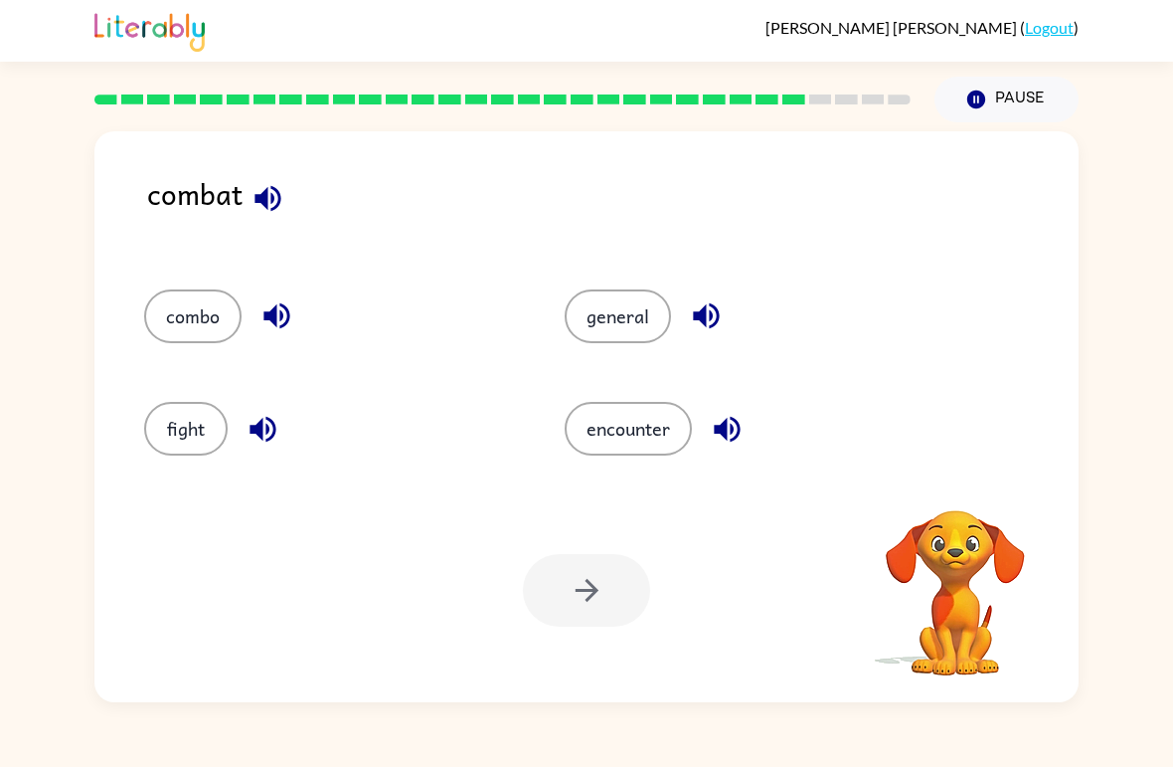
click at [265, 185] on icon "button" at bounding box center [268, 198] width 35 height 35
click at [166, 432] on button "fight" at bounding box center [186, 429] width 84 height 54
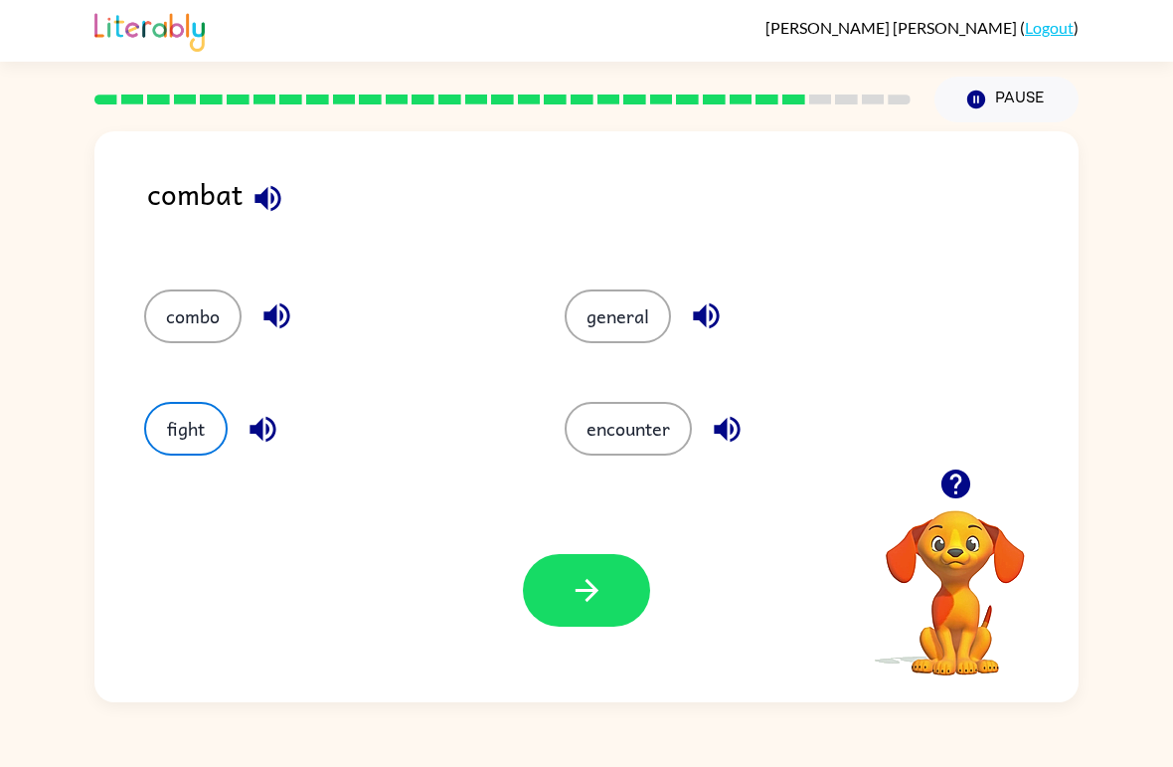
click at [582, 584] on icon "button" at bounding box center [587, 590] width 35 height 35
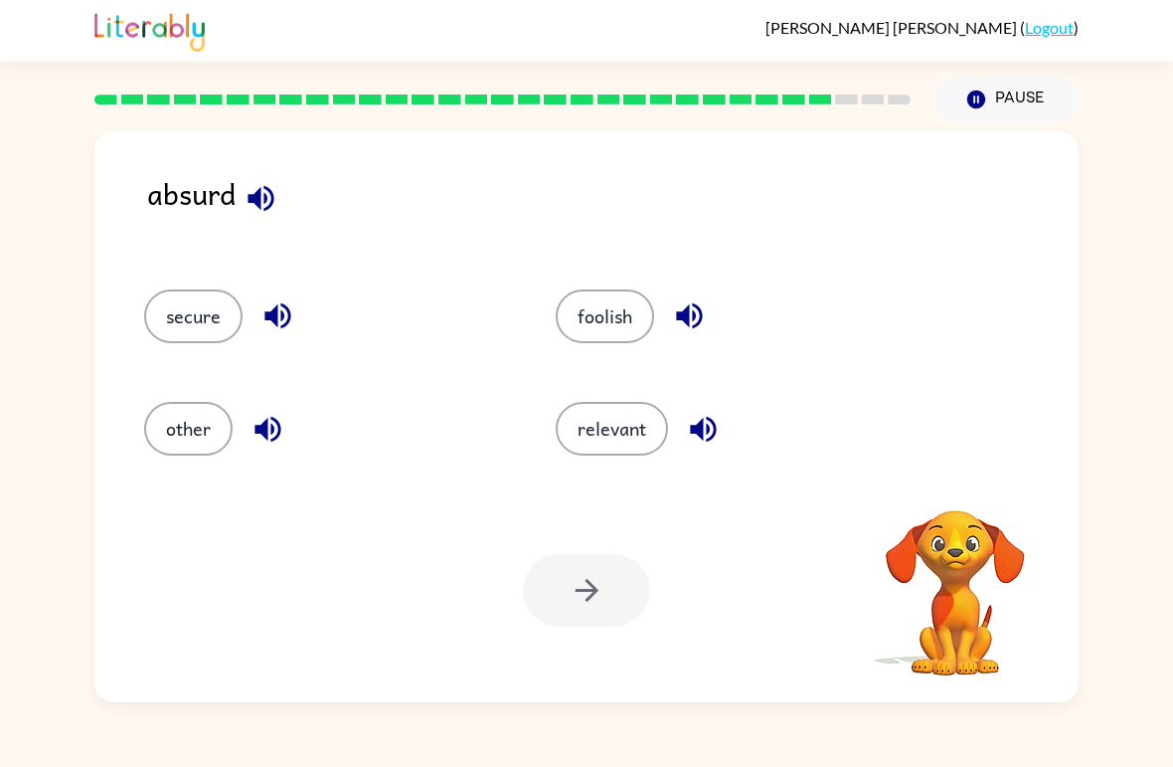
click at [244, 199] on icon "button" at bounding box center [261, 198] width 35 height 35
click at [255, 223] on button "button" at bounding box center [261, 198] width 51 height 51
click at [568, 323] on button "foolish" at bounding box center [605, 316] width 98 height 54
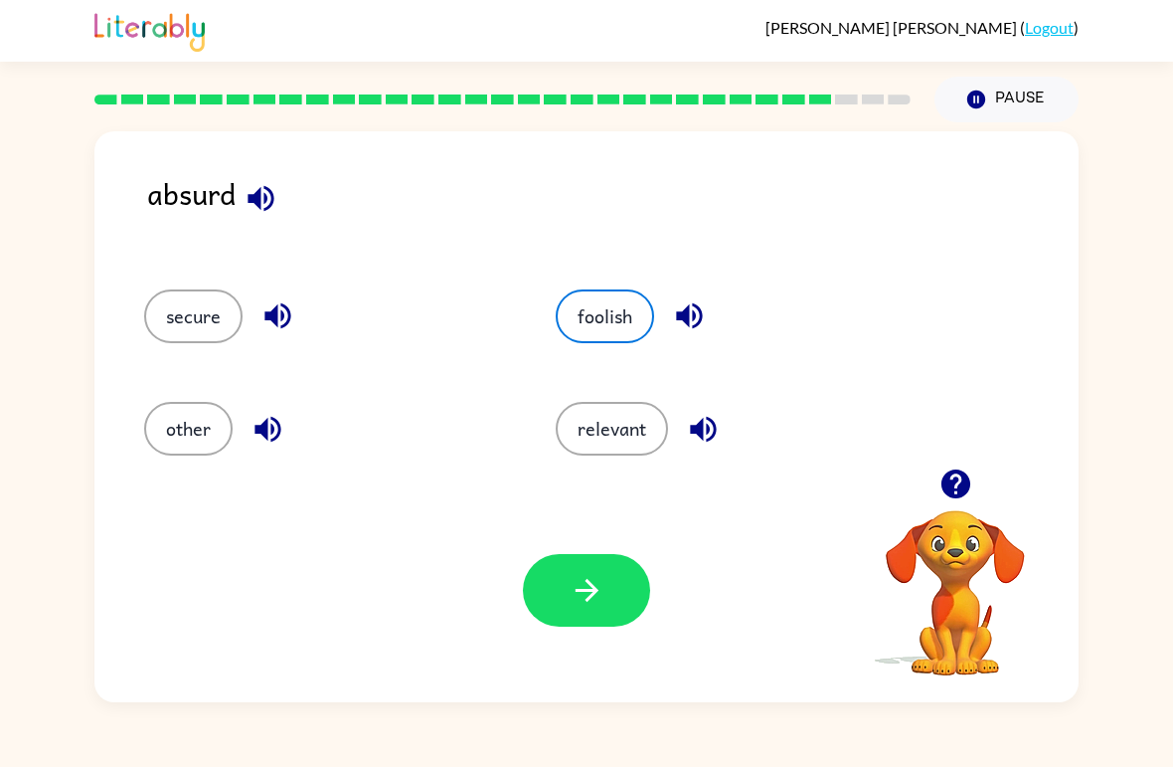
click at [579, 601] on icon "button" at bounding box center [587, 590] width 35 height 35
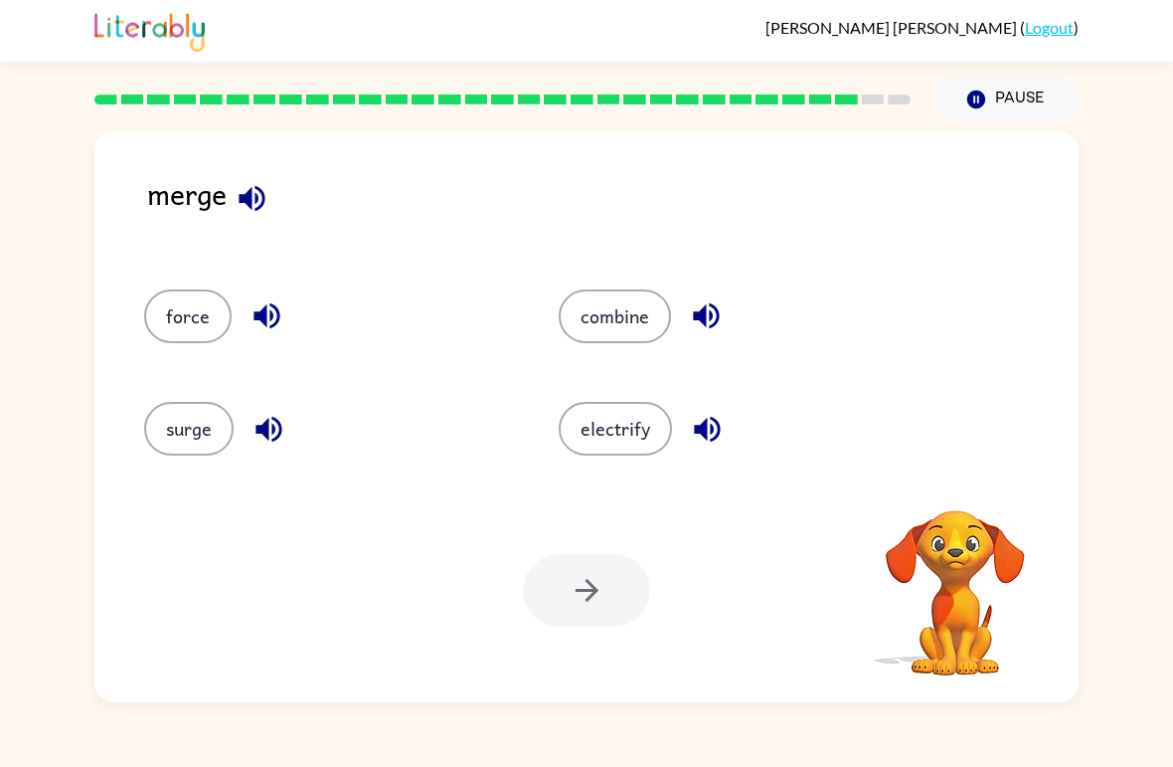
click at [259, 201] on icon "button" at bounding box center [252, 198] width 26 height 26
click at [615, 337] on button "combine" at bounding box center [615, 316] width 112 height 54
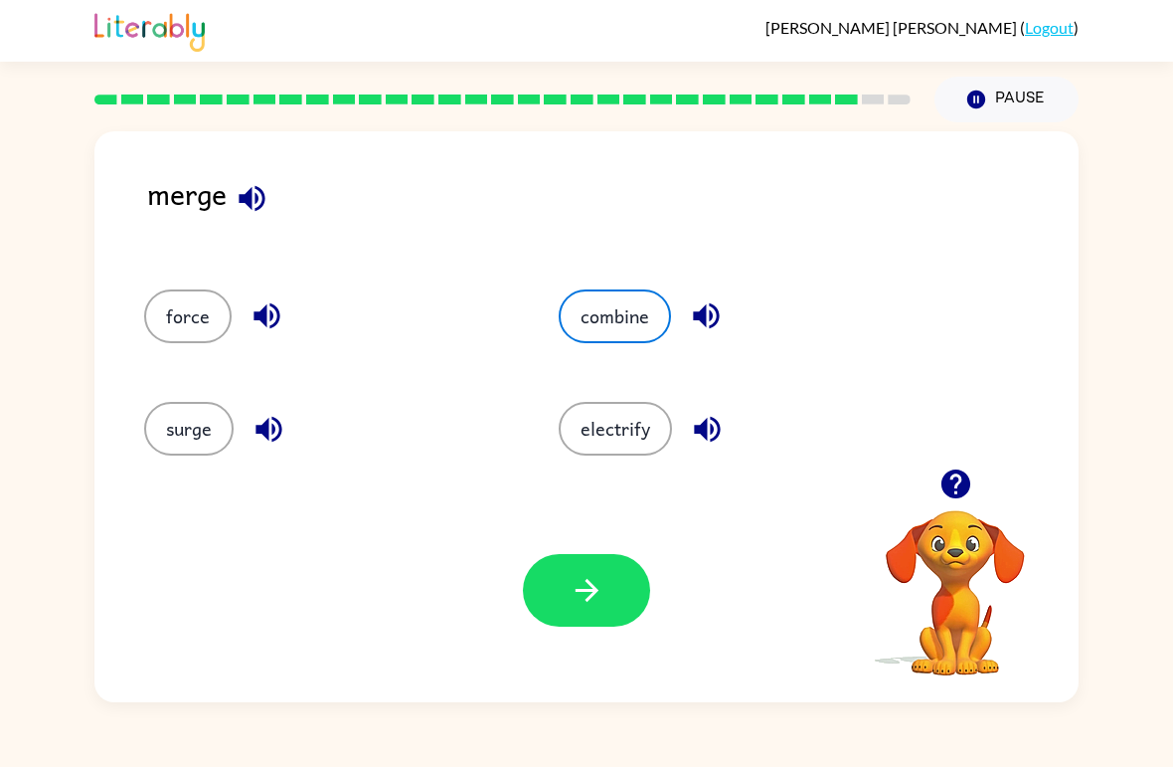
click at [619, 598] on button "button" at bounding box center [586, 590] width 127 height 73
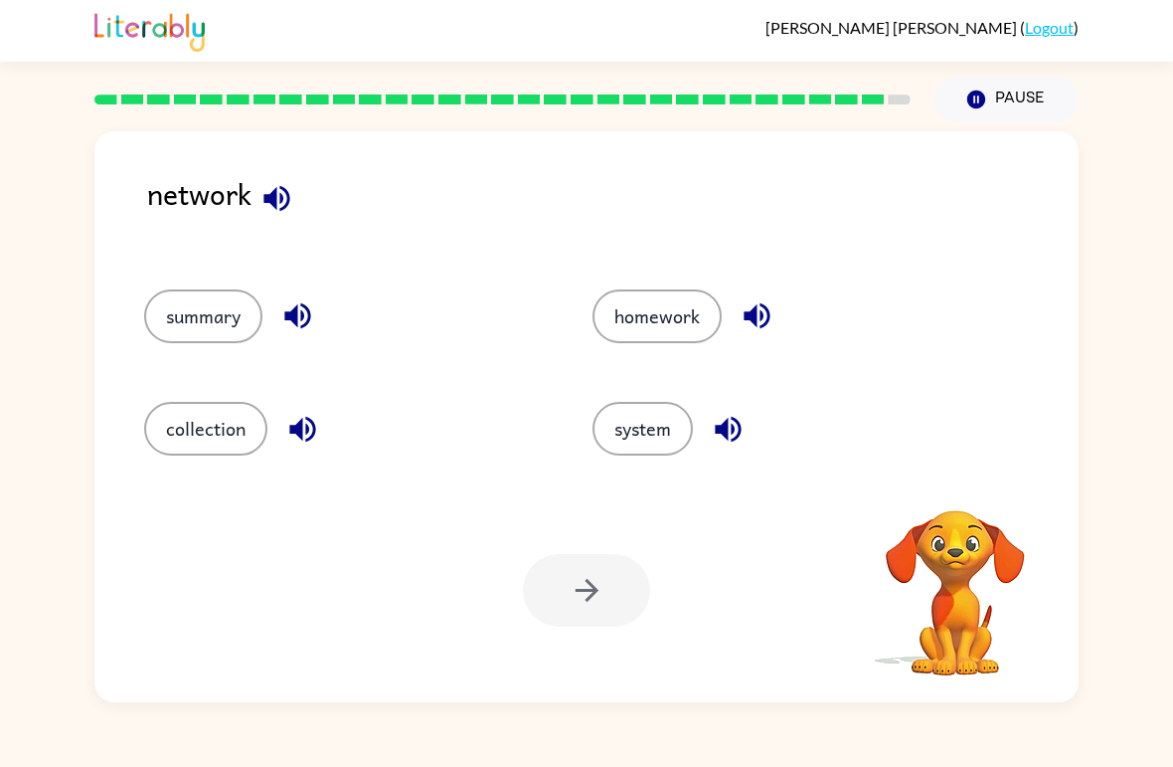
click at [283, 202] on icon "button" at bounding box center [276, 198] width 26 height 26
click at [637, 423] on button "system" at bounding box center [643, 429] width 100 height 54
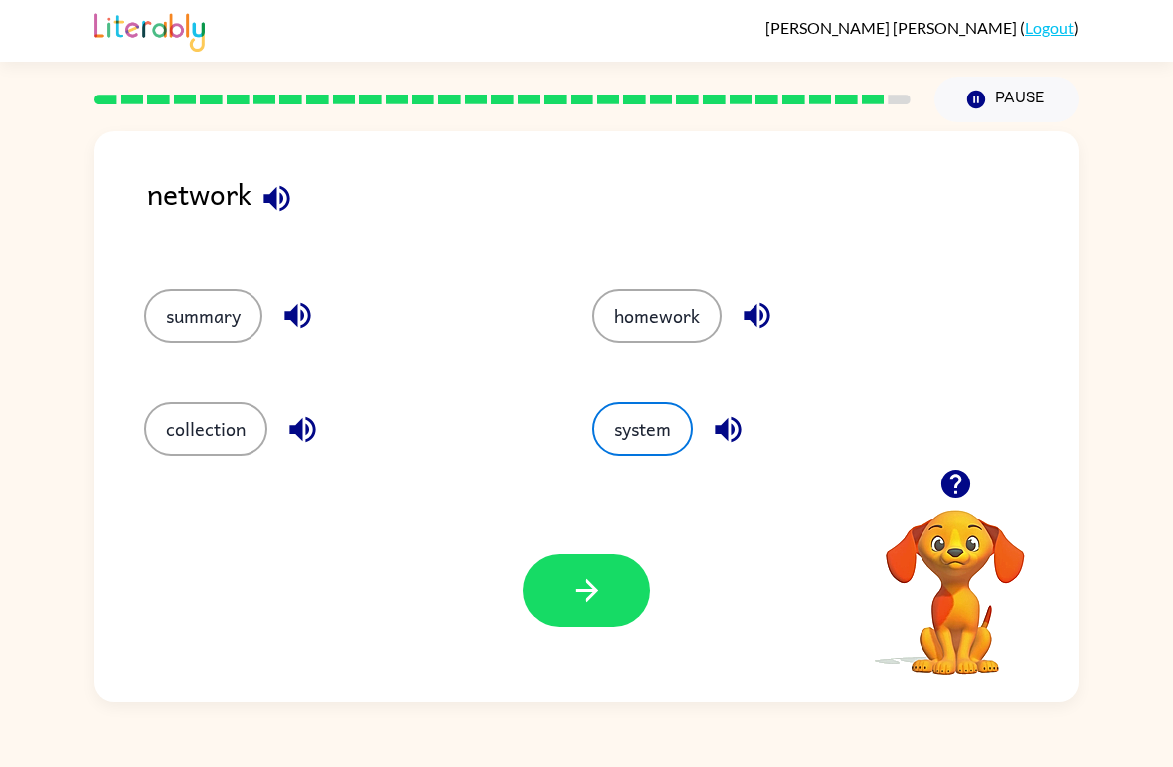
click at [597, 595] on icon "button" at bounding box center [587, 590] width 35 height 35
